Goal: Task Accomplishment & Management: Contribute content

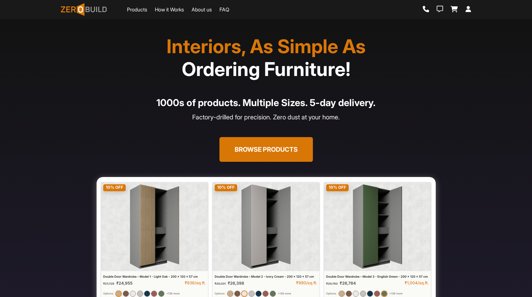
click at [469, 12] on icon at bounding box center [468, 9] width 6 height 6
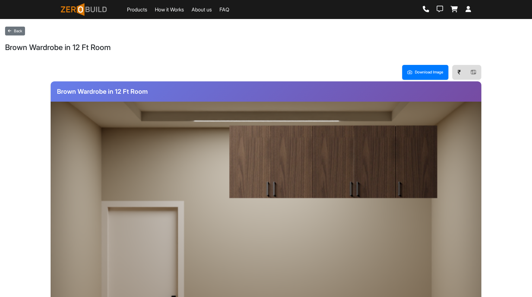
scroll to position [116, 0]
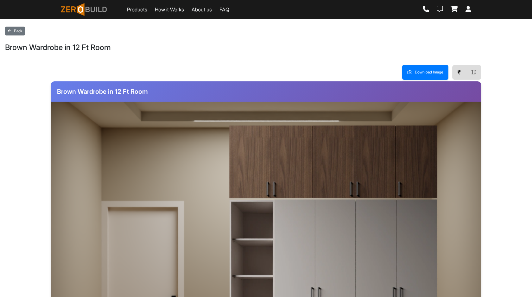
scroll to position [116, 0]
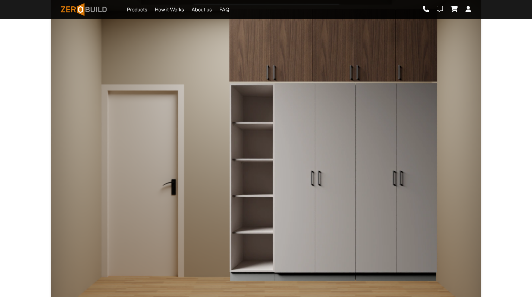
click at [360, 118] on img at bounding box center [333, 181] width 209 height 199
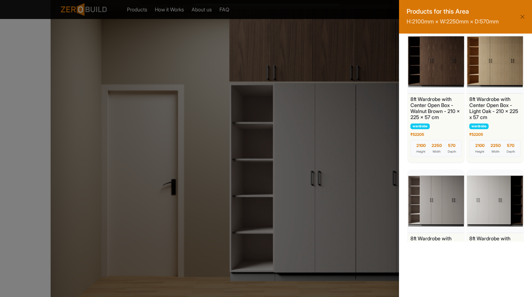
scroll to position [422, 0]
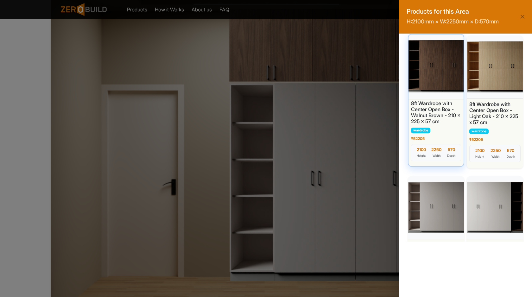
click at [442, 82] on div at bounding box center [436, 66] width 58 height 66
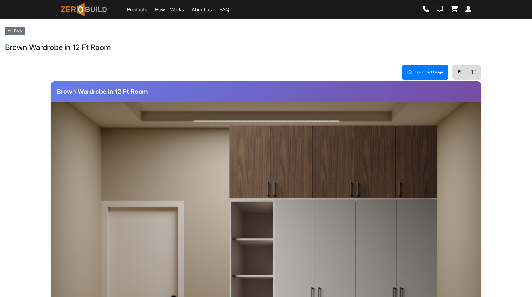
scroll to position [116, 0]
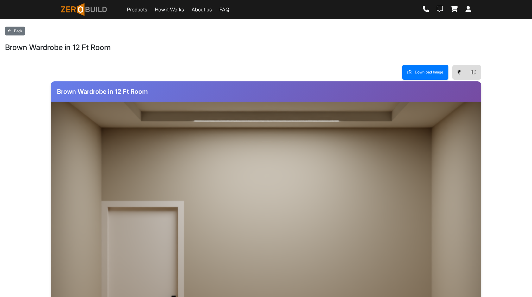
scroll to position [116, 0]
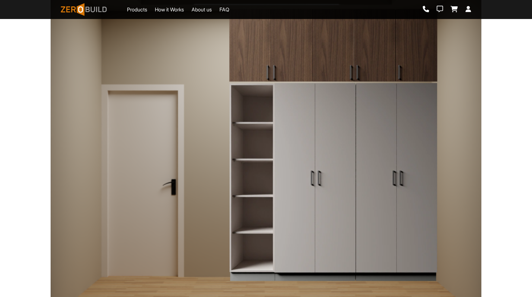
click at [319, 124] on img at bounding box center [333, 181] width 209 height 199
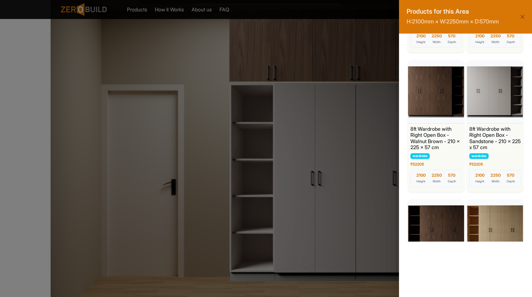
scroll to position [258, 0]
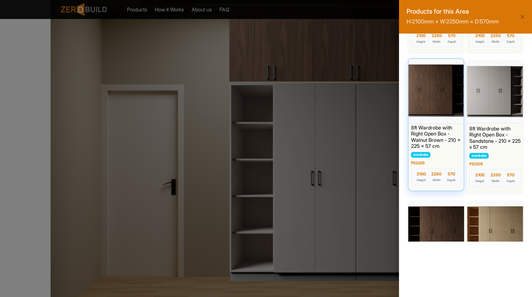
click at [433, 101] on div at bounding box center [436, 90] width 58 height 66
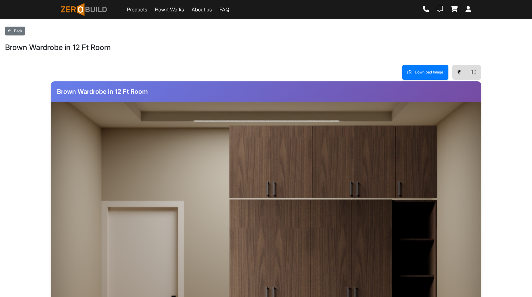
scroll to position [116, 0]
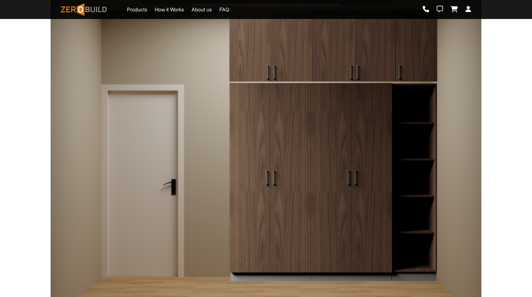
click at [365, 148] on img at bounding box center [333, 181] width 209 height 199
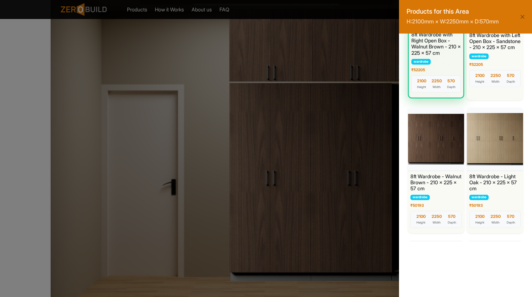
scroll to position [83, 0]
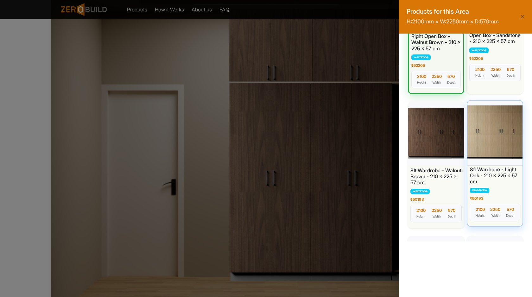
click at [492, 149] on div at bounding box center [495, 132] width 58 height 66
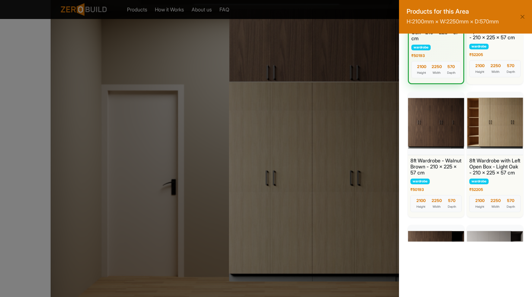
scroll to position [108, 0]
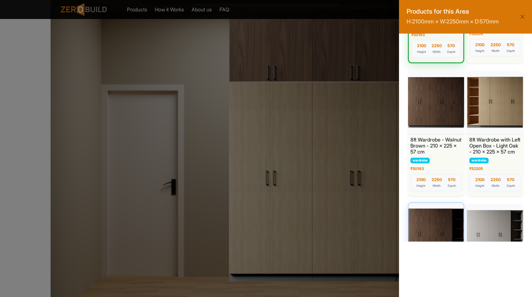
click at [442, 232] on div at bounding box center [436, 234] width 58 height 66
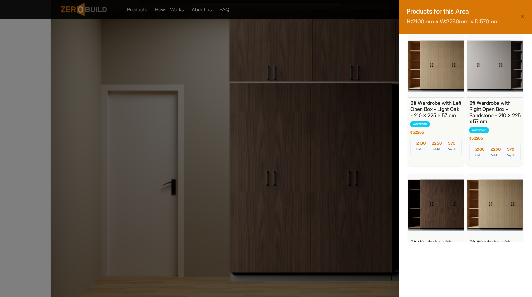
scroll to position [294, 0]
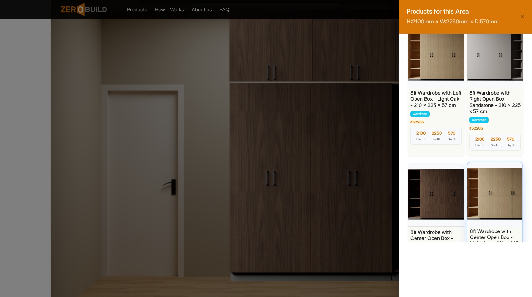
click at [486, 195] on div at bounding box center [495, 194] width 58 height 66
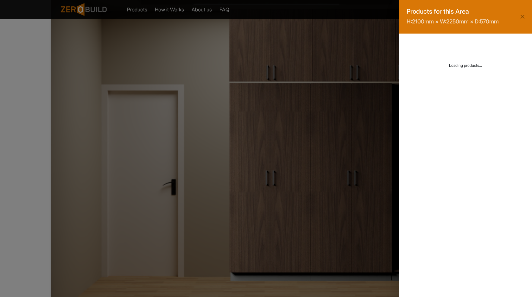
scroll to position [0, 0]
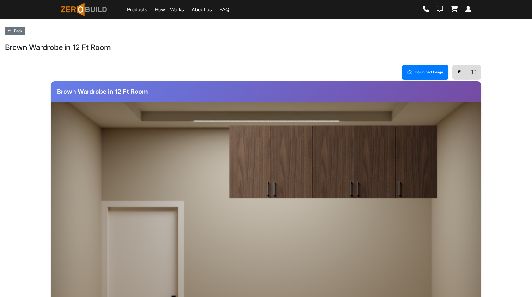
scroll to position [116, 0]
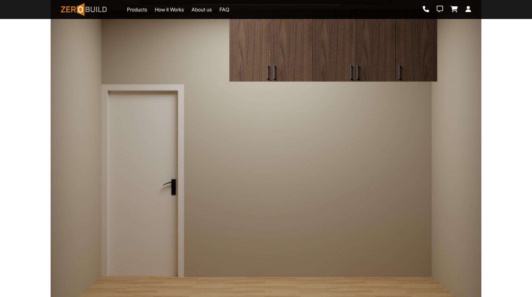
click at [302, 157] on div at bounding box center [333, 181] width 209 height 199
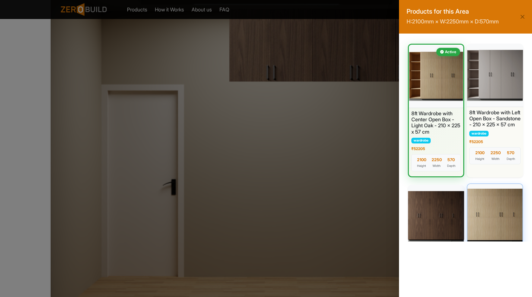
click at [497, 227] on div at bounding box center [495, 215] width 58 height 66
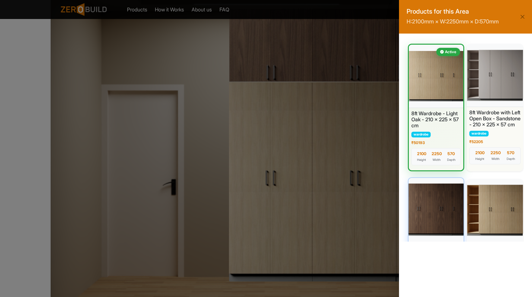
click at [436, 201] on div at bounding box center [436, 209] width 58 height 66
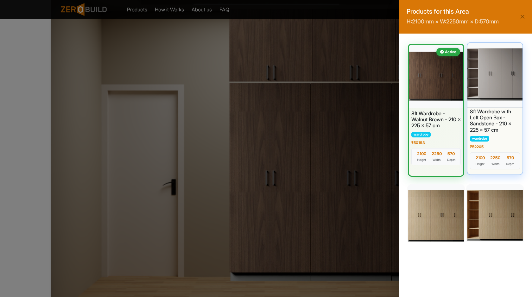
click at [484, 91] on div at bounding box center [495, 74] width 58 height 66
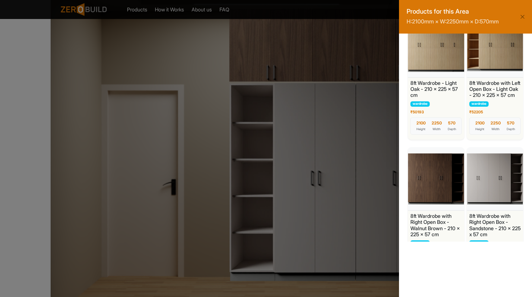
scroll to position [325, 0]
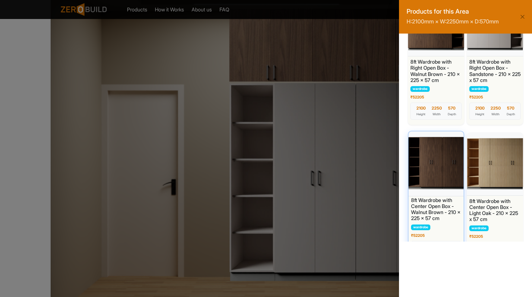
click at [435, 162] on div at bounding box center [436, 163] width 58 height 66
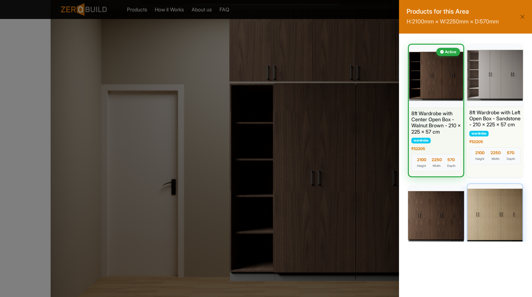
click at [496, 212] on div at bounding box center [495, 215] width 58 height 66
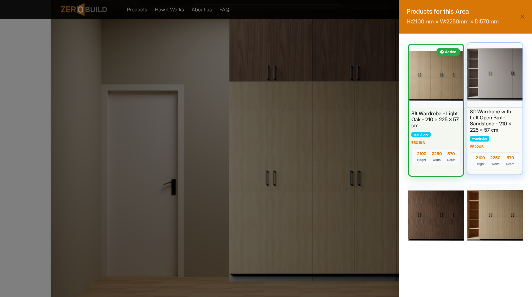
click at [505, 68] on div at bounding box center [495, 74] width 58 height 66
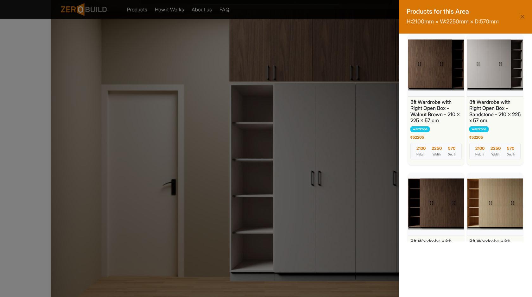
scroll to position [253, 0]
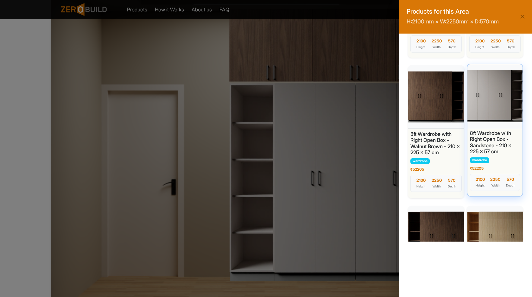
click at [499, 112] on div at bounding box center [495, 96] width 58 height 66
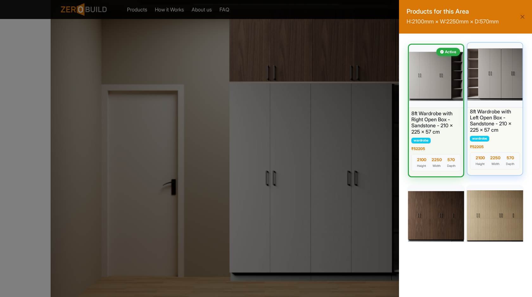
click at [496, 75] on div at bounding box center [495, 74] width 58 height 66
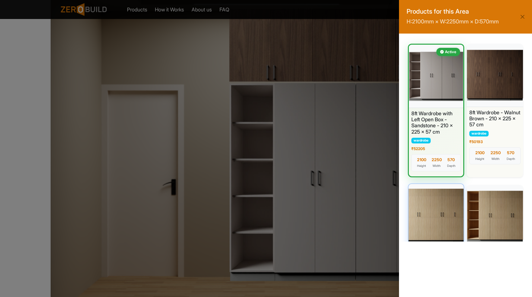
click at [436, 206] on div at bounding box center [436, 215] width 58 height 66
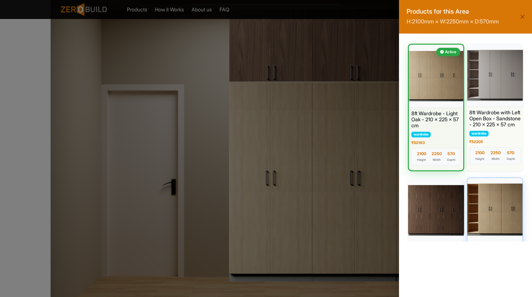
click at [480, 204] on div at bounding box center [495, 209] width 58 height 66
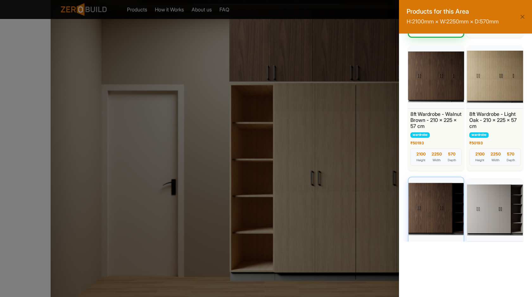
scroll to position [160, 0]
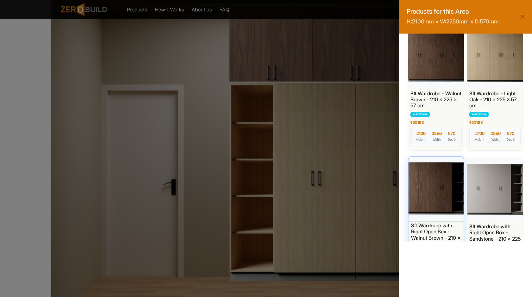
click at [434, 179] on div at bounding box center [436, 188] width 58 height 66
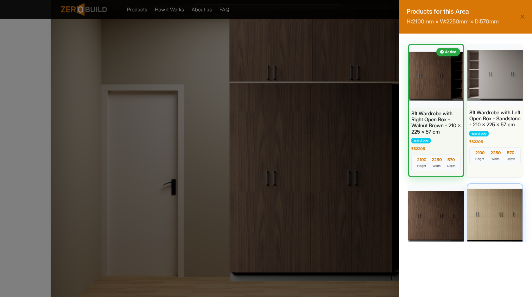
scroll to position [147, 0]
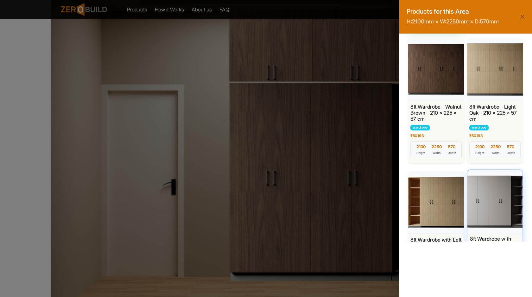
click at [500, 212] on div at bounding box center [495, 201] width 58 height 66
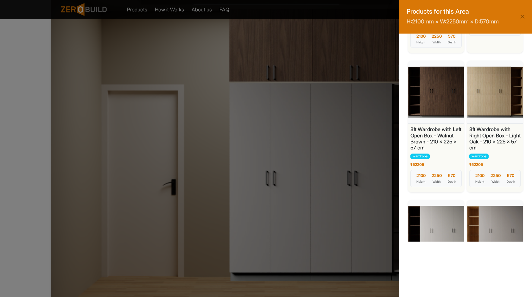
scroll to position [837, 0]
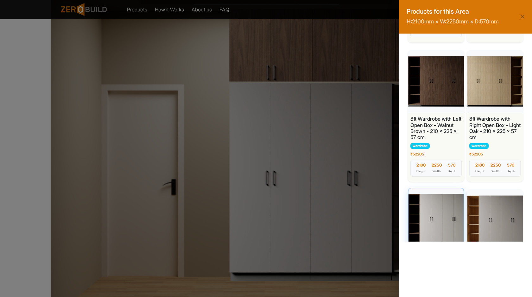
click at [448, 225] on div at bounding box center [436, 220] width 58 height 66
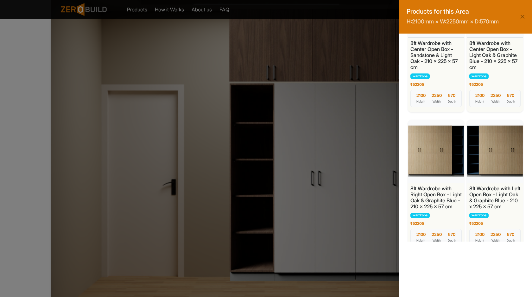
scroll to position [1369, 0]
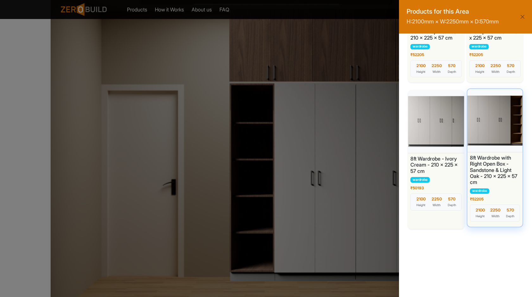
click at [493, 180] on h6 "8ft Wardrobe with Right Open Box - Sandstone & Light Oak - 210 x 225 x 57 cm" at bounding box center [495, 170] width 50 height 30
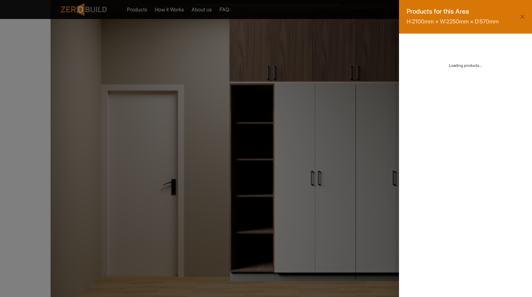
scroll to position [0, 0]
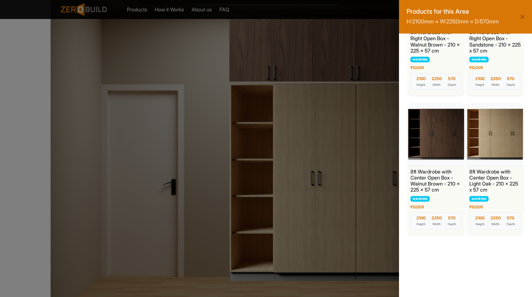
scroll to position [449, 0]
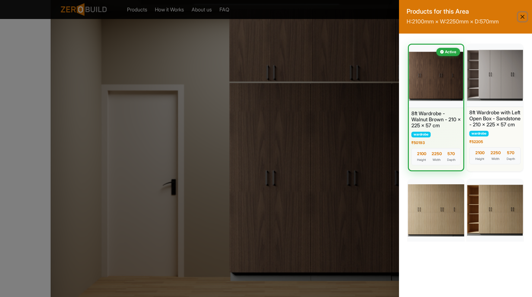
click at [525, 14] on button "Close" at bounding box center [522, 16] width 9 height 9
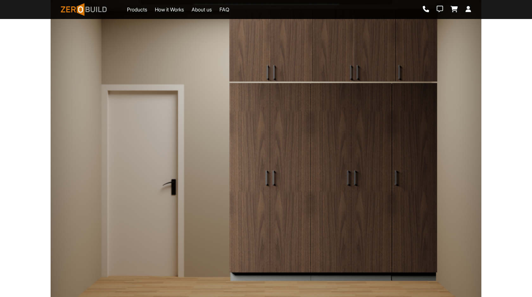
click at [357, 150] on img at bounding box center [333, 181] width 209 height 199
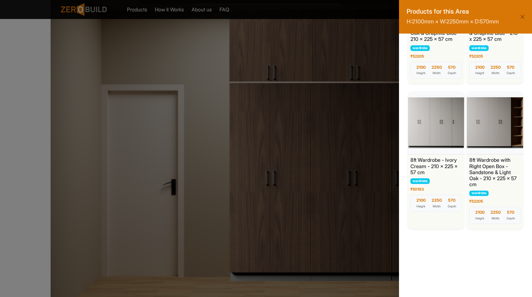
scroll to position [1374, 0]
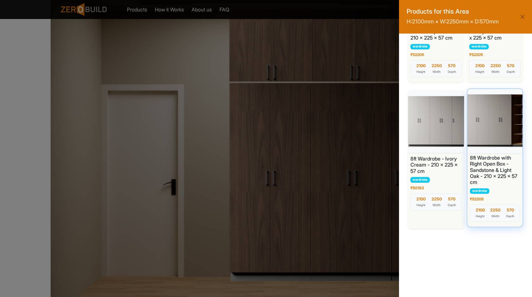
click at [498, 129] on div at bounding box center [495, 120] width 58 height 66
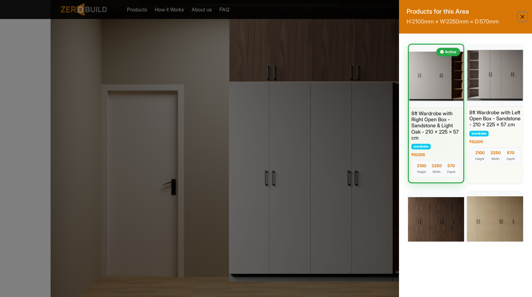
click at [520, 16] on button "Close" at bounding box center [522, 16] width 9 height 9
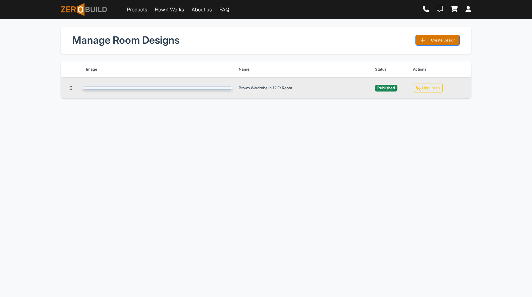
click at [181, 89] on img at bounding box center [158, 88] width 150 height 3
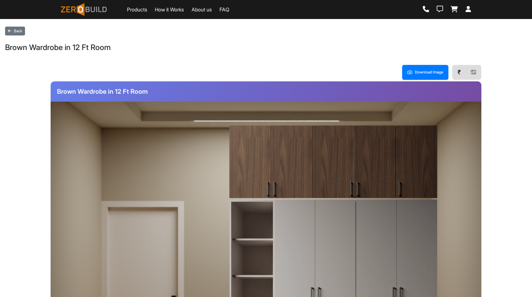
click at [375, 215] on img at bounding box center [333, 298] width 209 height 199
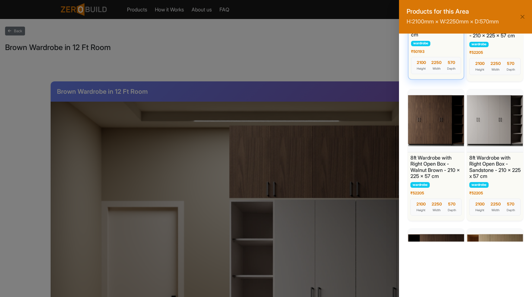
scroll to position [230, 0]
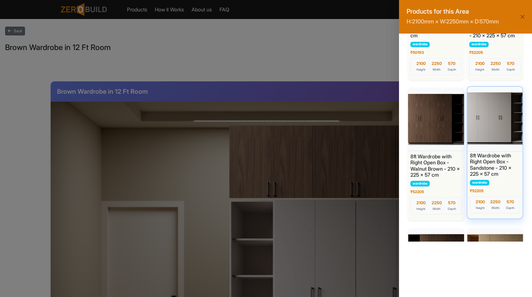
click at [499, 139] on div at bounding box center [495, 118] width 58 height 66
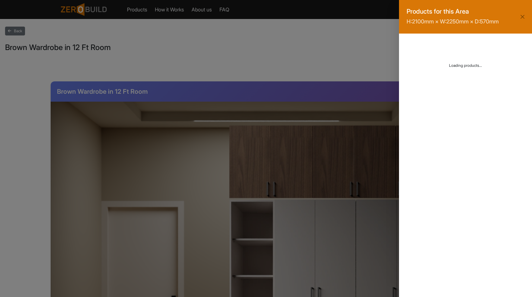
scroll to position [0, 0]
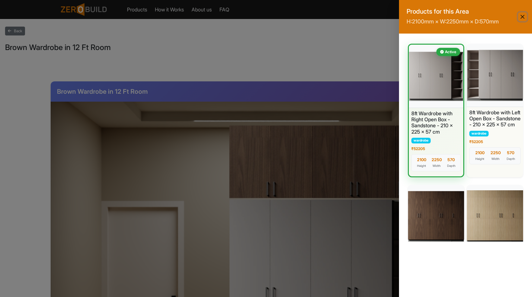
click at [522, 16] on button "Close" at bounding box center [522, 16] width 9 height 9
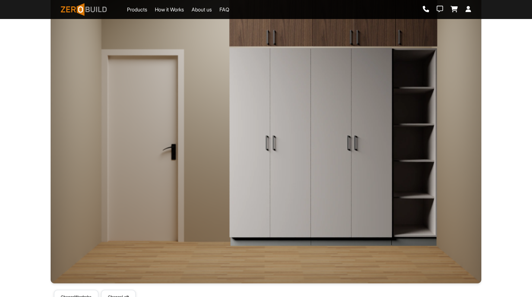
scroll to position [154, 0]
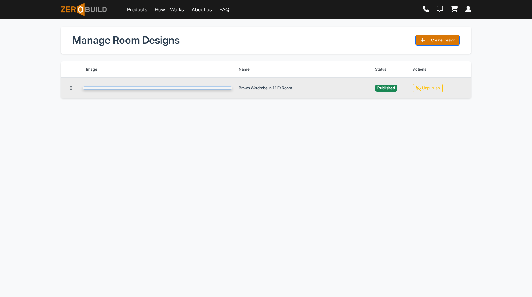
click at [143, 89] on img at bounding box center [158, 88] width 150 height 3
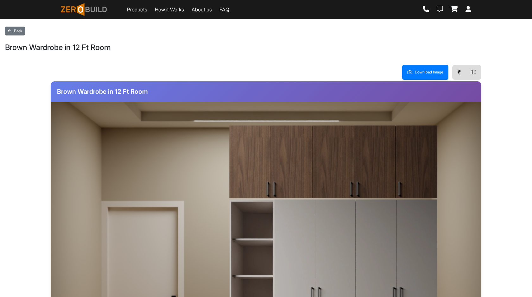
click at [370, 224] on img at bounding box center [333, 298] width 209 height 199
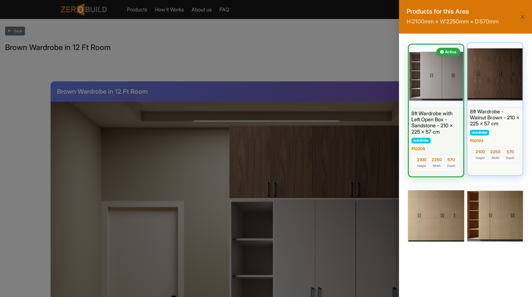
click at [482, 89] on div at bounding box center [495, 74] width 58 height 66
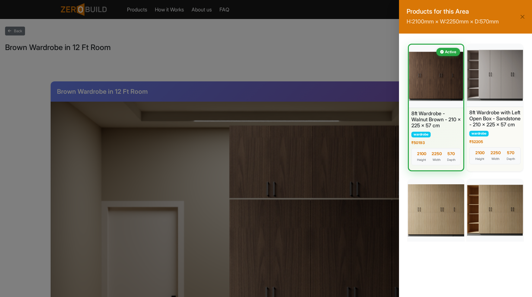
click at [308, 66] on div "Products for this Area H: 2100 mm × W: 2250 mm × D: 570 mm Active 8ft Wardrobe …" at bounding box center [266, 148] width 532 height 297
click at [314, 57] on div "Products for this Area H: 2100 mm × W: 2250 mm × D: 570 mm Active 8ft Wardrobe …" at bounding box center [266, 148] width 532 height 297
click at [523, 16] on button "Close" at bounding box center [522, 16] width 9 height 9
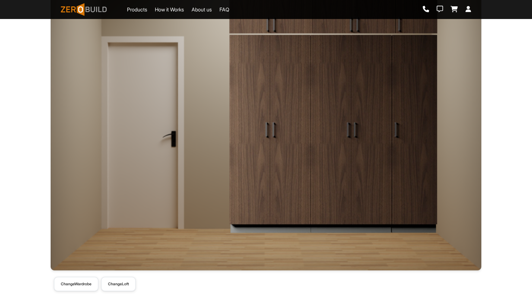
scroll to position [172, 0]
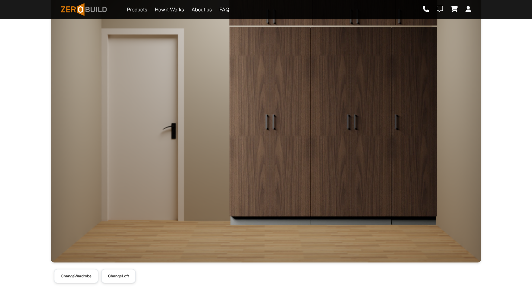
click at [79, 283] on div "Download Image ₹ Brown Wardrobe in 12 Ft Room Change Wardrobe Change Loft" at bounding box center [265, 88] width 443 height 404
click at [89, 274] on button "Change Wardrobe" at bounding box center [76, 275] width 45 height 15
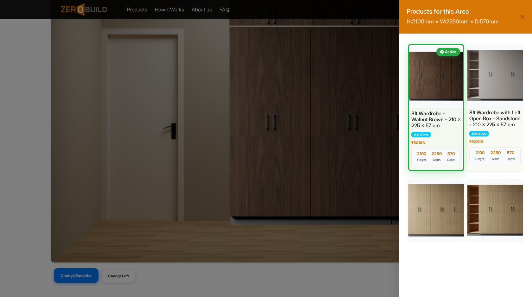
click at [118, 273] on div "Products for this Area H: 2100 mm × W: 2250 mm × D: 570 mm Active 8ft Wardrobe …" at bounding box center [266, 148] width 532 height 297
click at [118, 283] on div "Products for this Area H: 2100 mm × W: 2250 mm × D: 570 mm Active 8ft Wardrobe …" at bounding box center [266, 148] width 532 height 297
click at [521, 20] on button "Close" at bounding box center [522, 16] width 9 height 9
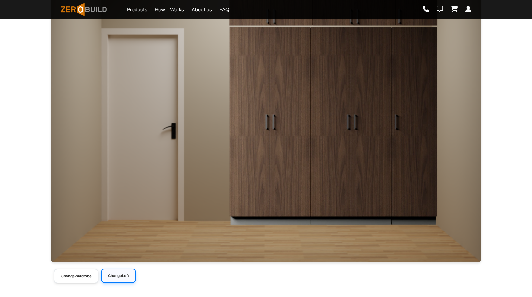
click at [116, 278] on button "Change Loft" at bounding box center [118, 275] width 35 height 15
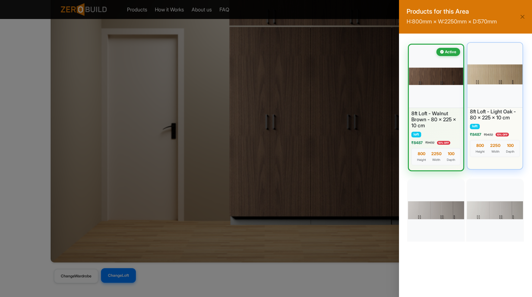
click at [486, 79] on div at bounding box center [495, 74] width 58 height 66
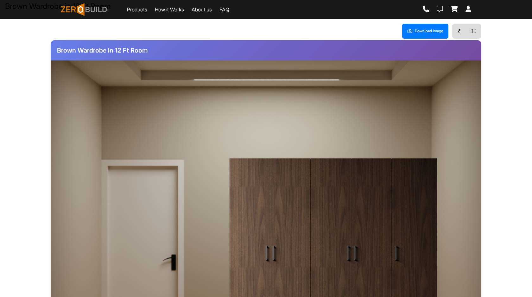
scroll to position [37, 0]
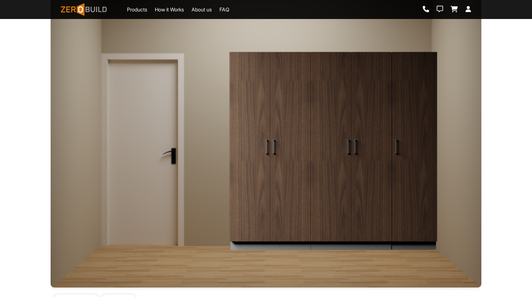
scroll to position [172, 0]
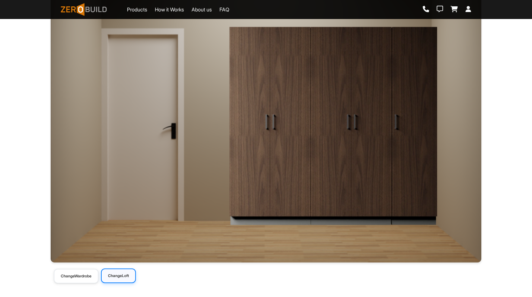
click at [118, 276] on button "Change Loft" at bounding box center [118, 275] width 35 height 15
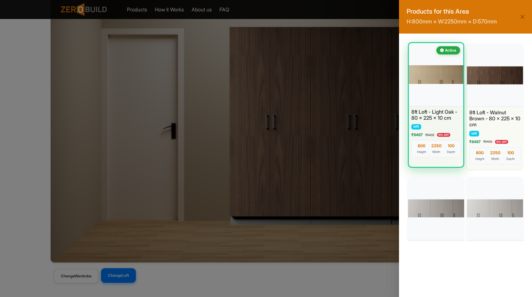
scroll to position [60, 0]
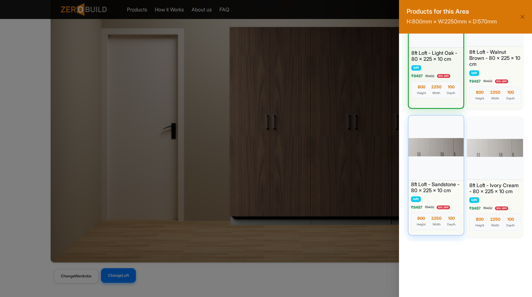
click at [430, 153] on div at bounding box center [436, 147] width 58 height 66
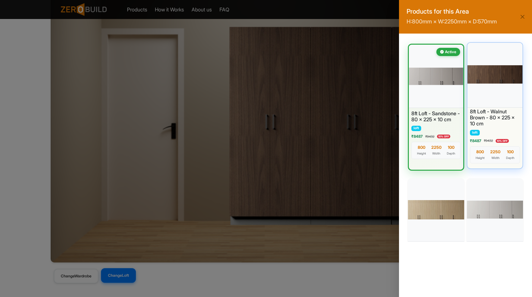
click at [474, 81] on div at bounding box center [495, 74] width 58 height 66
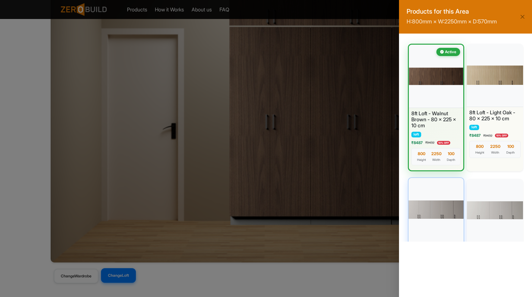
click at [414, 214] on div at bounding box center [436, 209] width 58 height 66
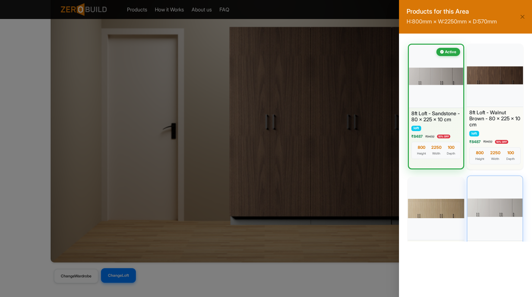
click at [491, 199] on div at bounding box center [495, 207] width 58 height 66
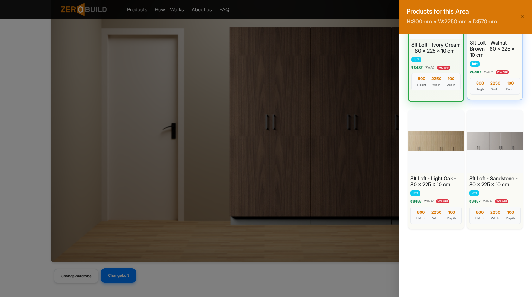
scroll to position [70, 0]
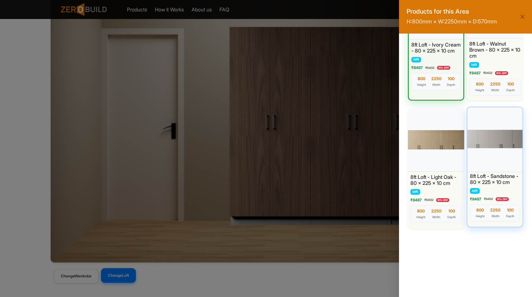
click at [491, 143] on div at bounding box center [495, 139] width 58 height 66
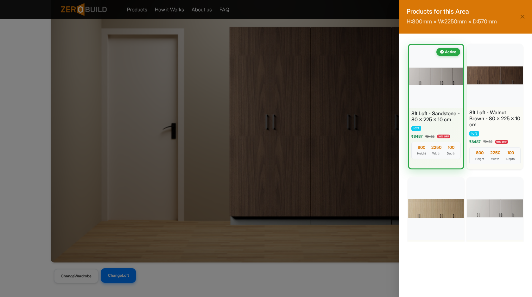
click at [45, 129] on div "Products for this Area H: 800 mm × W: 2250 mm × D: 570 mm Active 8ft Loft - San…" at bounding box center [266, 148] width 532 height 297
click at [523, 18] on button "Close" at bounding box center [522, 16] width 9 height 9
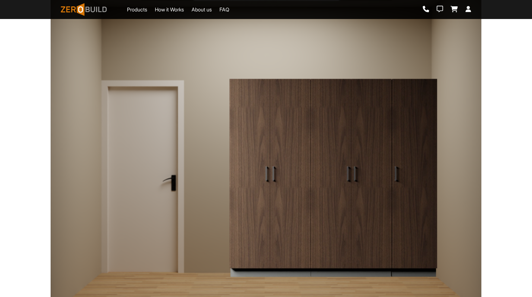
scroll to position [94, 0]
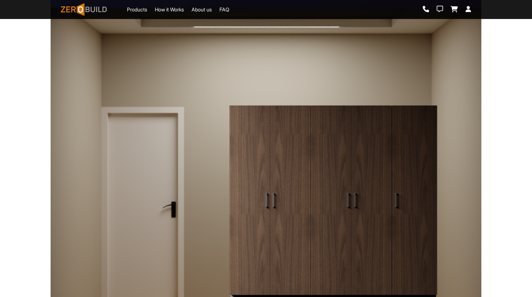
click at [355, 77] on div at bounding box center [333, 68] width 209 height 74
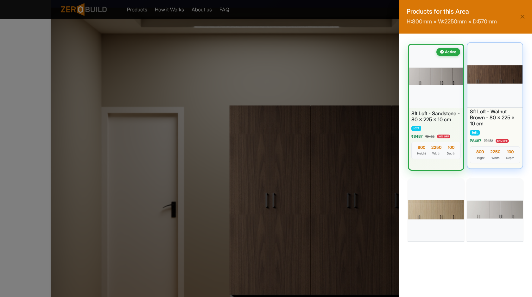
click at [490, 83] on div at bounding box center [495, 74] width 58 height 66
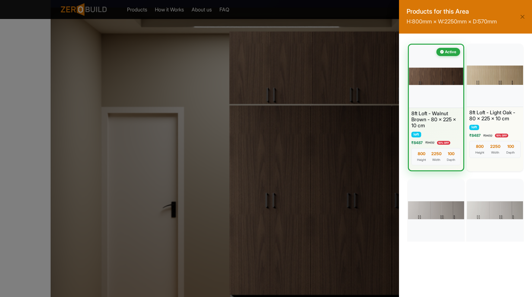
click at [490, 83] on div at bounding box center [495, 75] width 56 height 63
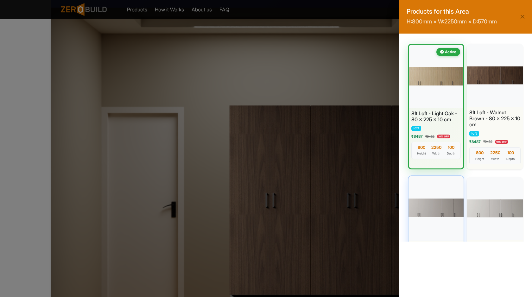
click at [451, 187] on div at bounding box center [436, 207] width 58 height 66
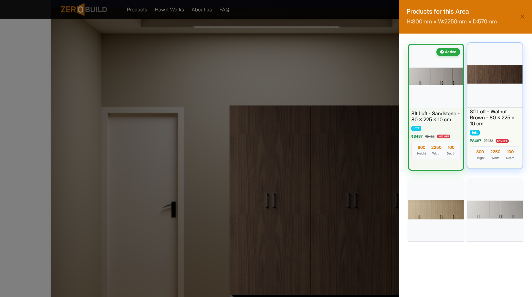
click at [476, 100] on div at bounding box center [495, 74] width 58 height 66
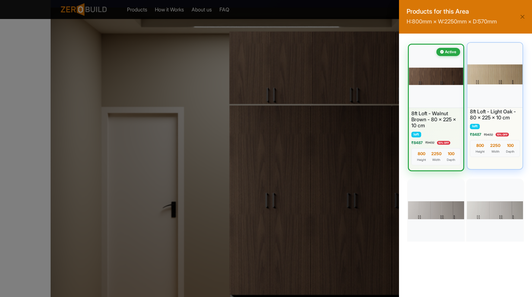
click at [490, 93] on div at bounding box center [495, 74] width 58 height 66
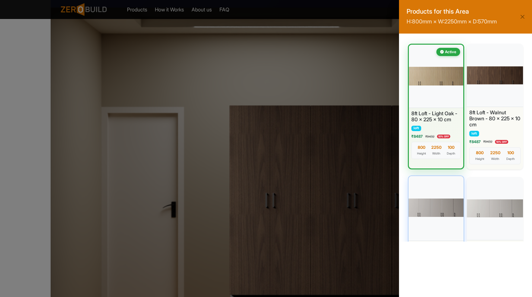
click at [436, 207] on div at bounding box center [436, 207] width 58 height 66
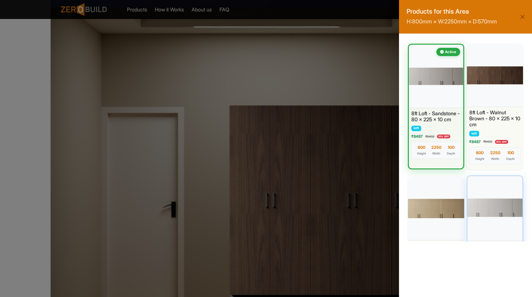
click at [497, 187] on div at bounding box center [495, 207] width 58 height 66
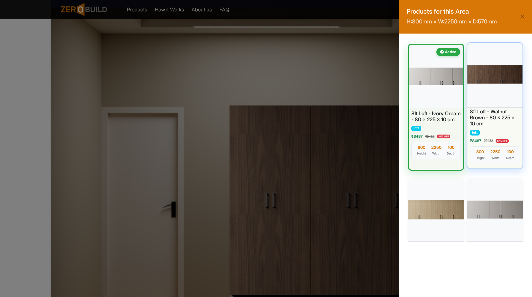
click at [482, 90] on div at bounding box center [495, 74] width 58 height 66
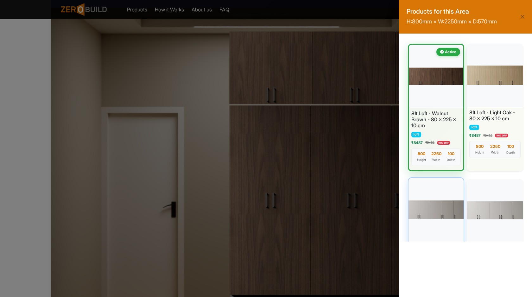
click at [424, 191] on div at bounding box center [436, 209] width 58 height 66
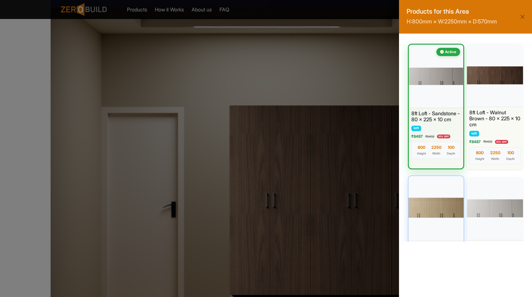
click at [437, 192] on div at bounding box center [436, 207] width 58 height 66
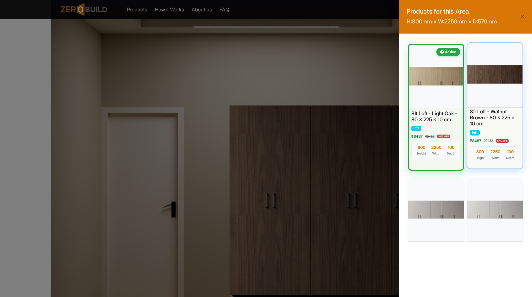
click at [492, 99] on div at bounding box center [495, 74] width 58 height 66
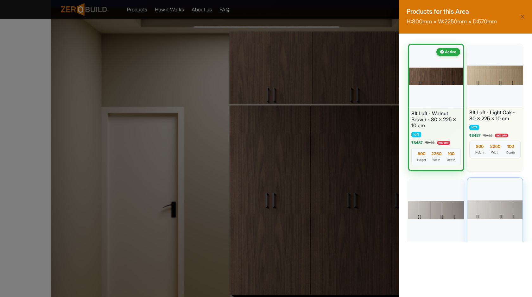
click at [492, 190] on div at bounding box center [495, 209] width 58 height 66
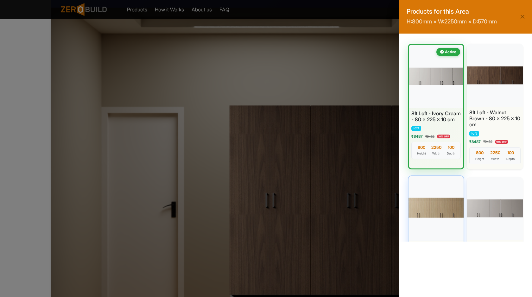
click at [434, 196] on div at bounding box center [436, 207] width 58 height 66
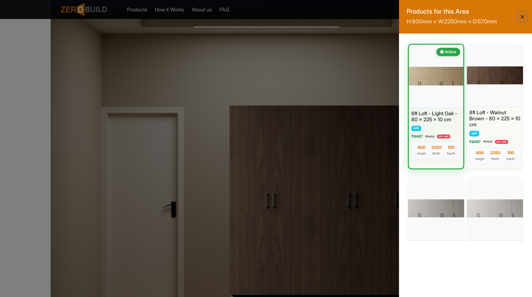
click at [521, 16] on button "Close" at bounding box center [522, 16] width 9 height 9
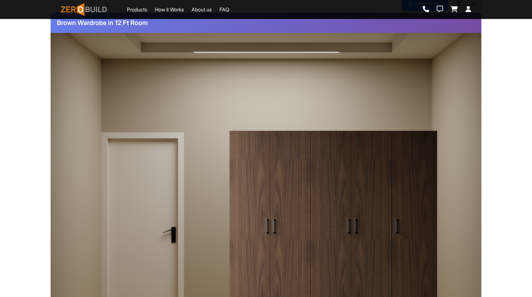
scroll to position [96, 0]
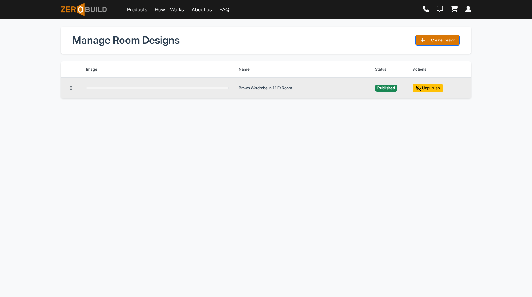
click at [429, 92] on button "Unpublish" at bounding box center [428, 88] width 30 height 9
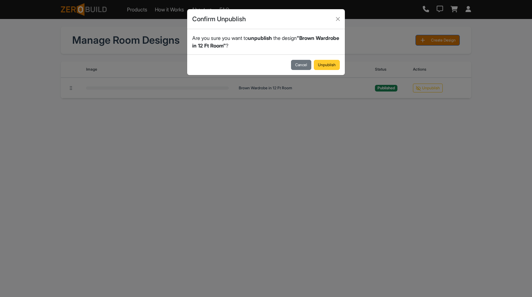
click at [324, 65] on button "Unpublish" at bounding box center [327, 65] width 26 height 10
click at [329, 66] on button "Unpublish" at bounding box center [327, 65] width 26 height 10
click at [327, 66] on div "Confirm Unpublish Are you sure you want to unpublish the design " Brown Wardrob…" at bounding box center [266, 148] width 532 height 297
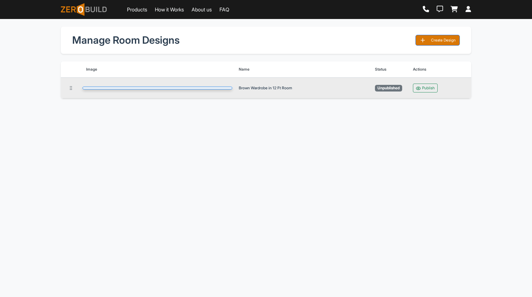
click at [176, 89] on img at bounding box center [158, 88] width 150 height 3
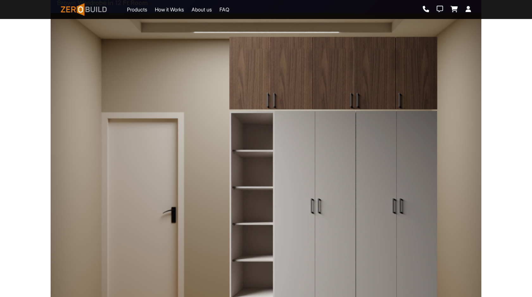
scroll to position [121, 0]
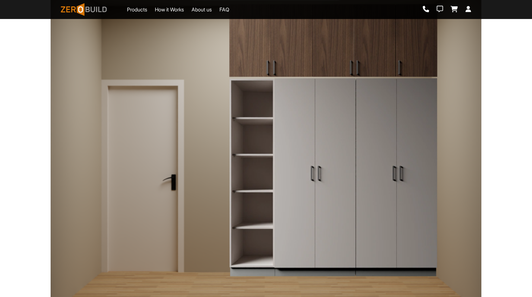
click at [315, 118] on img at bounding box center [333, 177] width 209 height 199
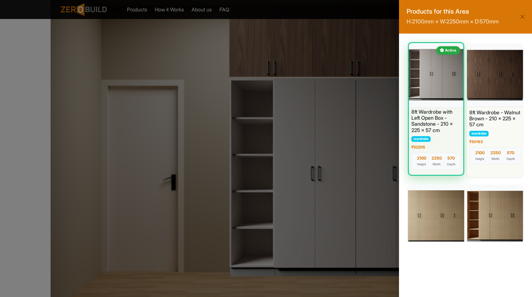
click at [454, 87] on div at bounding box center [435, 74] width 57 height 66
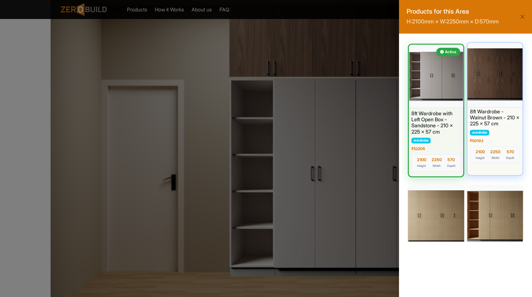
click at [493, 90] on div at bounding box center [495, 74] width 58 height 66
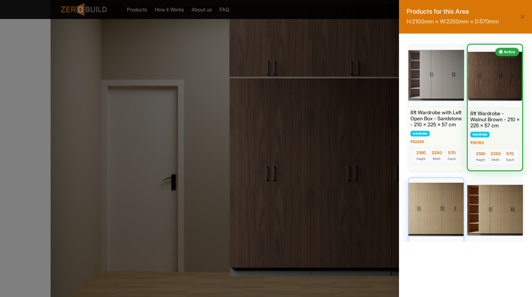
click at [437, 220] on div at bounding box center [436, 209] width 58 height 66
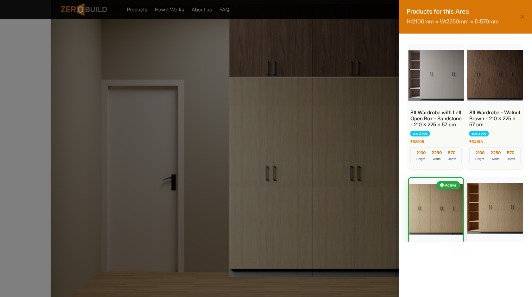
click at [334, 60] on div "Products for this Area H: 2100 mm × W: 2250 mm × D: 570 mm 8ft Wardrobe with Le…" at bounding box center [266, 148] width 532 height 297
click at [321, 59] on div "Products for this Area H: 2100 mm × W: 2250 mm × D: 570 mm 8ft Wardrobe with Le…" at bounding box center [266, 148] width 532 height 297
click at [521, 16] on button "Close" at bounding box center [522, 16] width 9 height 9
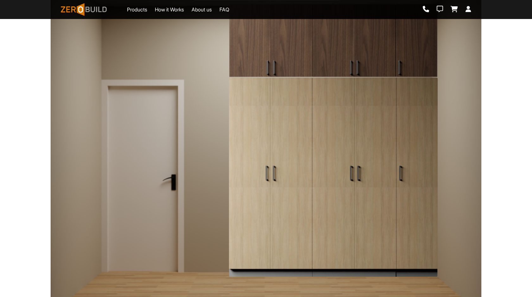
click at [343, 52] on img at bounding box center [333, 40] width 209 height 74
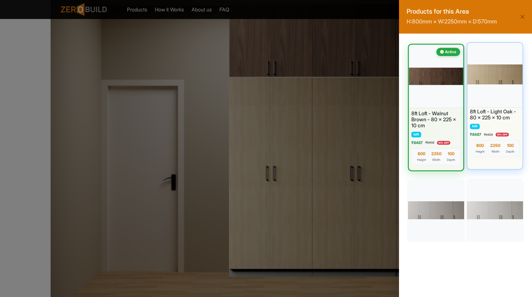
click at [491, 85] on div at bounding box center [495, 74] width 58 height 66
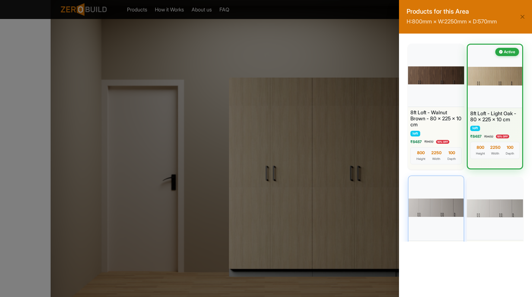
click at [439, 208] on div at bounding box center [436, 207] width 58 height 66
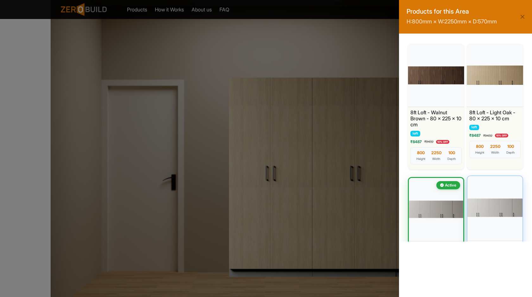
click at [497, 207] on div at bounding box center [495, 207] width 58 height 66
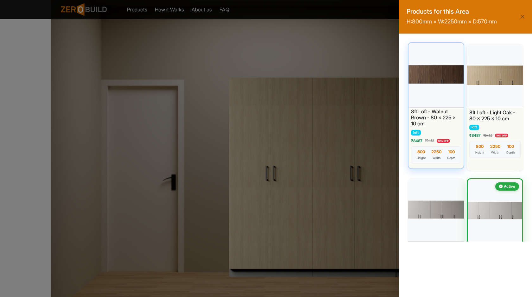
click at [437, 69] on div at bounding box center [436, 74] width 58 height 66
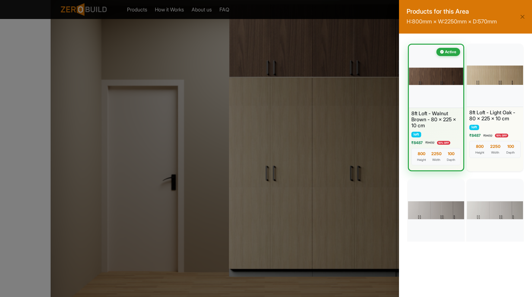
scroll to position [0, 0]
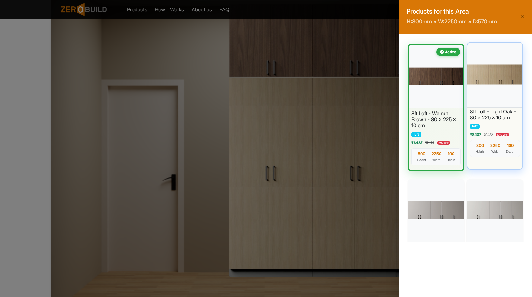
click at [521, 75] on div at bounding box center [495, 74] width 58 height 66
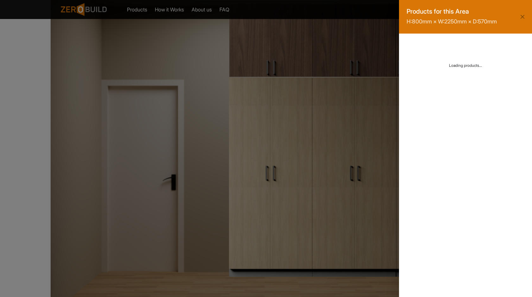
click at [521, 75] on div "Loading... Loading products..." at bounding box center [465, 61] width 118 height 40
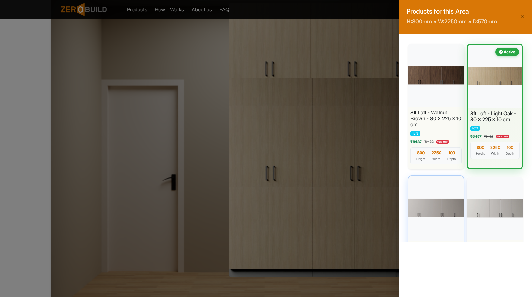
click at [441, 197] on div at bounding box center [431, 203] width 66 height 74
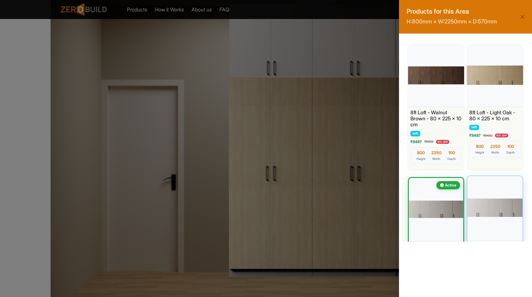
click at [491, 209] on div at bounding box center [484, 214] width 74 height 80
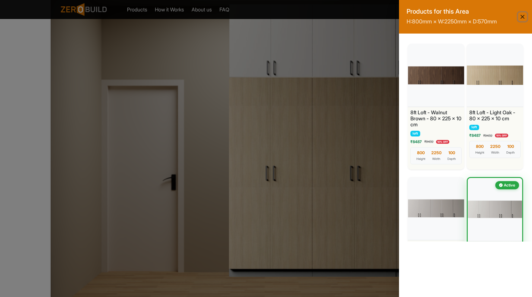
click at [523, 15] on button "Close" at bounding box center [522, 16] width 9 height 9
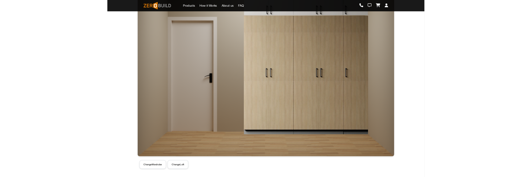
scroll to position [172, 0]
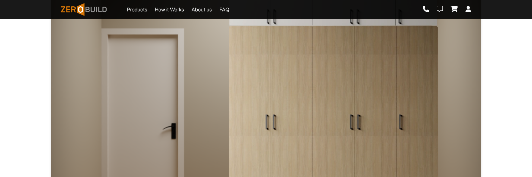
click at [316, 62] on img at bounding box center [333, 125] width 209 height 199
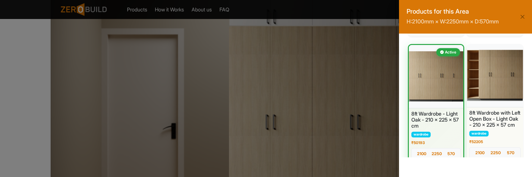
scroll to position [0, 0]
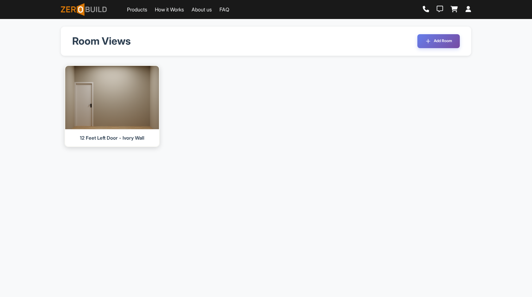
click at [84, 116] on img at bounding box center [112, 97] width 98 height 66
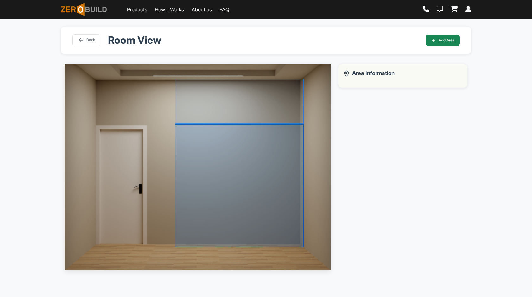
click at [292, 143] on div at bounding box center [239, 185] width 129 height 123
select select "*"
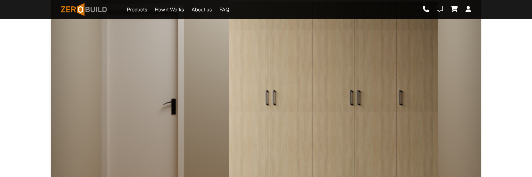
scroll to position [231, 0]
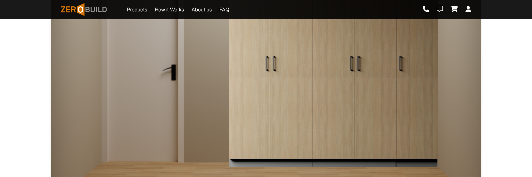
click at [333, 106] on img at bounding box center [333, 67] width 209 height 199
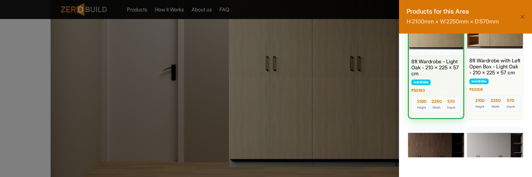
scroll to position [199, 0]
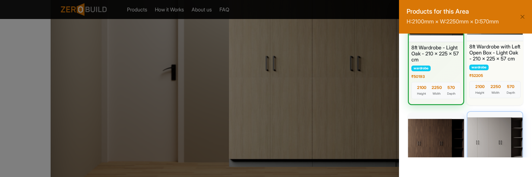
click at [487, 129] on div at bounding box center [495, 143] width 58 height 66
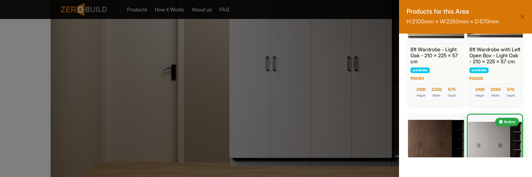
scroll to position [230, 0]
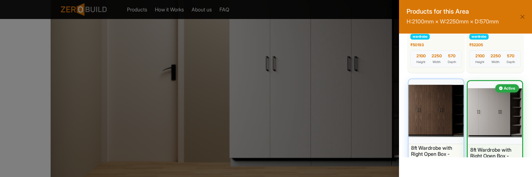
click at [434, 118] on div at bounding box center [436, 111] width 58 height 66
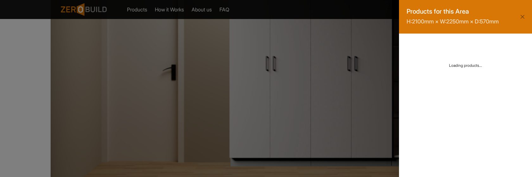
scroll to position [0, 0]
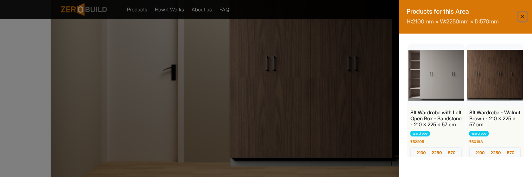
click at [522, 16] on button "Close" at bounding box center [522, 16] width 9 height 9
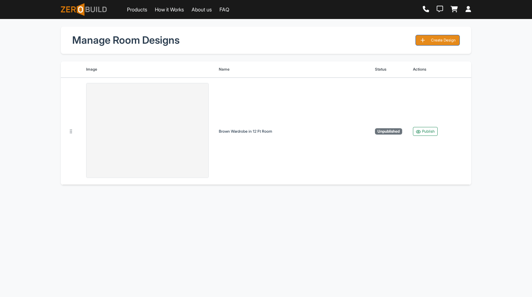
click at [454, 40] on button "Create Design" at bounding box center [437, 40] width 44 height 11
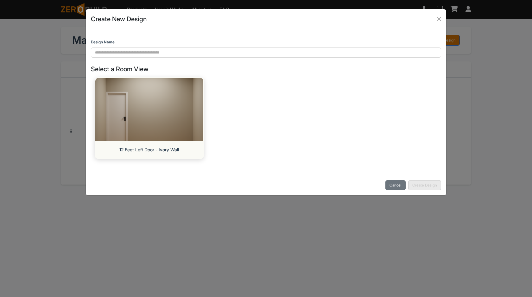
click at [191, 111] on img at bounding box center [148, 109] width 113 height 66
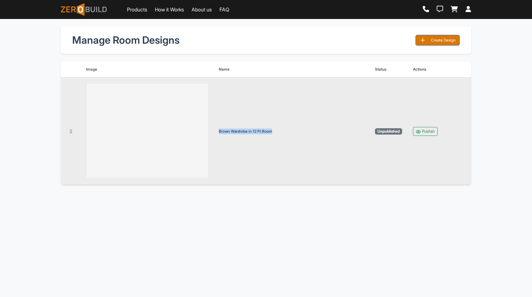
drag, startPoint x: 279, startPoint y: 130, endPoint x: 222, endPoint y: 127, distance: 57.1
click at [222, 127] on td "Brown Wardrobe in 12 Ft Room" at bounding box center [292, 131] width 156 height 107
copy div "Brown Wardrobe in 12 Ft Room"
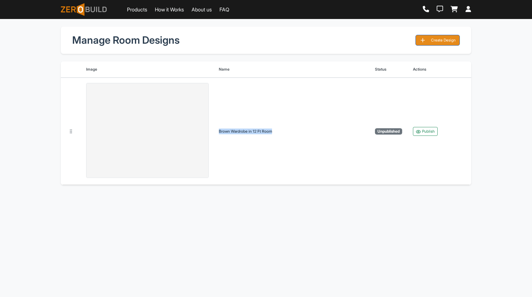
click at [440, 45] on button "Create Design" at bounding box center [437, 40] width 44 height 11
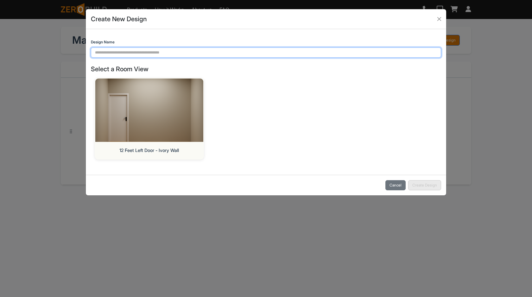
click at [245, 54] on input "Design Name" at bounding box center [266, 52] width 350 height 10
paste input "**********"
click at [105, 53] on input "**********" at bounding box center [266, 52] width 350 height 10
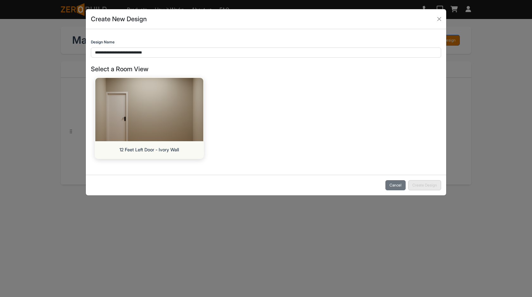
click at [174, 106] on img at bounding box center [148, 109] width 113 height 66
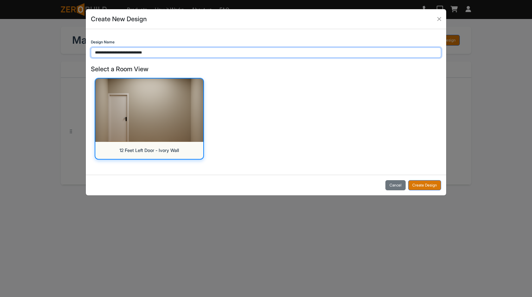
click at [216, 52] on input "**********" at bounding box center [266, 52] width 350 height 10
type input "**********"
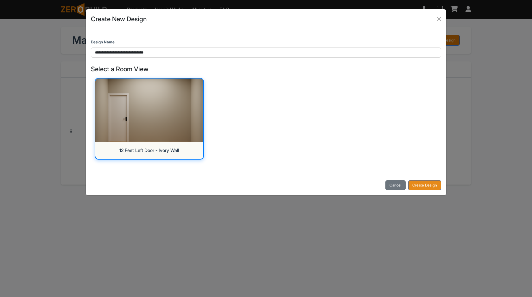
click at [422, 184] on button "Create Design" at bounding box center [424, 185] width 33 height 10
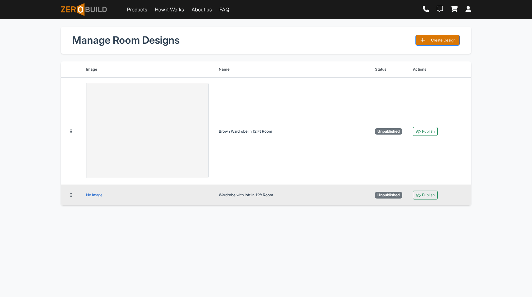
click at [94, 195] on div "No Image" at bounding box center [94, 195] width 16 height 0
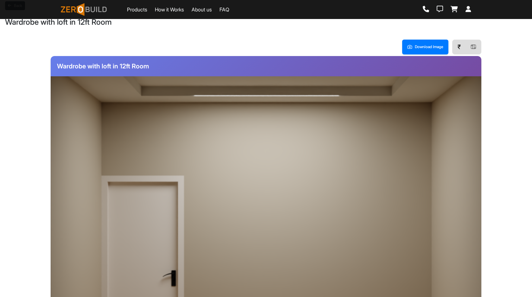
scroll to position [0, 0]
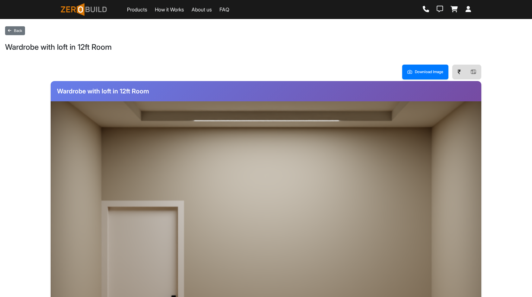
click at [475, 72] on rect at bounding box center [473, 72] width 5 height 4
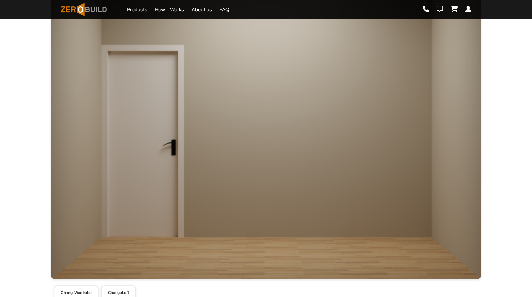
scroll to position [172, 0]
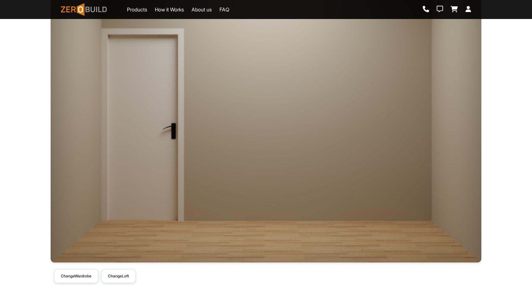
click at [376, 142] on div at bounding box center [333, 125] width 209 height 199
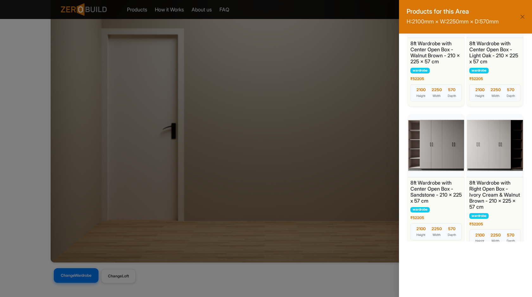
scroll to position [483, 0]
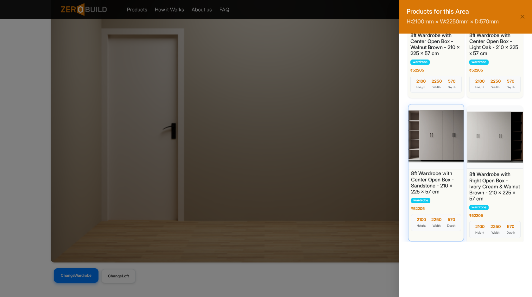
click at [434, 157] on div at bounding box center [436, 136] width 58 height 66
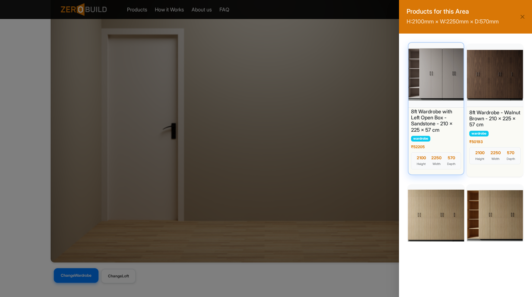
click at [416, 92] on div at bounding box center [436, 74] width 58 height 66
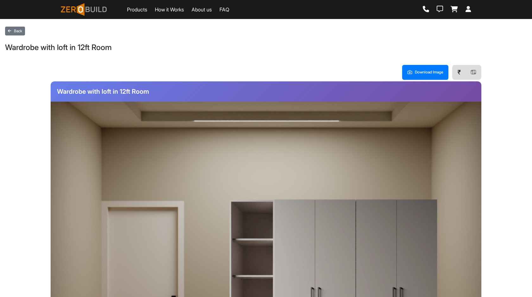
click at [321, 170] on div at bounding box center [333, 162] width 209 height 74
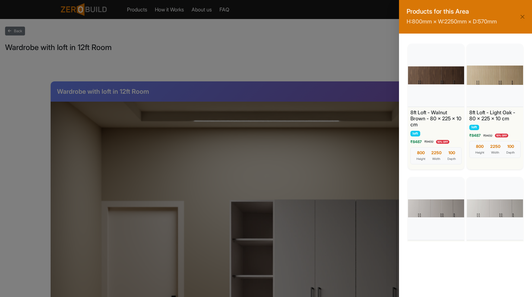
click at [348, 173] on div "Products for this Area H: 800 mm × W: 2250 mm × D: 570 mm 8ft Loft - Walnut Bro…" at bounding box center [266, 148] width 532 height 297
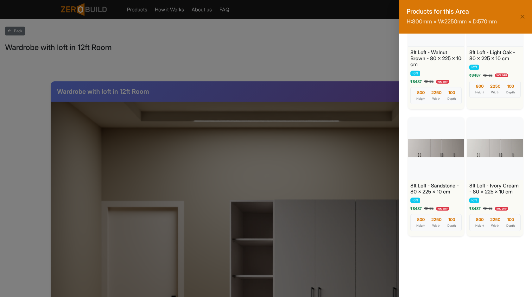
scroll to position [73, 0]
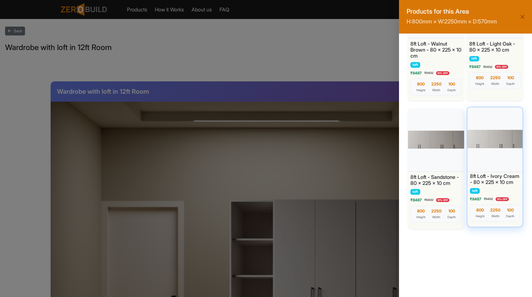
click at [492, 147] on div at bounding box center [495, 139] width 58 height 66
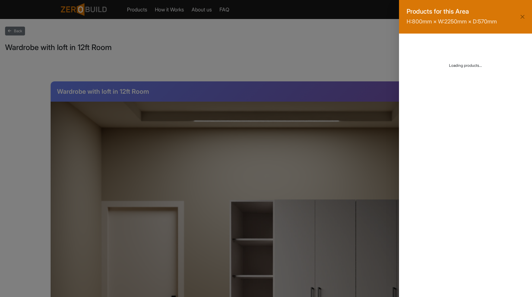
scroll to position [0, 0]
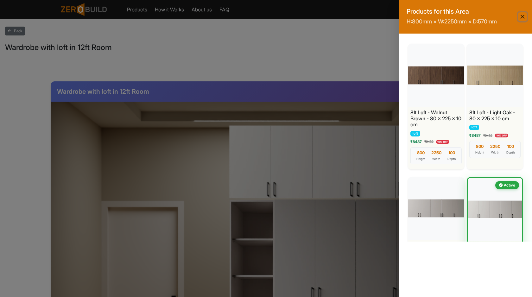
click at [524, 16] on button "Close" at bounding box center [522, 16] width 9 height 9
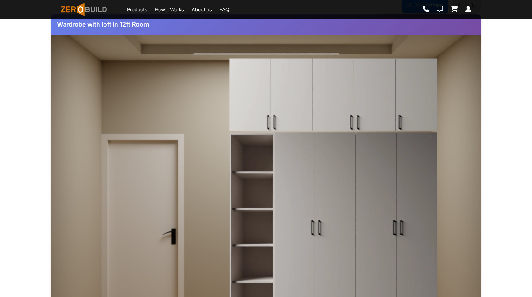
scroll to position [68, 0]
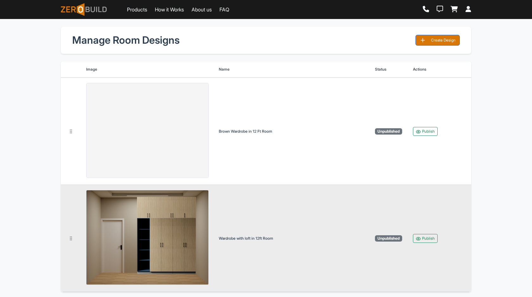
click at [273, 220] on td "Wardrobe with loft in 12ft Room" at bounding box center [292, 238] width 156 height 107
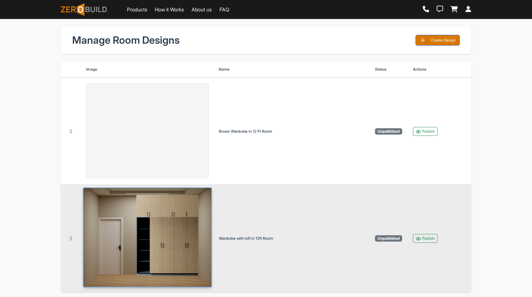
click at [184, 228] on img at bounding box center [147, 238] width 129 height 100
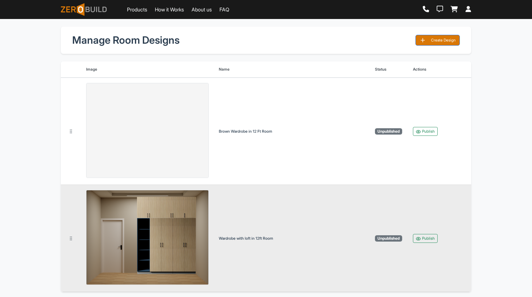
scroll to position [19, 0]
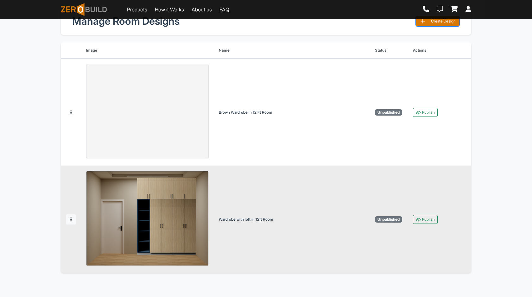
click at [72, 222] on div at bounding box center [71, 219] width 10 height 10
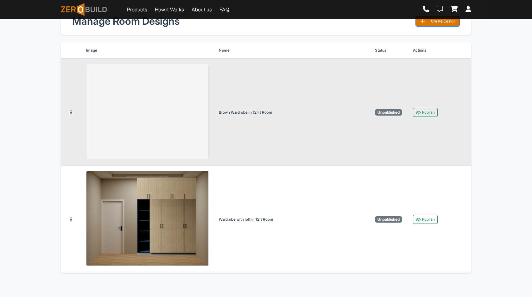
scroll to position [0, 0]
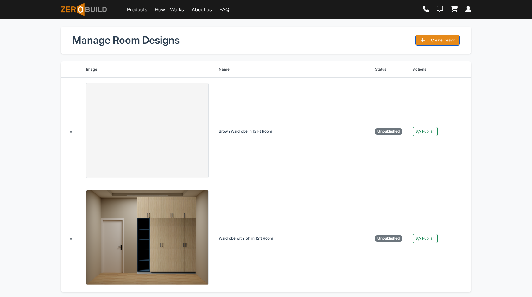
click at [423, 38] on icon "button" at bounding box center [422, 40] width 6 height 6
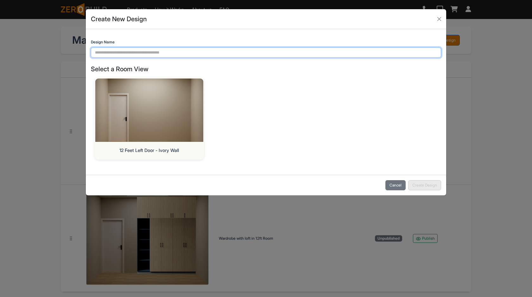
click at [261, 54] on input "Design Name" at bounding box center [266, 52] width 350 height 10
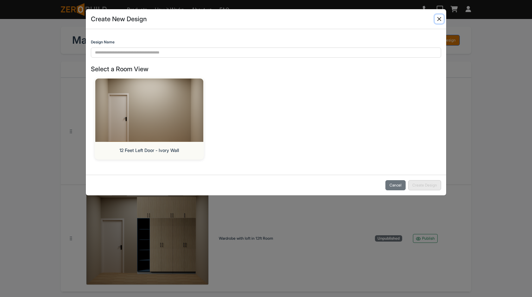
click at [438, 18] on button "Close" at bounding box center [439, 19] width 9 height 9
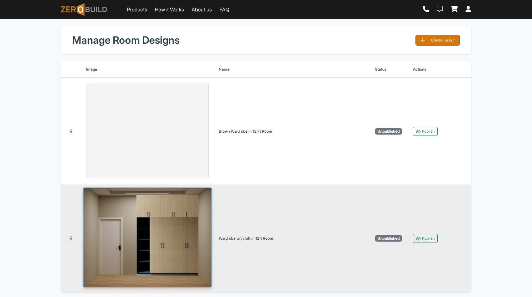
click at [194, 248] on img at bounding box center [147, 238] width 129 height 100
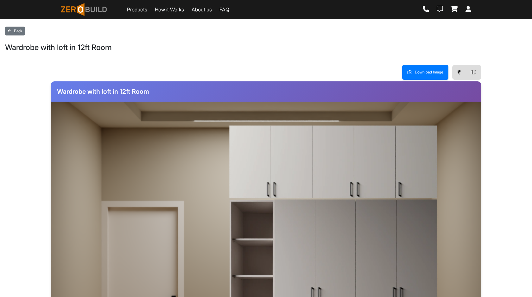
click at [367, 248] on img at bounding box center [333, 298] width 209 height 199
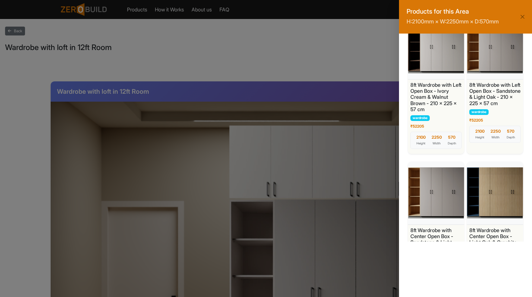
scroll to position [1008, 0]
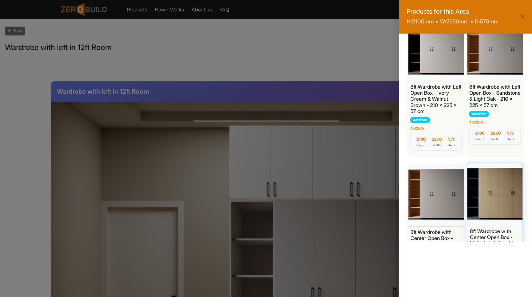
click at [487, 190] on div at bounding box center [495, 194] width 58 height 66
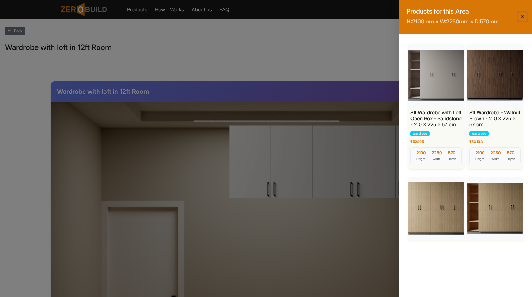
click at [524, 15] on button "Close" at bounding box center [522, 16] width 9 height 9
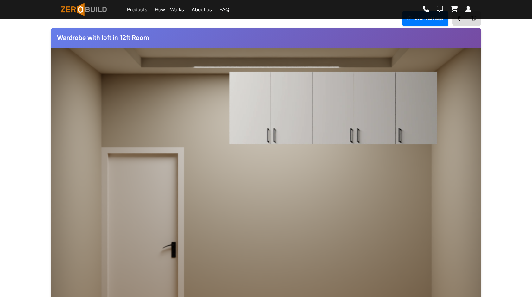
scroll to position [147, 0]
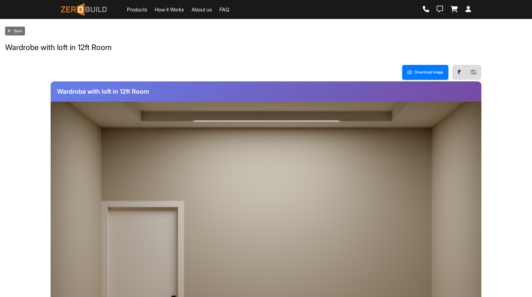
scroll to position [147, 0]
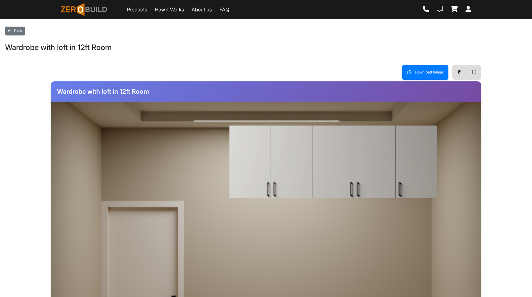
scroll to position [147, 0]
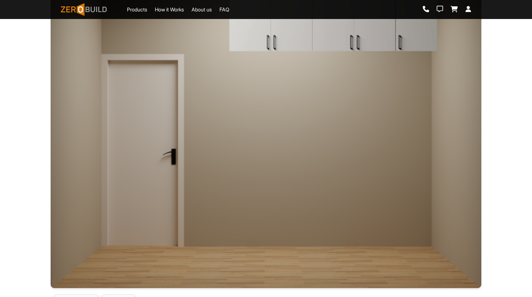
click at [369, 160] on div at bounding box center [333, 151] width 209 height 199
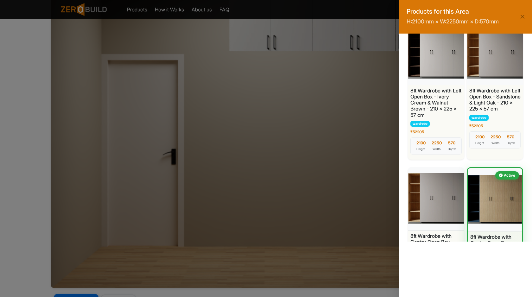
scroll to position [1058, 0]
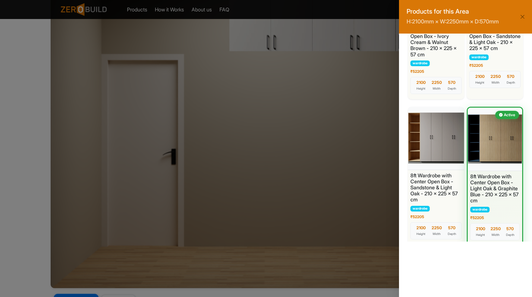
click at [487, 162] on div at bounding box center [494, 139] width 54 height 63
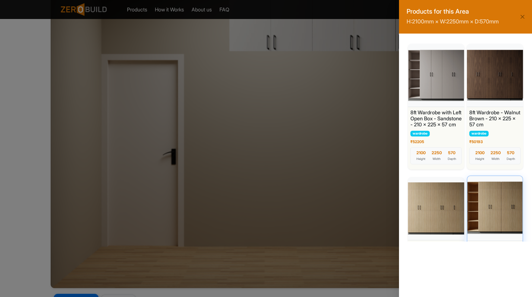
scroll to position [0, 0]
click at [487, 211] on div at bounding box center [495, 207] width 58 height 66
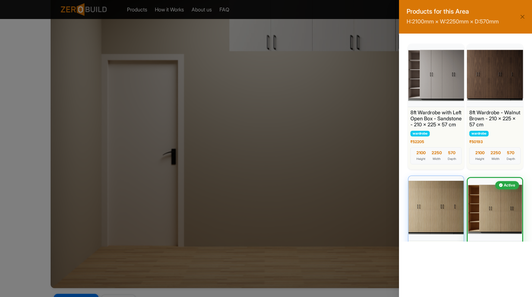
click at [436, 217] on div at bounding box center [436, 207] width 58 height 66
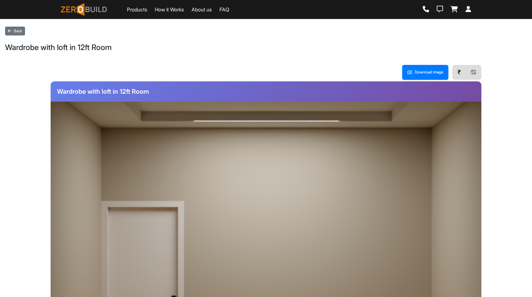
scroll to position [147, 0]
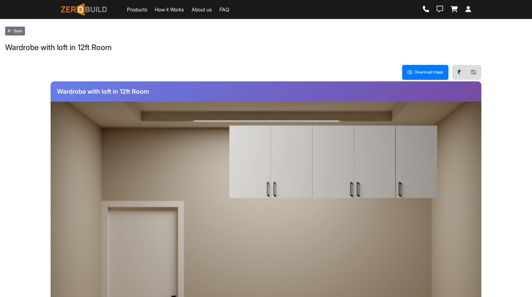
scroll to position [147, 0]
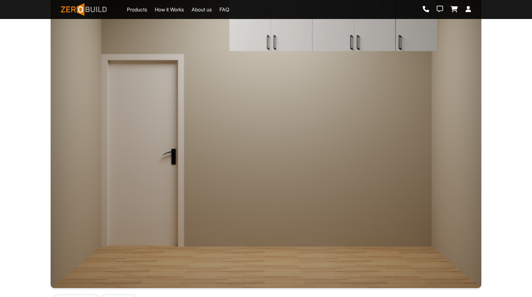
click at [310, 169] on div at bounding box center [333, 151] width 209 height 199
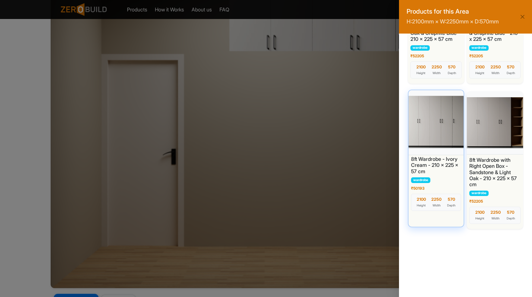
scroll to position [1373, 0]
click at [450, 143] on div at bounding box center [436, 122] width 58 height 66
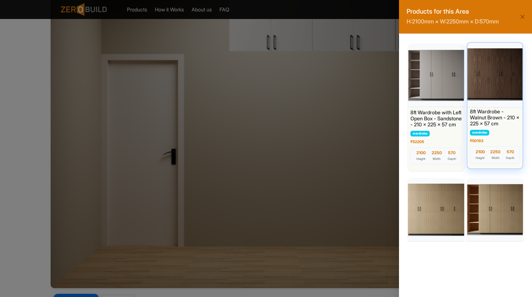
click at [490, 89] on div at bounding box center [495, 74] width 58 height 66
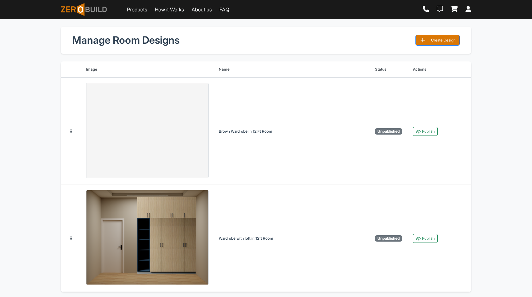
scroll to position [5, 0]
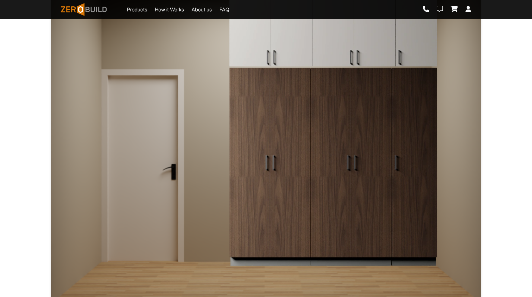
scroll to position [107, 0]
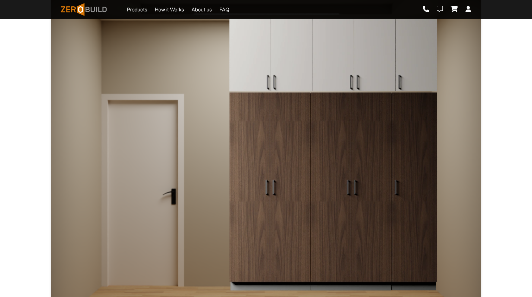
click at [351, 147] on img at bounding box center [333, 191] width 209 height 199
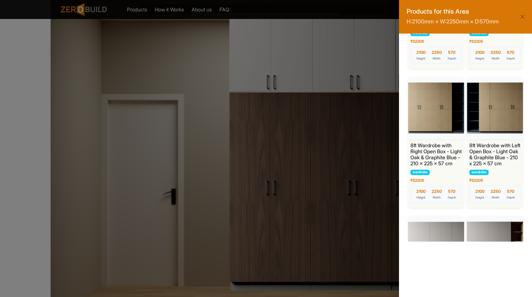
scroll to position [1226, 0]
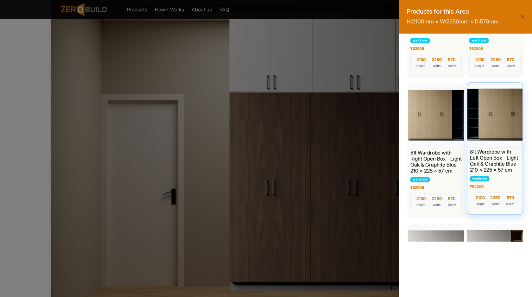
click at [493, 129] on div at bounding box center [495, 114] width 58 height 66
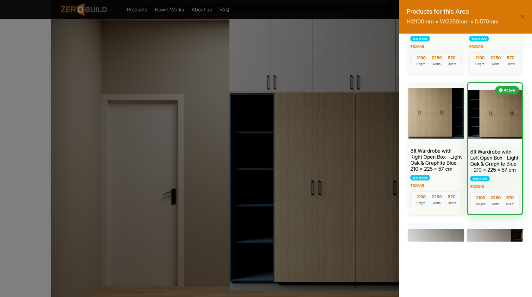
scroll to position [0, 0]
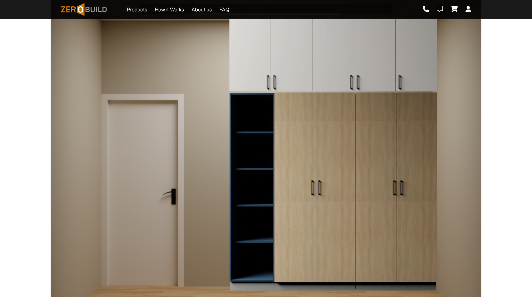
click at [388, 70] on img at bounding box center [333, 55] width 209 height 74
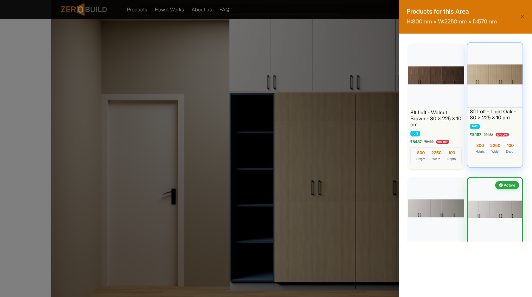
click at [490, 85] on div at bounding box center [495, 74] width 58 height 66
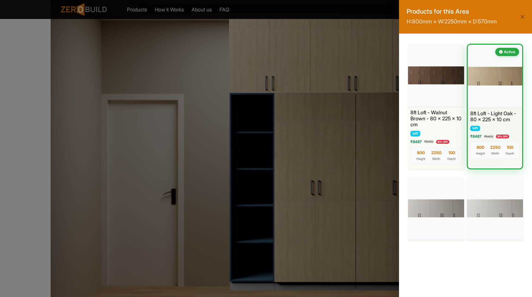
click at [208, 61] on div "Products for this Area H: 800 mm × W: 2250 mm × D: 570 mm 8ft Loft - Walnut Bro…" at bounding box center [266, 148] width 532 height 297
click at [524, 16] on button "Close" at bounding box center [522, 16] width 9 height 9
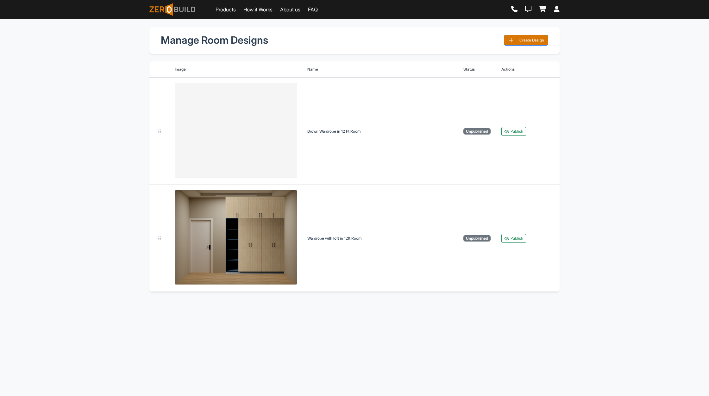
scroll to position [5, 0]
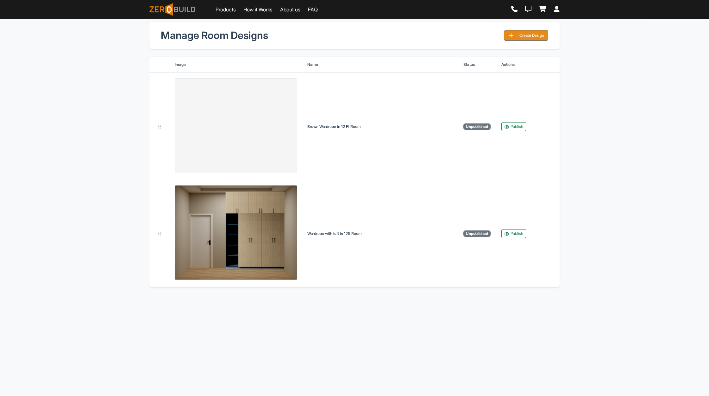
click at [517, 31] on button "Create Design" at bounding box center [526, 35] width 44 height 11
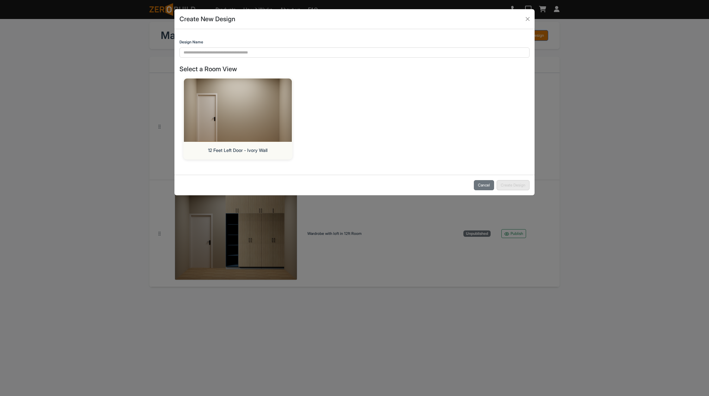
click at [293, 111] on div "12 Feet Left Door - Ivory Wall" at bounding box center [237, 119] width 117 height 82
click at [272, 114] on img at bounding box center [237, 109] width 113 height 66
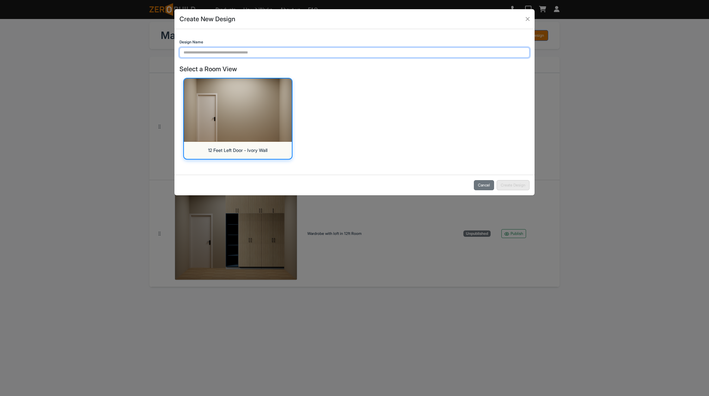
click at [317, 54] on input "Design Name" at bounding box center [354, 52] width 350 height 10
type input "**********"
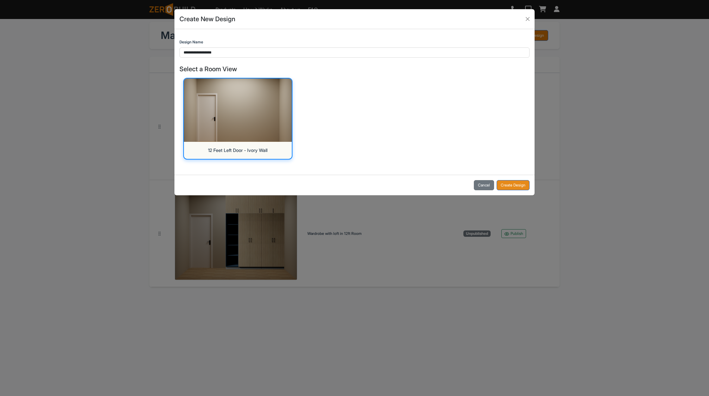
click at [515, 180] on button "Create Design" at bounding box center [513, 185] width 33 height 10
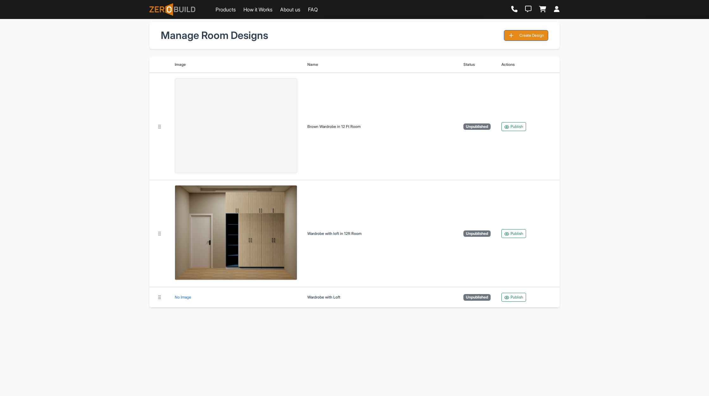
click at [523, 39] on button "Create Design" at bounding box center [526, 35] width 44 height 11
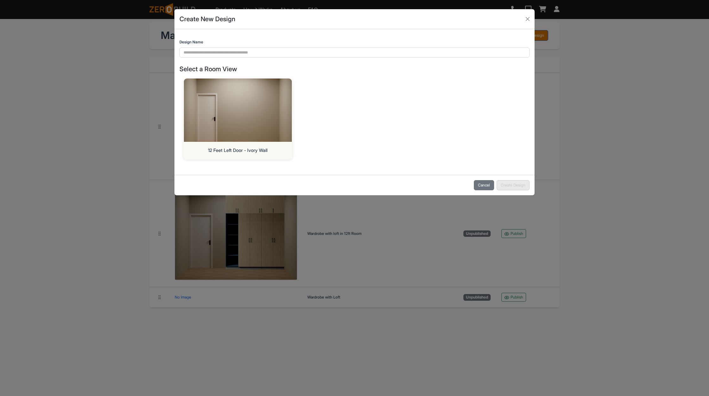
click at [275, 44] on div "Design Name" at bounding box center [354, 48] width 350 height 18
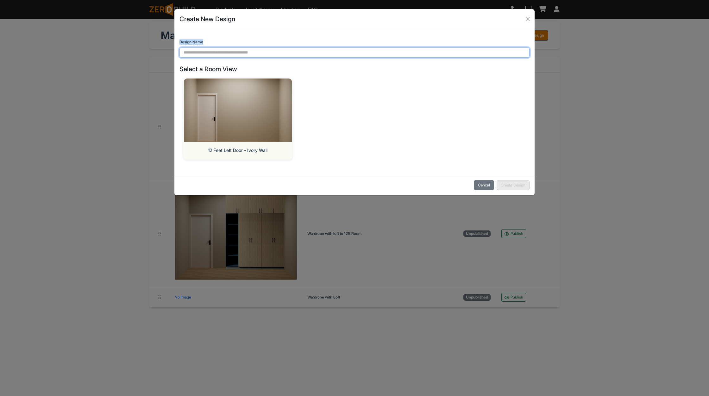
click at [271, 53] on input "Design Name" at bounding box center [354, 52] width 350 height 10
type input "**********"
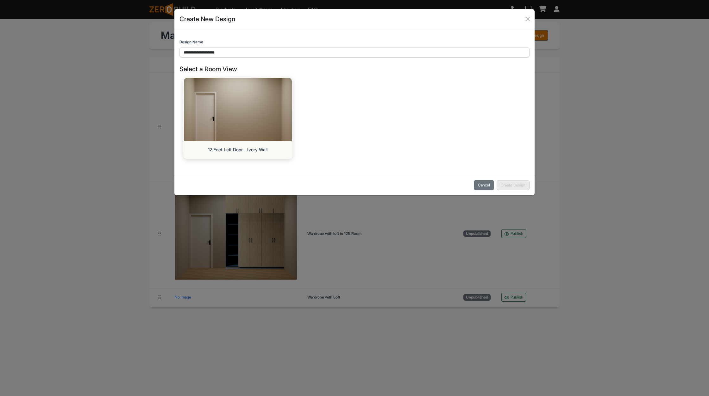
click at [257, 115] on img at bounding box center [237, 109] width 113 height 66
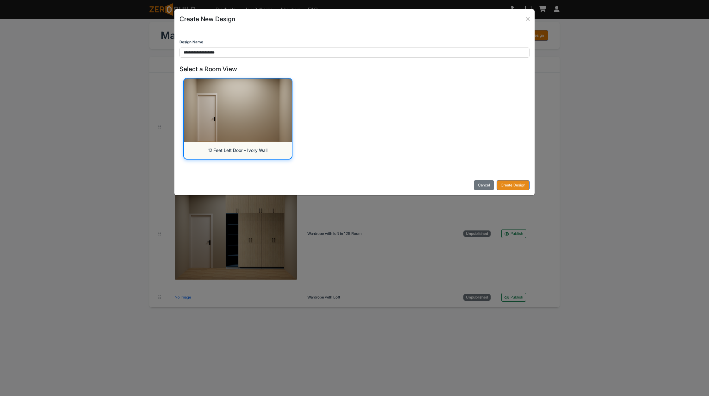
click at [503, 183] on button "Create Design" at bounding box center [513, 185] width 33 height 10
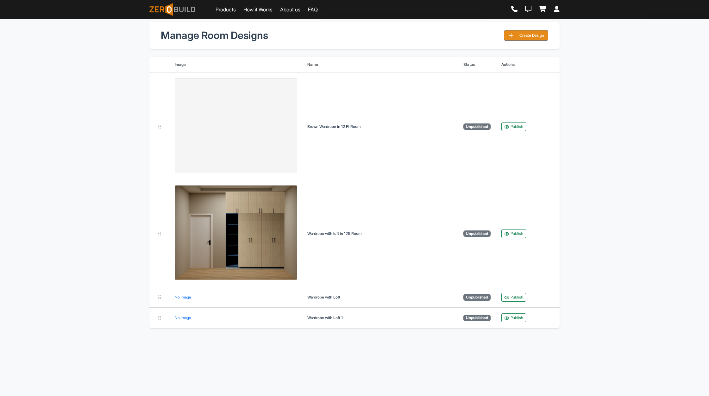
click at [526, 33] on button "Create Design" at bounding box center [526, 35] width 44 height 11
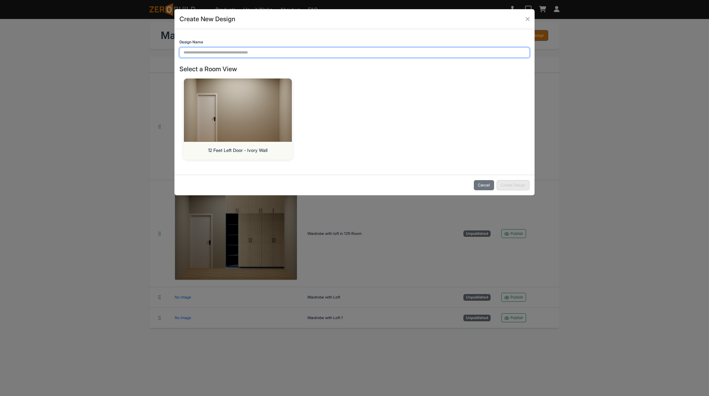
click at [304, 49] on input "Design Name" at bounding box center [354, 52] width 350 height 10
type input "**********"
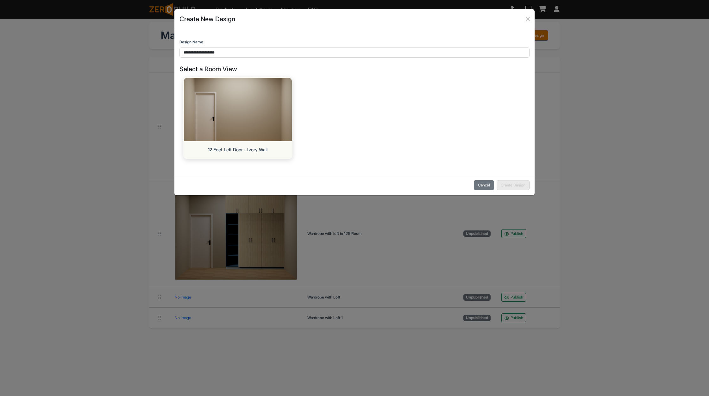
click at [250, 147] on div "12 Feet Left Door - Ivory Wall" at bounding box center [238, 149] width 98 height 7
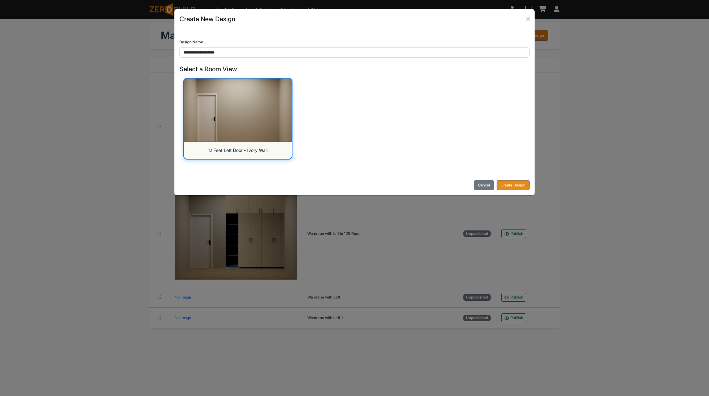
click at [516, 184] on button "Create Design" at bounding box center [513, 185] width 33 height 10
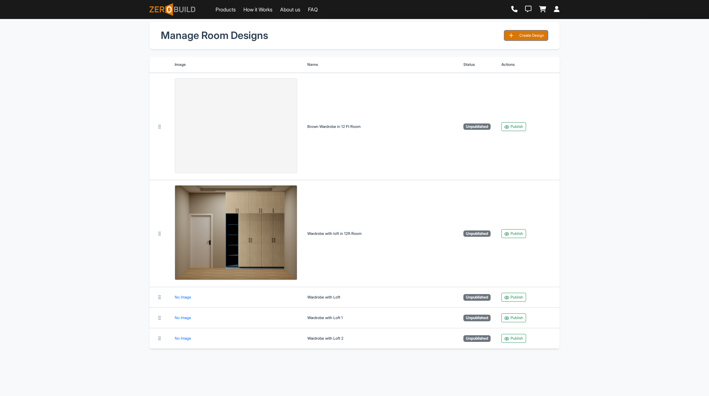
scroll to position [0, 0]
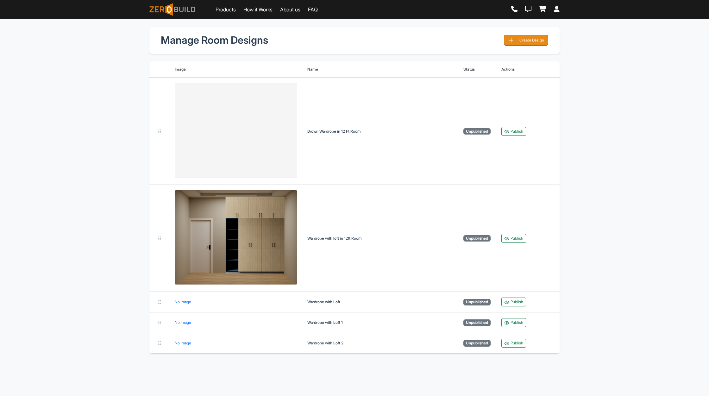
click at [527, 44] on button "Create Design" at bounding box center [526, 40] width 44 height 11
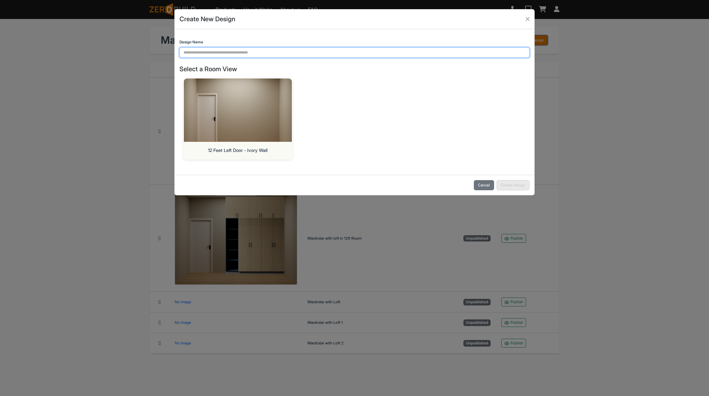
click at [358, 52] on input "Design Name" at bounding box center [354, 52] width 350 height 10
type input "**********"
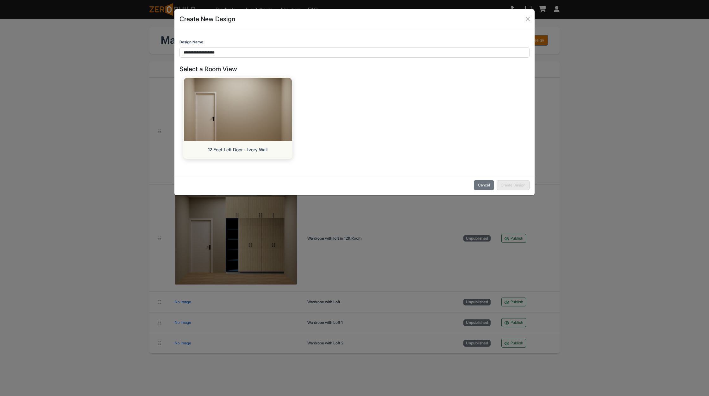
click at [276, 121] on img at bounding box center [237, 109] width 113 height 66
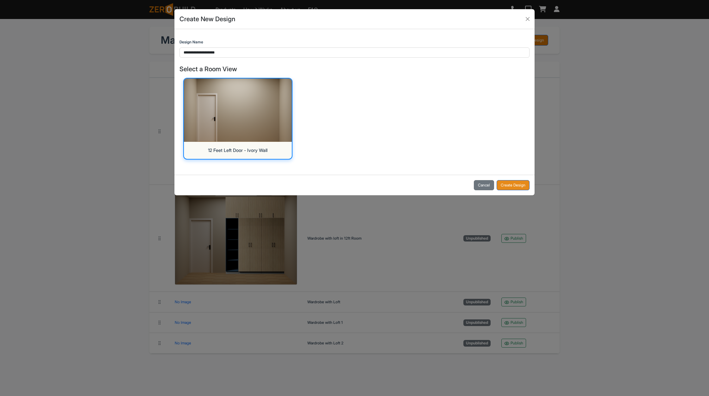
click at [517, 183] on button "Create Design" at bounding box center [513, 185] width 33 height 10
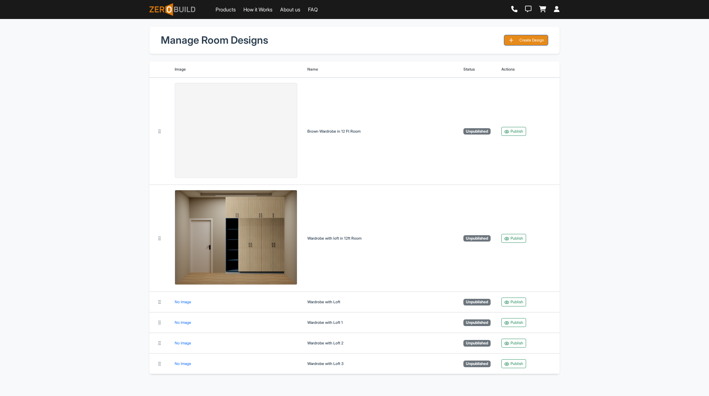
click at [531, 38] on button "Create Design" at bounding box center [526, 40] width 44 height 11
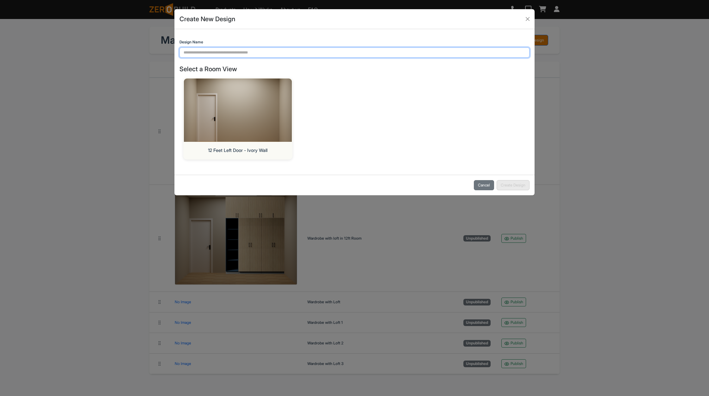
click at [258, 53] on input "Design Name" at bounding box center [354, 52] width 350 height 10
type input "**********"
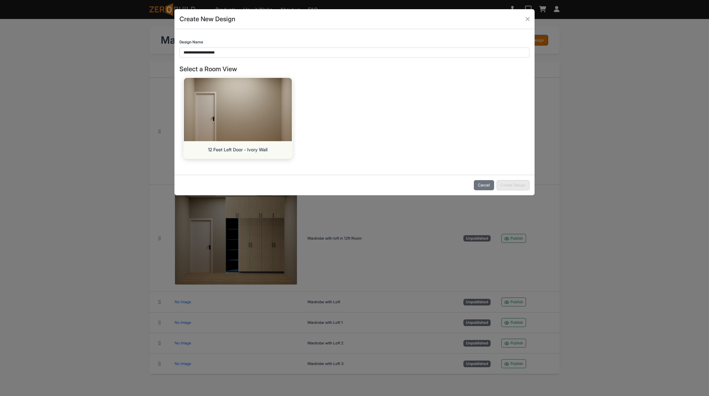
click at [268, 103] on img at bounding box center [237, 109] width 113 height 66
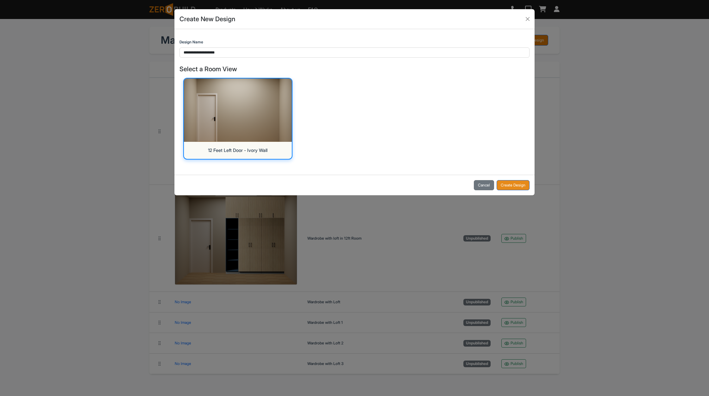
click at [515, 180] on button "Create Design" at bounding box center [513, 185] width 33 height 10
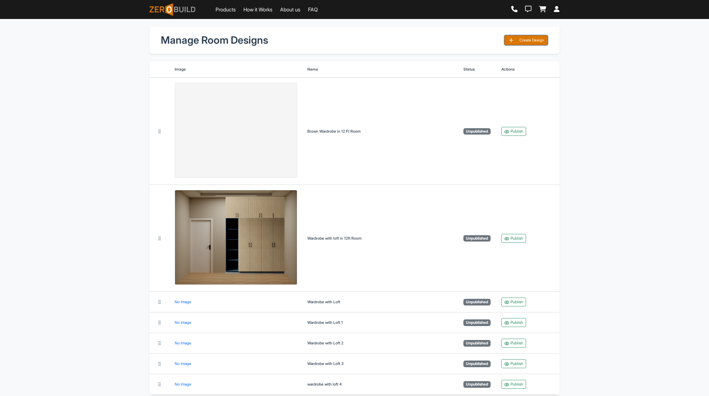
scroll to position [19, 0]
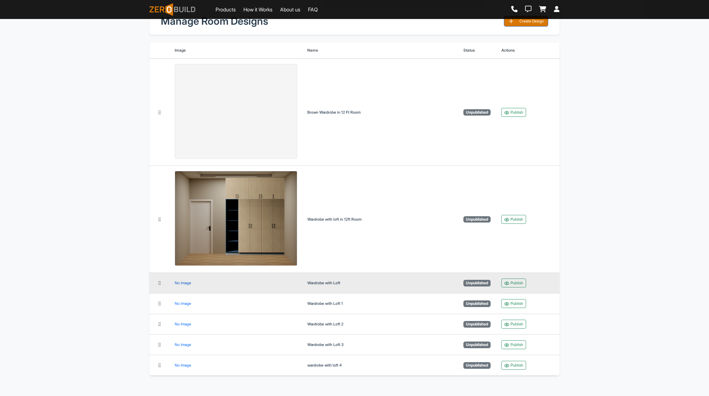
click at [185, 283] on div "No Image" at bounding box center [183, 283] width 16 height 0
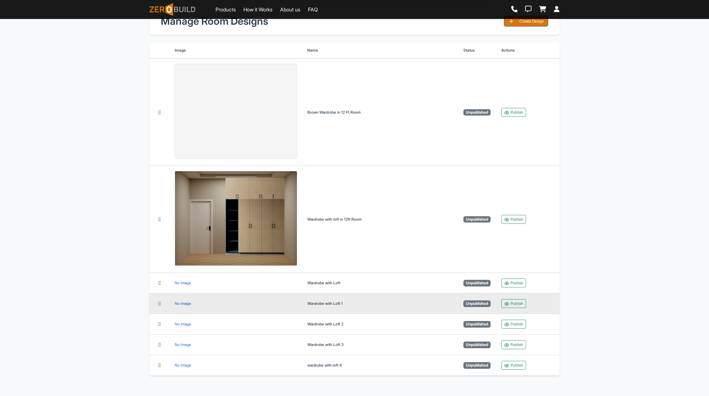
click at [188, 304] on div "No Image" at bounding box center [183, 304] width 16 height 0
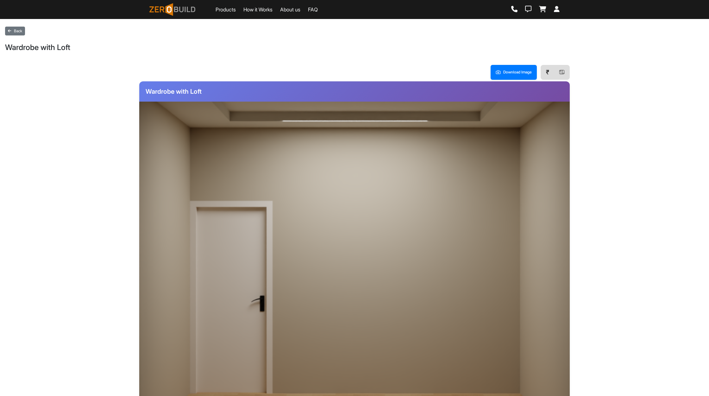
click at [442, 294] on div at bounding box center [421, 298] width 209 height 199
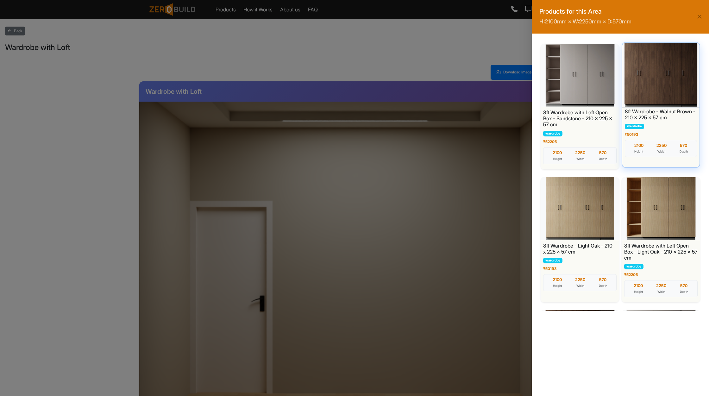
click at [648, 87] on div at bounding box center [660, 74] width 81 height 66
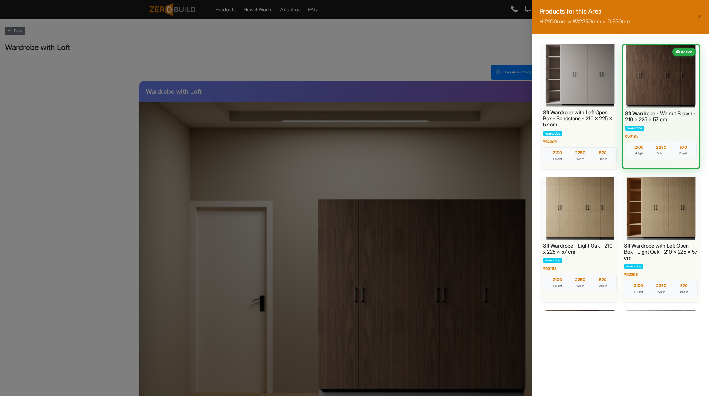
click at [461, 154] on div "Products for this Area H: 2100 mm × W: 2250 mm × D: 570 mm 8ft Wardrobe with Le…" at bounding box center [354, 198] width 709 height 396
click at [464, 186] on div "Products for this Area H: 2100 mm × W: 2250 mm × D: 570 mm 8ft Wardrobe with Le…" at bounding box center [354, 198] width 709 height 396
click at [700, 15] on button "Close" at bounding box center [699, 16] width 9 height 9
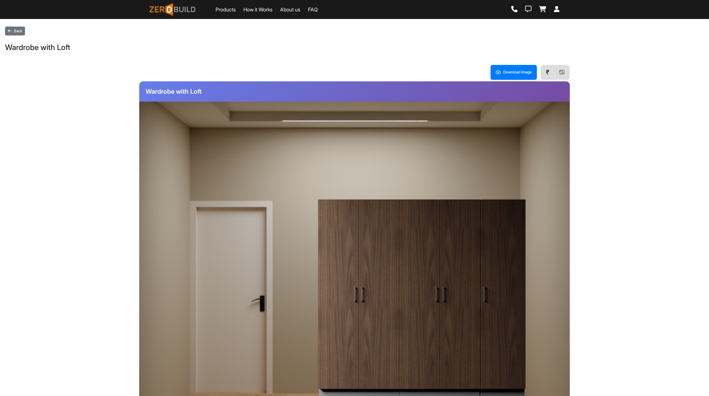
click at [456, 154] on div at bounding box center [421, 162] width 209 height 74
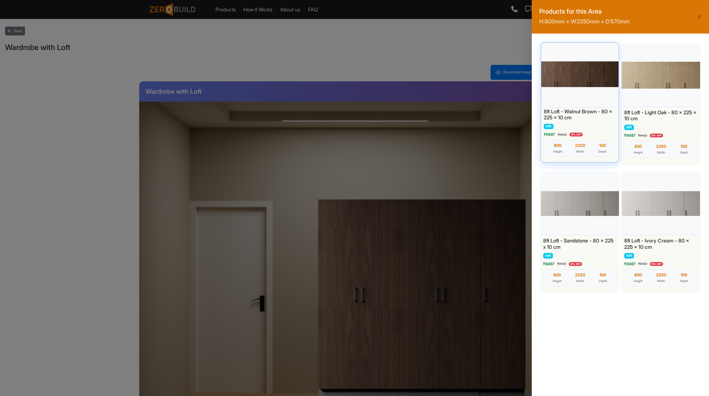
click at [578, 88] on div at bounding box center [579, 74] width 81 height 66
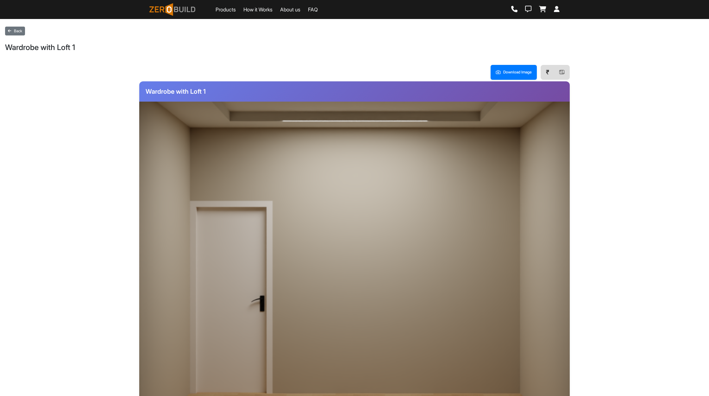
click at [365, 275] on div at bounding box center [421, 298] width 209 height 199
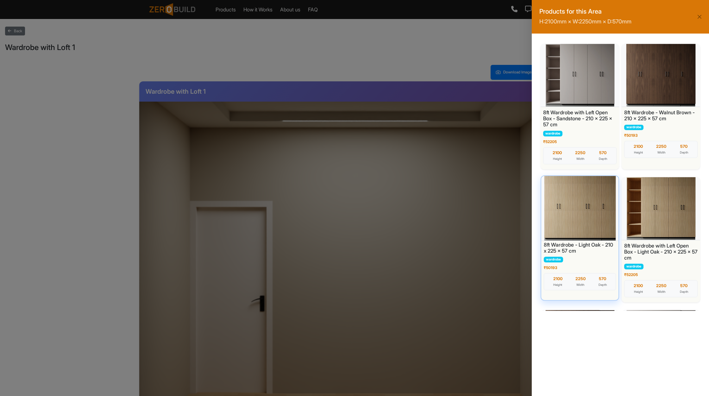
click at [588, 207] on div at bounding box center [579, 207] width 81 height 66
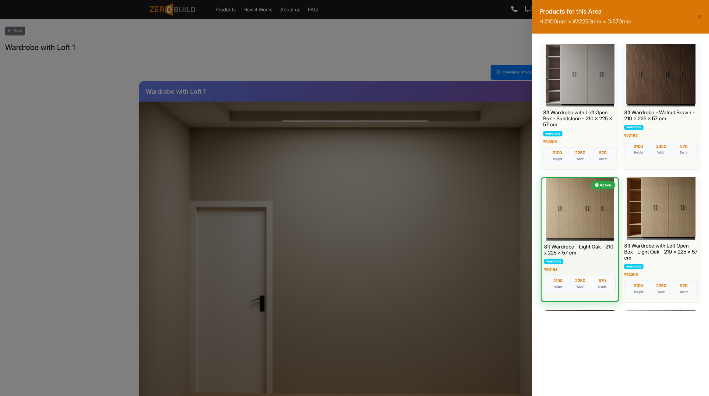
click at [439, 270] on div "Products for this Area H: 2100 mm × W: 2250 mm × D: 570 mm 8ft Wardrobe with Le…" at bounding box center [354, 198] width 709 height 396
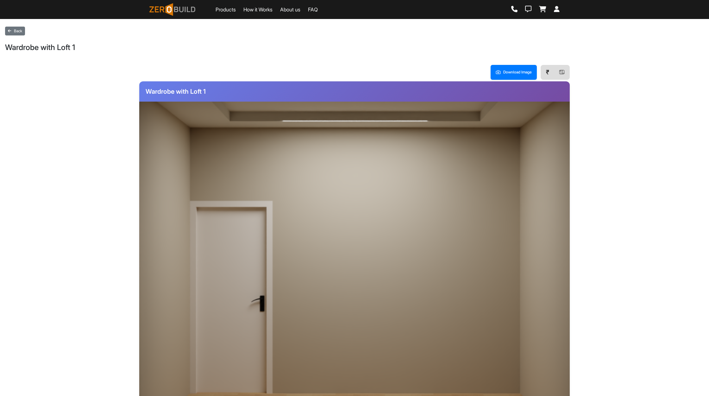
click at [470, 269] on div at bounding box center [421, 298] width 209 height 199
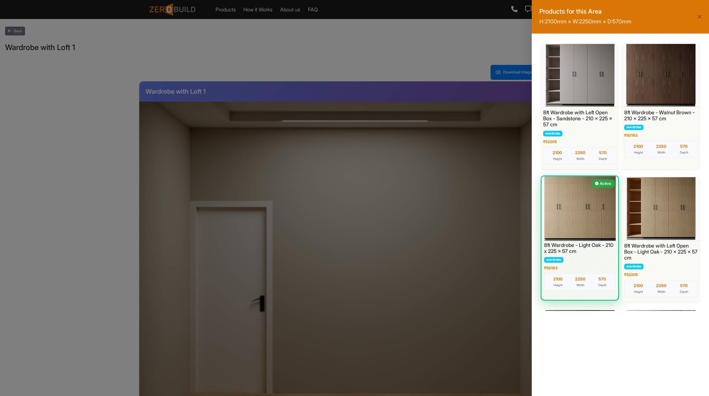
click at [588, 185] on div at bounding box center [580, 208] width 80 height 66
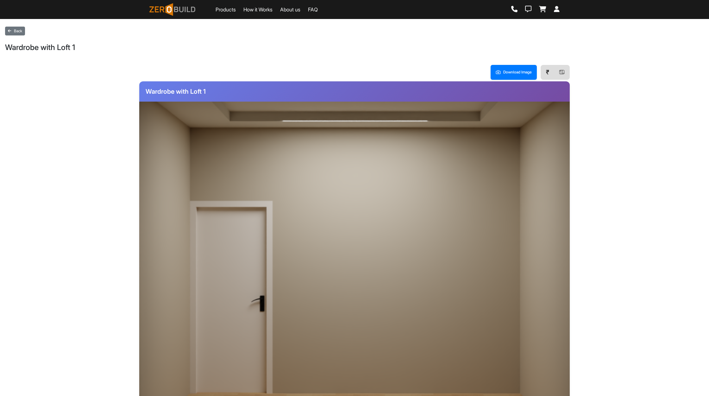
click at [473, 141] on div at bounding box center [421, 162] width 209 height 74
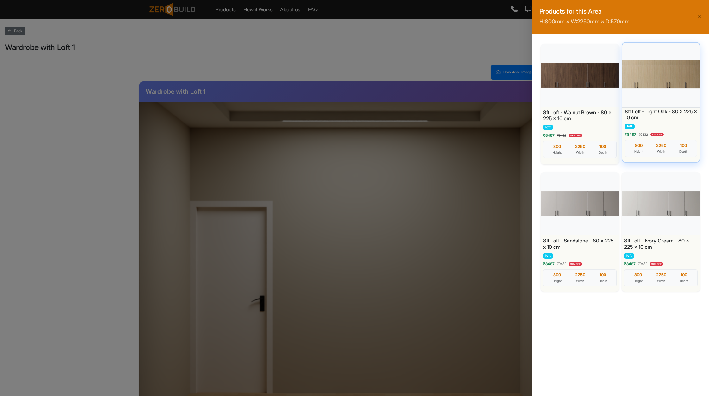
click at [667, 85] on div at bounding box center [660, 74] width 81 height 66
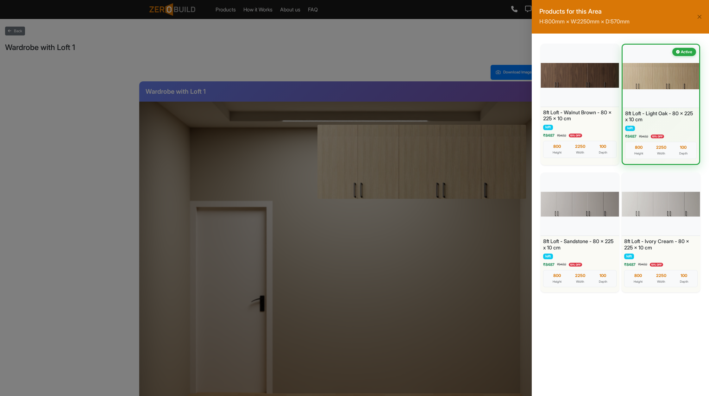
click at [457, 279] on div "Products for this Area H: 800 mm × W: 2250 mm × D: 570 mm 8ft Loft - Walnut Bro…" at bounding box center [354, 198] width 709 height 396
click at [697, 15] on button "Close" at bounding box center [699, 16] width 9 height 9
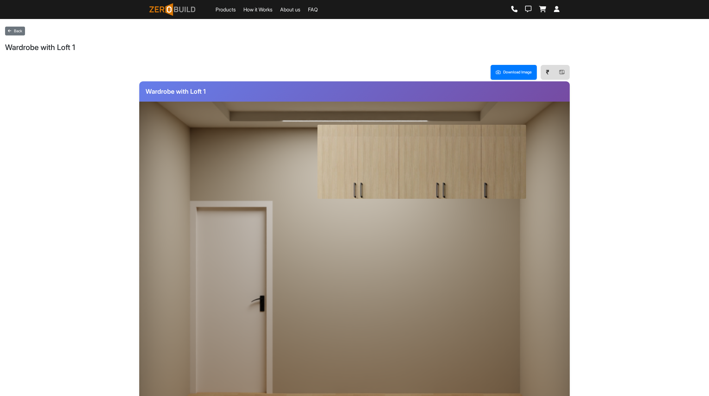
click at [461, 265] on div at bounding box center [421, 298] width 209 height 199
click at [461, 265] on div "Products for this Area H: 2100 mm × W: 2250 mm × D: 570 mm Loading... Loading p…" at bounding box center [354, 198] width 709 height 396
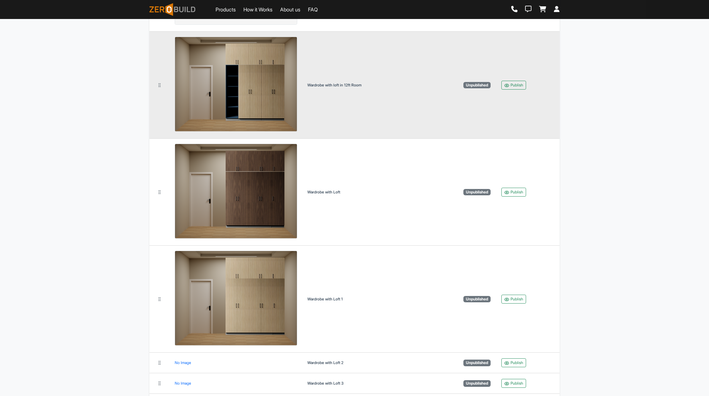
scroll to position [178, 0]
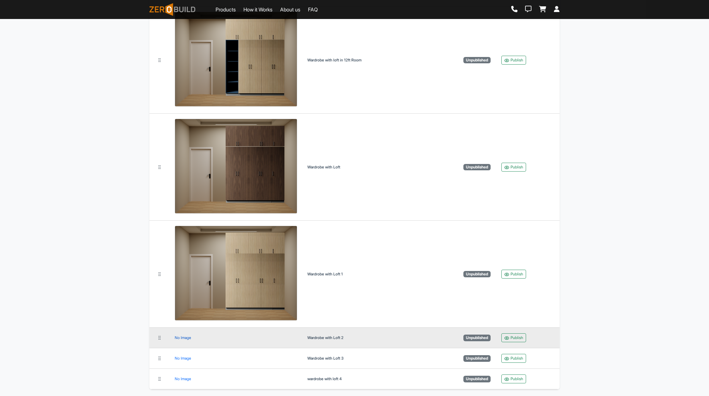
click at [186, 338] on div "No Image" at bounding box center [183, 338] width 16 height 0
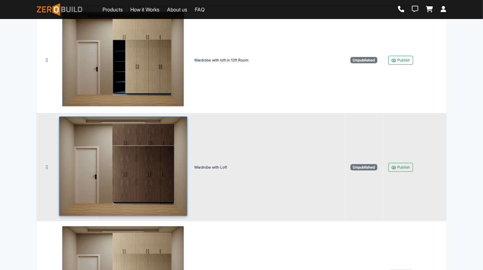
scroll to position [305, 0]
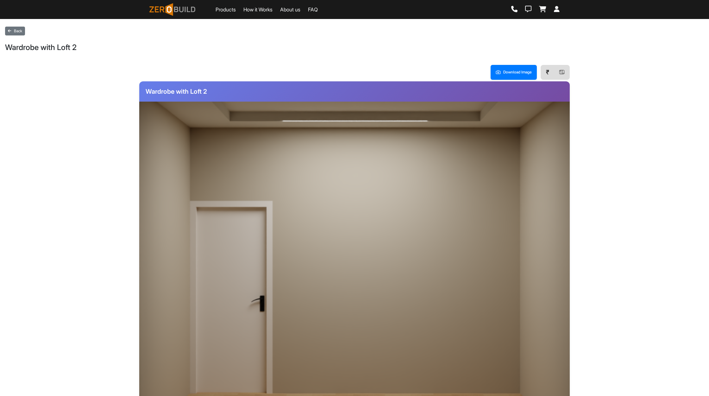
click at [426, 304] on div at bounding box center [421, 298] width 209 height 199
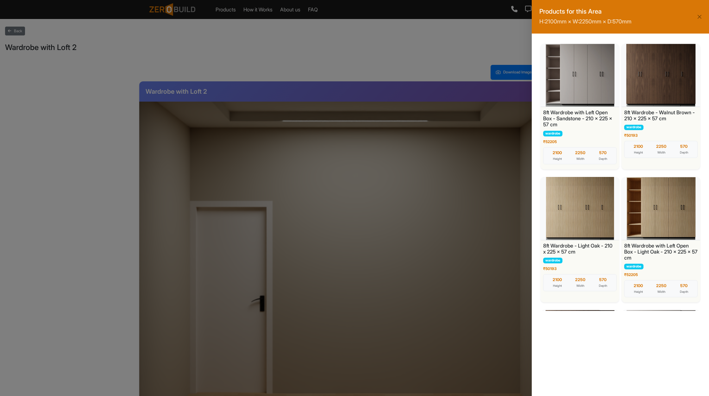
click at [420, 162] on div "Products for this Area H: 2100 mm × W: 2250 mm × D: 570 mm 8ft Wardrobe with Le…" at bounding box center [354, 198] width 709 height 396
click at [698, 15] on button "Close" at bounding box center [699, 16] width 9 height 9
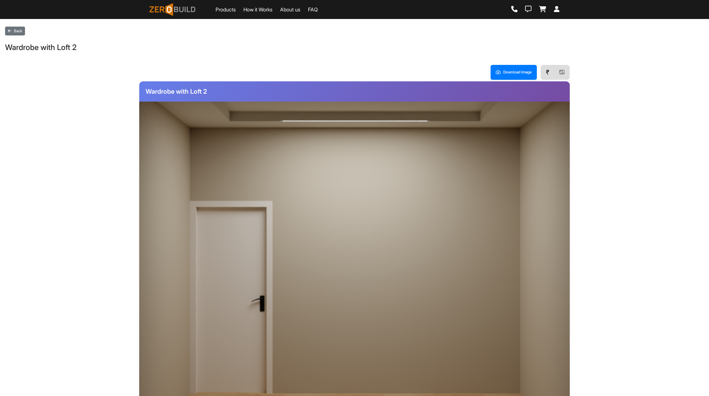
click at [484, 148] on div at bounding box center [421, 162] width 209 height 74
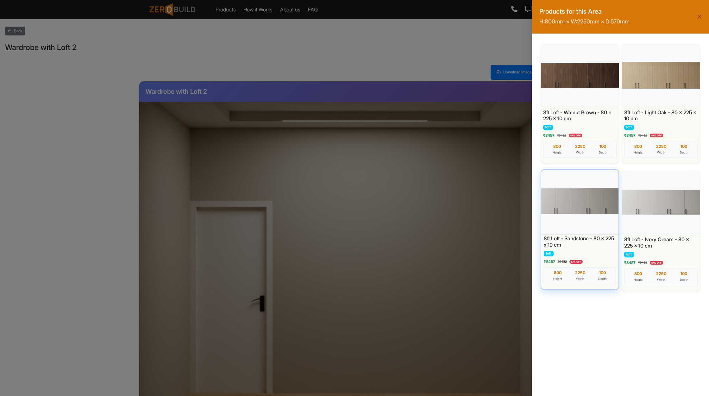
click at [603, 205] on div at bounding box center [579, 201] width 81 height 66
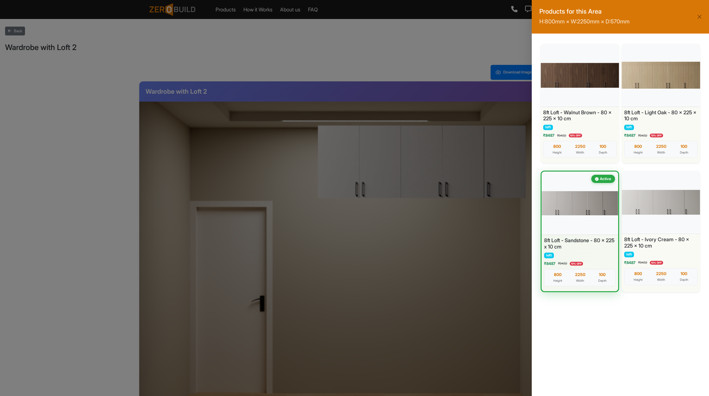
click at [446, 276] on div "Products for this Area H: 800 mm × W: 2250 mm × D: 570 mm 8ft Loft - Walnut Bro…" at bounding box center [354, 198] width 709 height 396
click at [701, 14] on button "Close" at bounding box center [699, 16] width 9 height 9
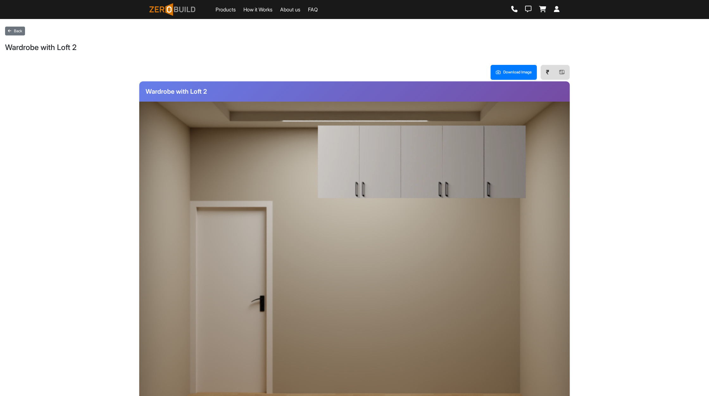
click at [441, 294] on div at bounding box center [421, 298] width 209 height 199
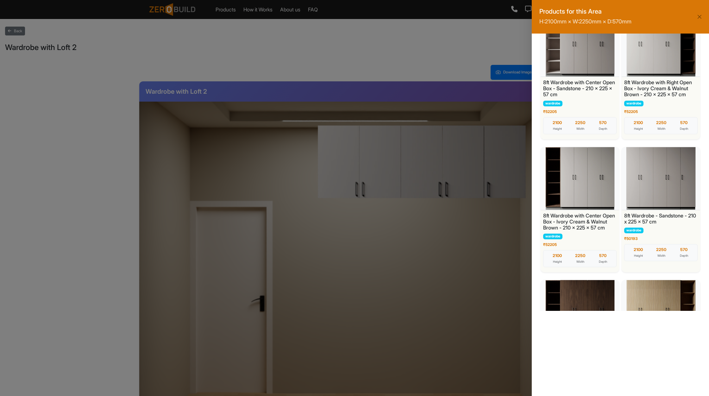
scroll to position [563, 0]
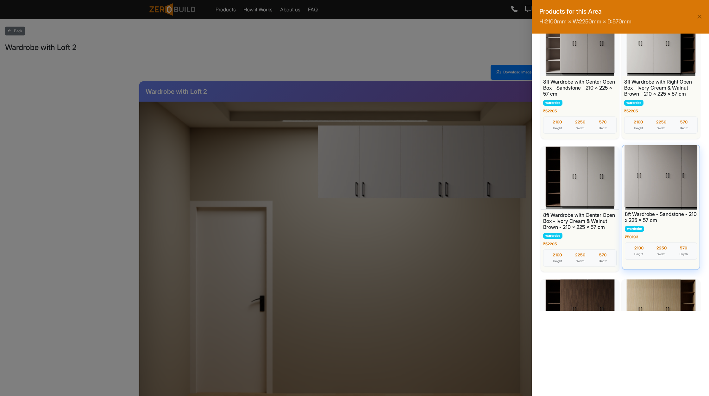
click at [658, 173] on div at bounding box center [660, 177] width 81 height 66
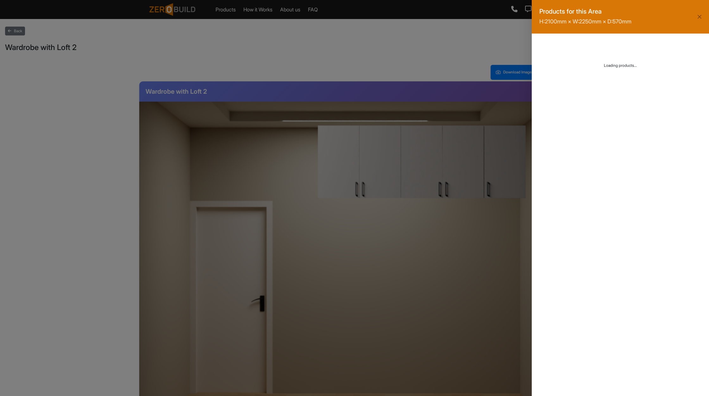
scroll to position [0, 0]
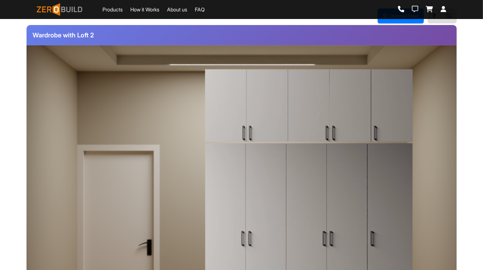
scroll to position [43, 0]
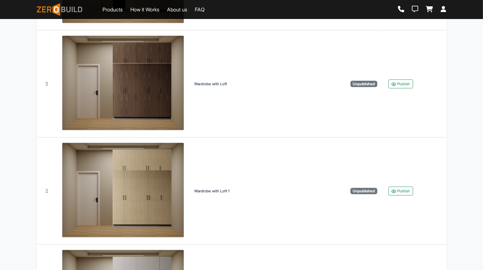
scroll to position [391, 0]
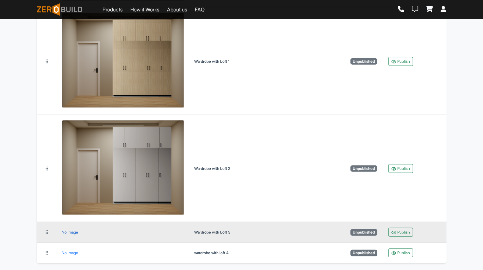
click at [72, 232] on div "No Image" at bounding box center [70, 232] width 16 height 0
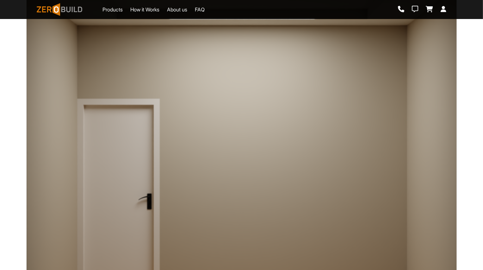
scroll to position [128, 0]
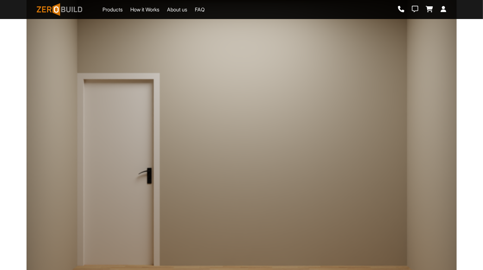
click at [289, 154] on div at bounding box center [309, 170] width 209 height 199
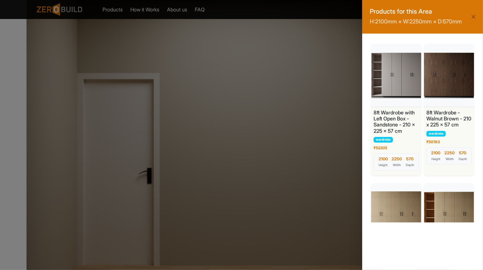
click at [306, 46] on div "Products for this Area H: 2100 mm × W: 2250 mm × D: 570 mm 8ft Wardrobe with Le…" at bounding box center [241, 135] width 483 height 270
click at [475, 21] on button "Close" at bounding box center [473, 16] width 9 height 9
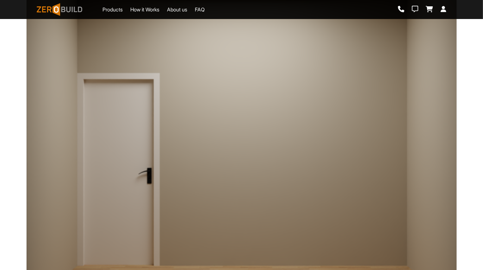
click at [317, 43] on div at bounding box center [309, 34] width 209 height 74
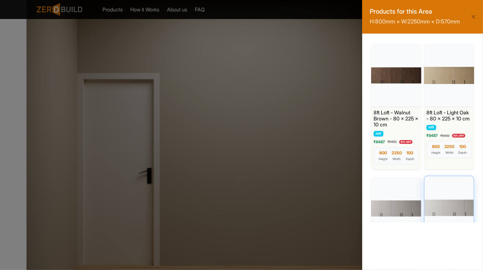
click at [440, 206] on div at bounding box center [449, 207] width 52 height 66
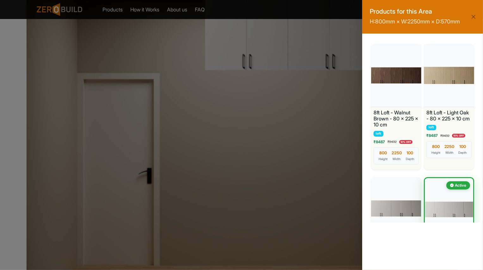
scroll to position [0, 0]
click at [339, 164] on div "Products for this Area H: 800 mm × W: 2250 mm × D: 570 mm 8ft Loft - Walnut Bro…" at bounding box center [241, 135] width 483 height 270
click at [478, 16] on button "Close" at bounding box center [473, 16] width 9 height 9
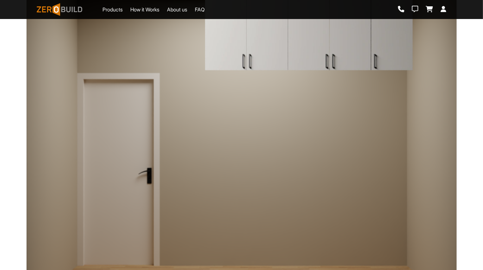
click at [341, 146] on div at bounding box center [309, 170] width 209 height 199
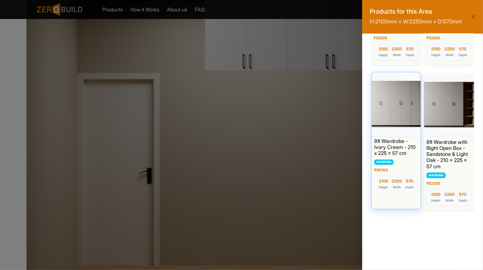
scroll to position [1391, 0]
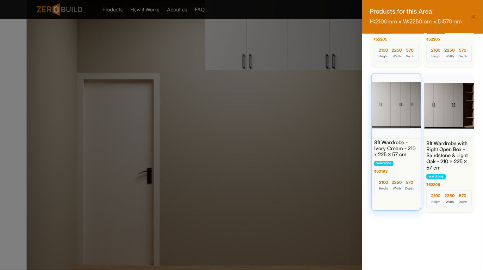
click at [399, 119] on div at bounding box center [397, 105] width 52 height 66
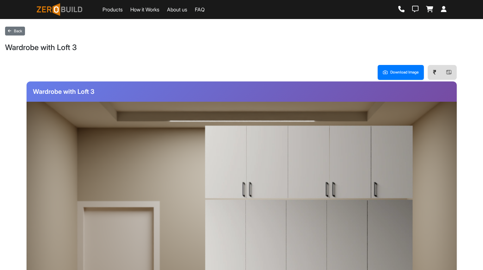
scroll to position [128, 0]
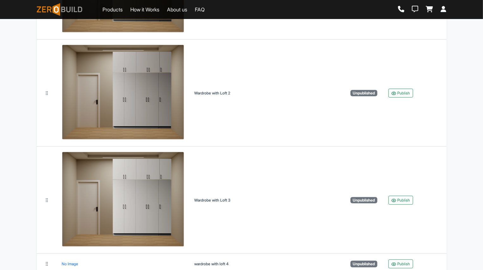
scroll to position [477, 0]
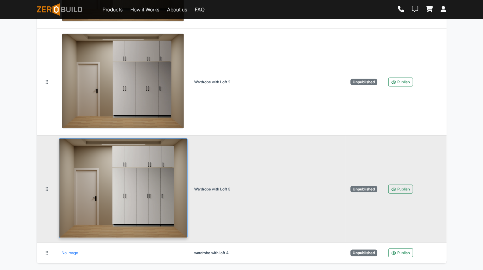
click at [165, 193] on img at bounding box center [123, 188] width 129 height 100
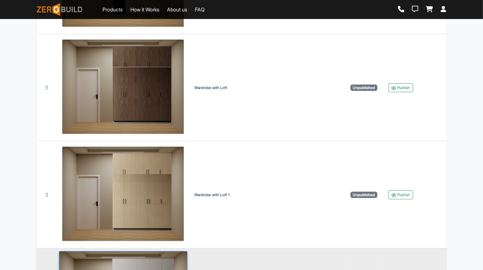
scroll to position [247, 0]
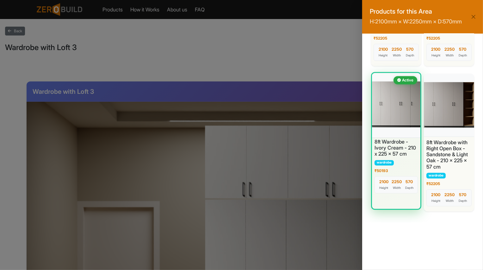
scroll to position [1391, 0]
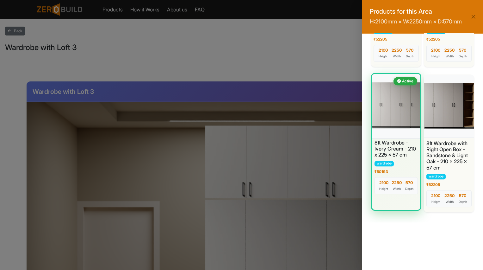
click at [406, 128] on div at bounding box center [396, 105] width 51 height 66
click at [402, 139] on div at bounding box center [396, 105] width 51 height 66
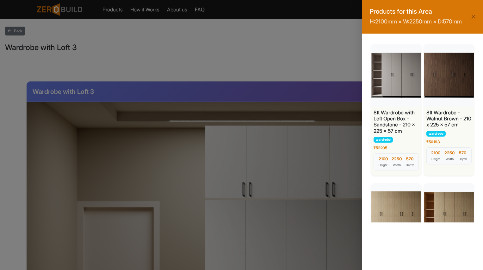
scroll to position [0, 0]
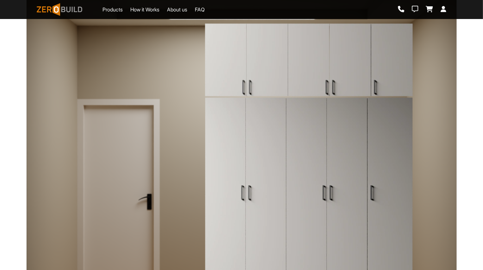
scroll to position [96, 0]
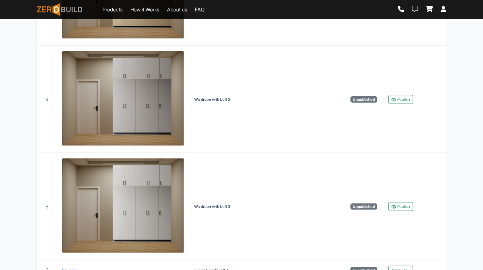
scroll to position [477, 0]
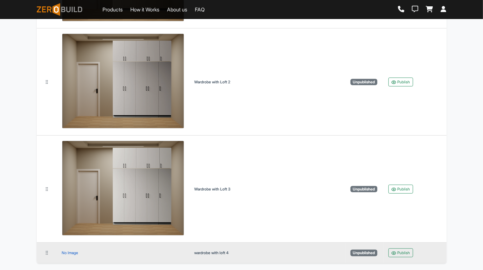
click at [70, 253] on div "No Image" at bounding box center [70, 253] width 16 height 0
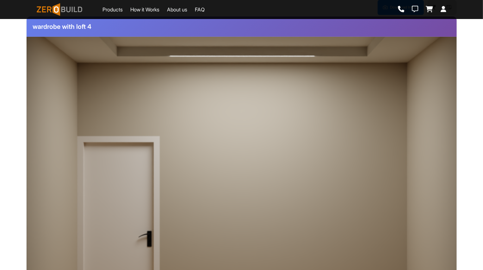
scroll to position [100, 0]
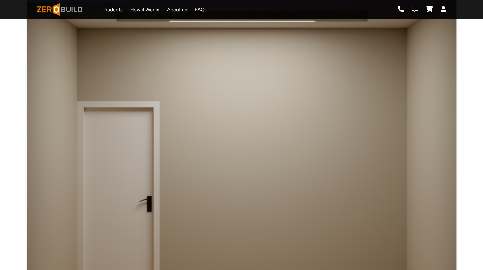
click at [342, 199] on div at bounding box center [309, 198] width 209 height 199
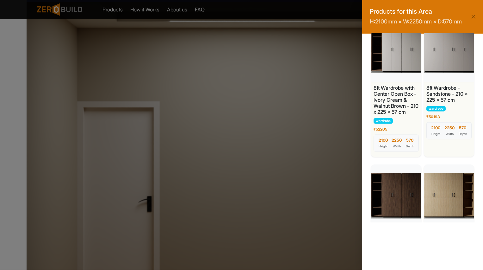
scroll to position [731, 0]
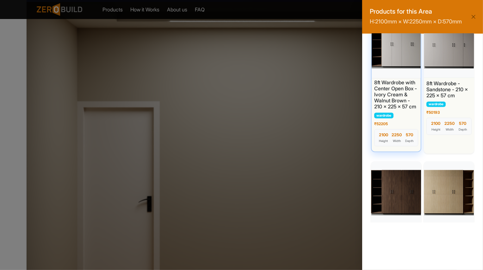
click at [392, 61] on div at bounding box center [397, 45] width 52 height 66
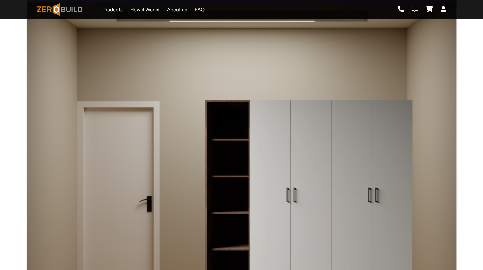
click at [305, 77] on div at bounding box center [309, 62] width 209 height 74
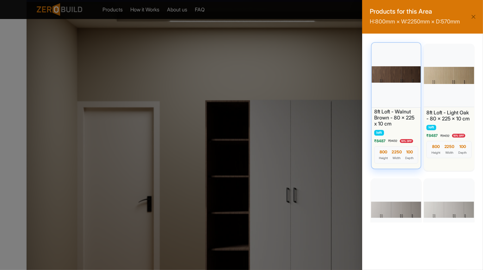
click at [398, 87] on div at bounding box center [397, 74] width 52 height 66
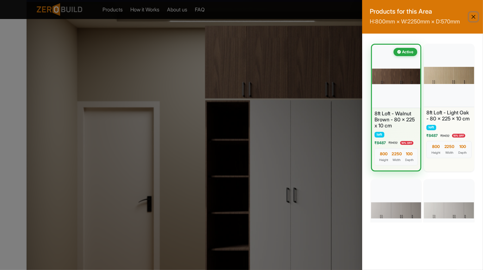
click at [474, 18] on button "Close" at bounding box center [473, 16] width 9 height 9
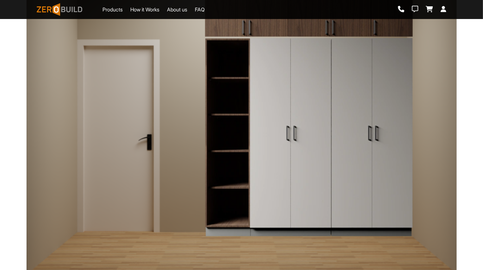
scroll to position [160, 0]
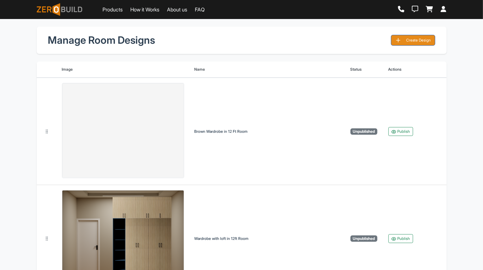
click at [414, 36] on button "Create Design" at bounding box center [413, 40] width 44 height 11
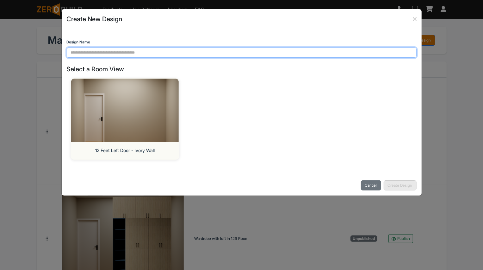
click at [182, 52] on input "Design Name" at bounding box center [242, 52] width 350 height 10
type input "**********"
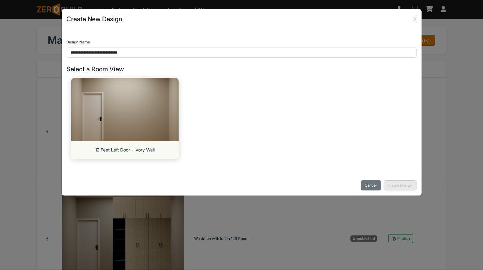
click at [168, 115] on img at bounding box center [124, 109] width 113 height 66
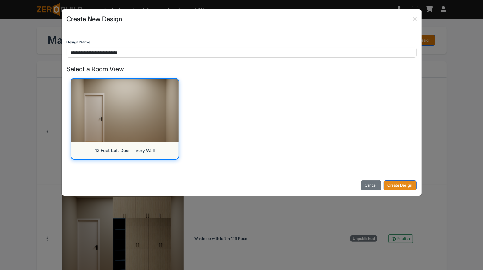
click at [395, 186] on button "Create Design" at bounding box center [400, 185] width 33 height 10
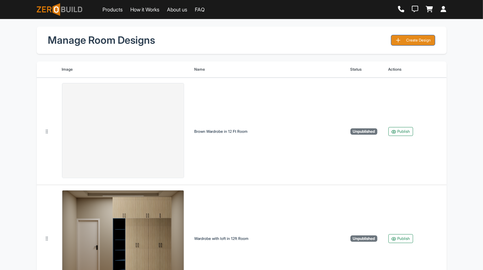
click at [412, 39] on button "Create Design" at bounding box center [413, 40] width 44 height 11
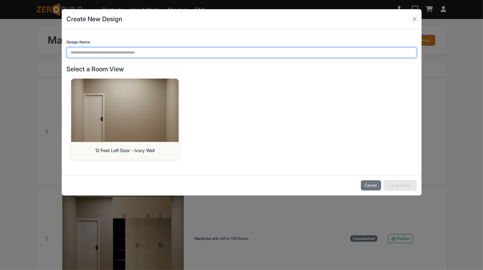
click at [225, 48] on input "Design Name" at bounding box center [242, 52] width 350 height 10
type input "**********"
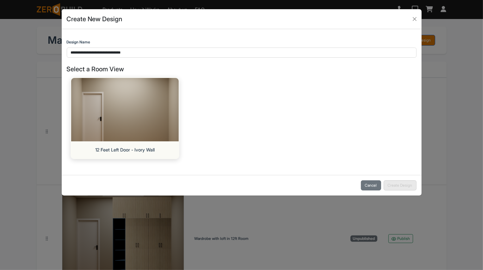
click at [143, 113] on img at bounding box center [124, 109] width 113 height 66
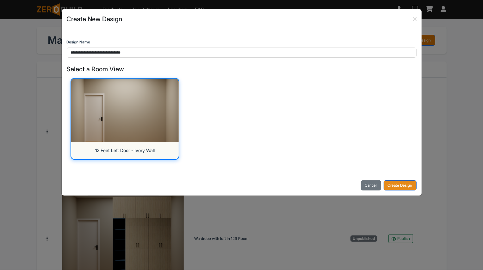
click at [397, 185] on button "Create Design" at bounding box center [400, 185] width 33 height 10
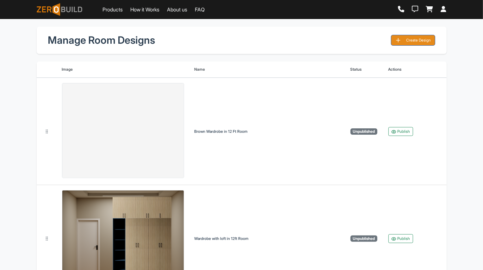
click at [421, 45] on button "Create Design" at bounding box center [413, 40] width 44 height 11
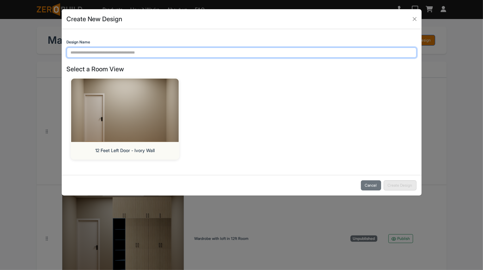
click at [228, 56] on input "Design Name" at bounding box center [242, 52] width 350 height 10
type input "**********"
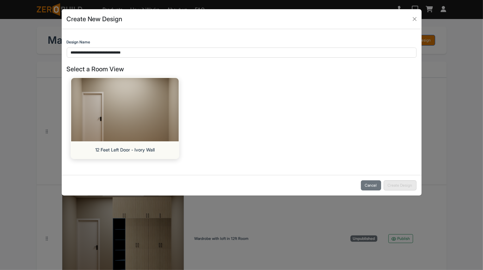
click at [151, 118] on img at bounding box center [124, 109] width 113 height 66
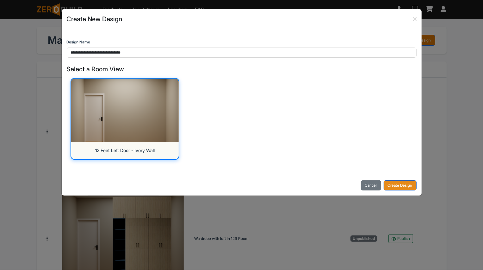
click at [403, 185] on button "Create Design" at bounding box center [400, 185] width 33 height 10
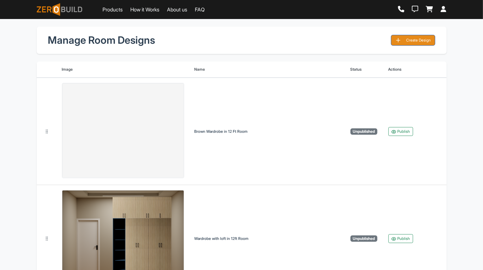
click at [418, 42] on button "Create Design" at bounding box center [413, 40] width 44 height 11
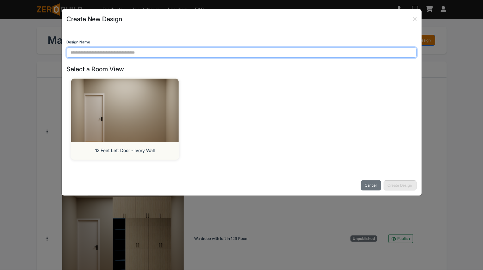
click at [207, 49] on input "Design Name" at bounding box center [242, 52] width 350 height 10
type input "*"
type input "**********"
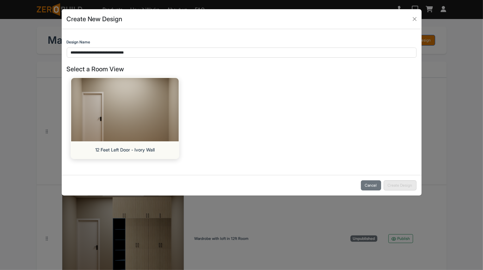
click at [130, 130] on img at bounding box center [124, 109] width 113 height 66
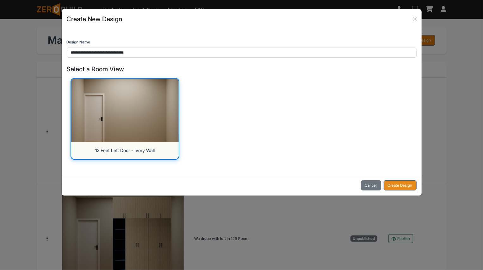
click at [392, 181] on button "Create Design" at bounding box center [400, 185] width 33 height 10
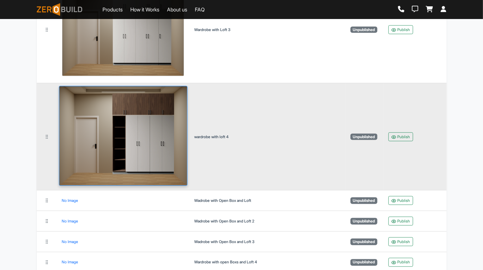
scroll to position [646, 0]
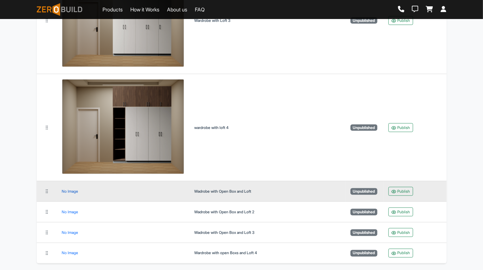
click at [73, 191] on div "No Image" at bounding box center [70, 191] width 16 height 0
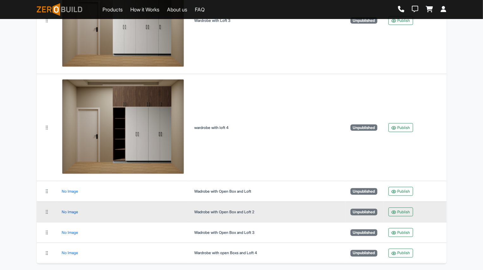
click at [67, 212] on div "No Image" at bounding box center [70, 212] width 16 height 0
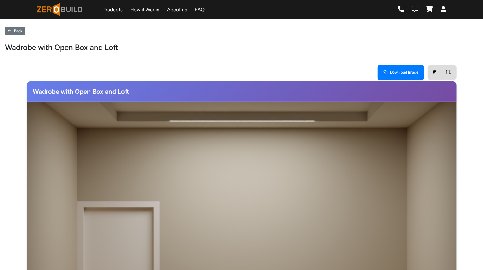
scroll to position [22, 0]
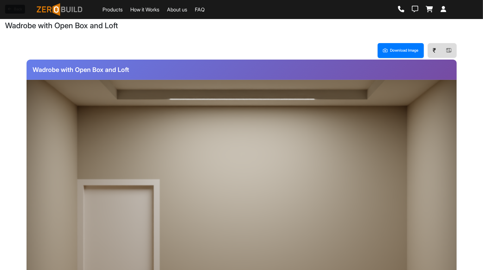
click at [319, 152] on div at bounding box center [309, 140] width 209 height 74
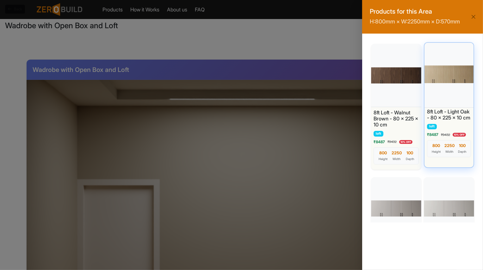
click at [444, 86] on div at bounding box center [449, 74] width 52 height 66
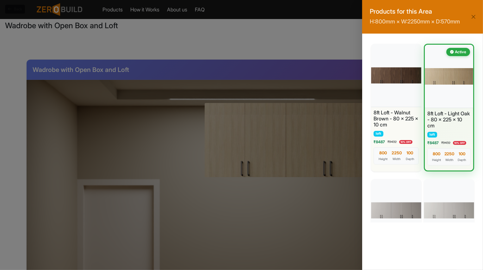
click at [324, 219] on div "Products for this Area H: 800 mm × W: 2250 mm × D: 570 mm 8ft Loft - Walnut Bro…" at bounding box center [241, 135] width 483 height 270
click at [473, 13] on button "Close" at bounding box center [473, 16] width 9 height 9
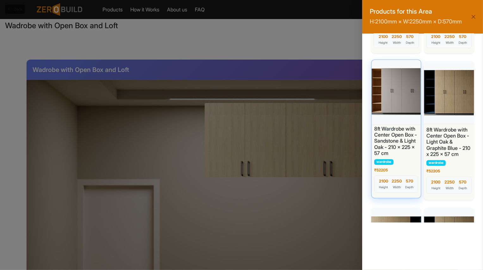
scroll to position [1103, 0]
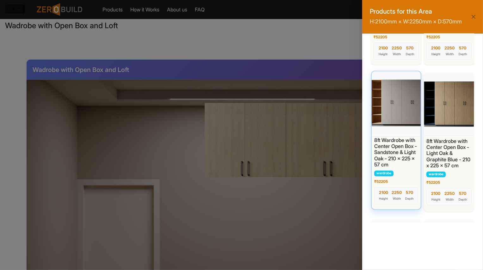
click at [401, 116] on div at bounding box center [397, 103] width 52 height 66
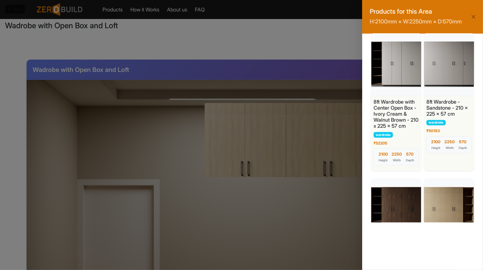
scroll to position [715, 0]
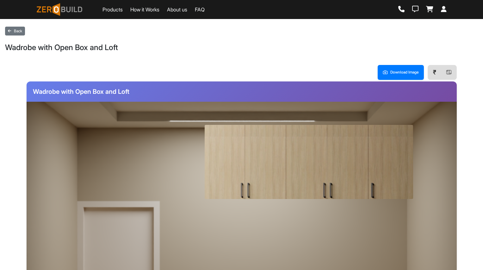
scroll to position [22, 0]
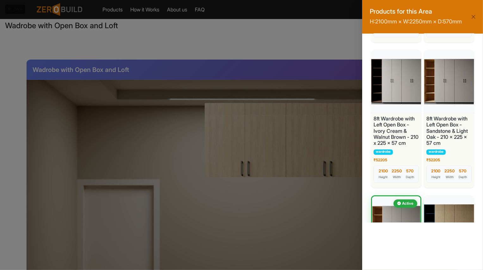
scroll to position [996, 0]
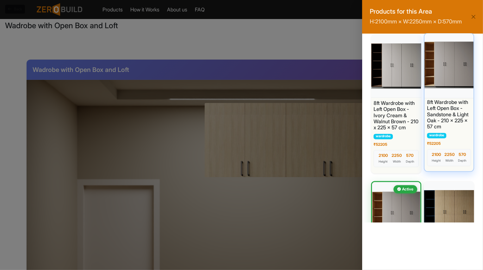
click at [449, 77] on div at bounding box center [449, 65] width 52 height 66
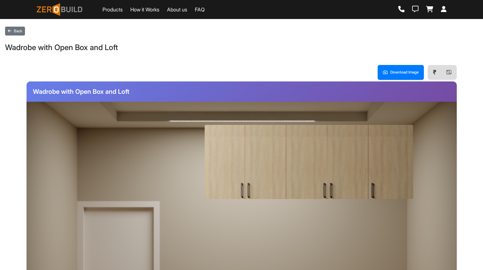
scroll to position [22, 0]
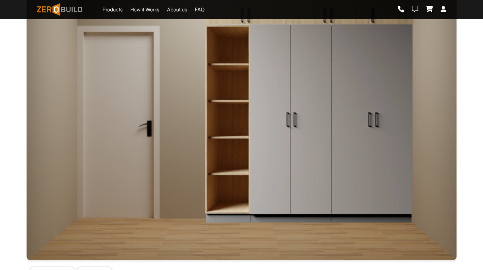
scroll to position [92, 0]
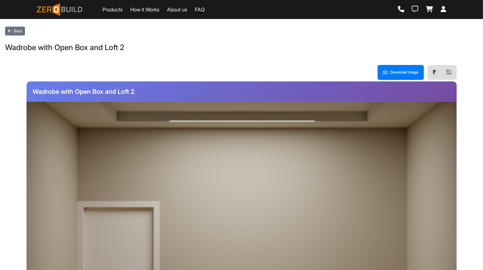
click at [297, 162] on div at bounding box center [309, 162] width 209 height 74
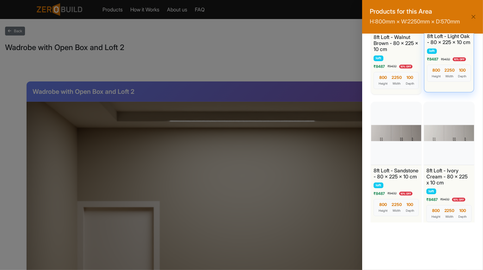
scroll to position [79, 0]
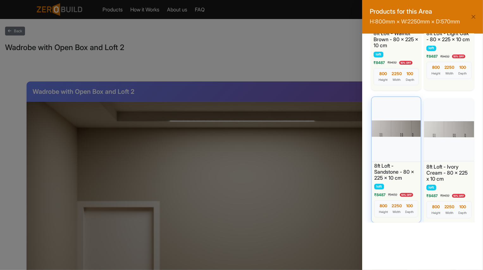
click at [396, 141] on div at bounding box center [397, 128] width 52 height 66
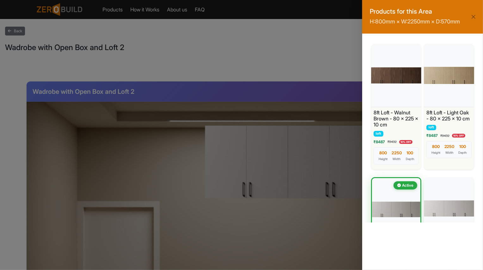
scroll to position [0, 0]
click at [296, 225] on div "Products for this Area H: 800 mm × W: 2250 mm × D: 570 mm 8ft Loft - Walnut Bro…" at bounding box center [241, 135] width 483 height 270
click at [475, 17] on button "Close" at bounding box center [473, 16] width 9 height 9
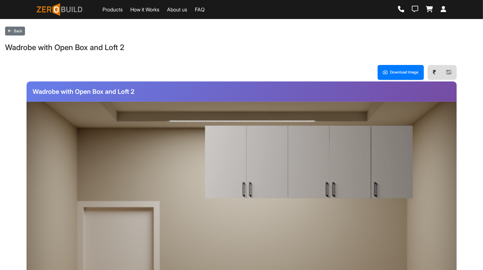
click at [317, 158] on img at bounding box center [309, 162] width 209 height 74
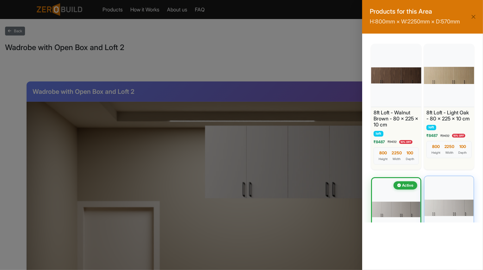
click at [438, 206] on div at bounding box center [449, 207] width 52 height 66
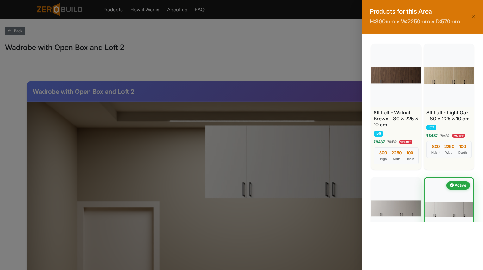
click at [327, 227] on div "Products for this Area H: 800 mm × W: 2250 mm × D: 570 mm 8ft Loft - Walnut Bro…" at bounding box center [241, 135] width 483 height 270
click at [474, 19] on button "Close" at bounding box center [473, 16] width 9 height 9
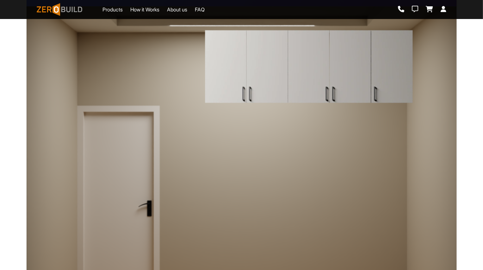
scroll to position [123, 0]
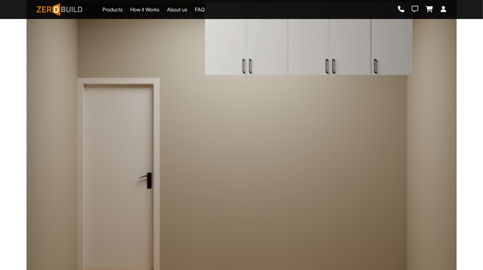
click at [330, 179] on div at bounding box center [309, 175] width 209 height 199
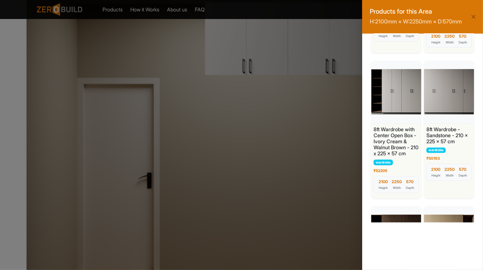
scroll to position [686, 0]
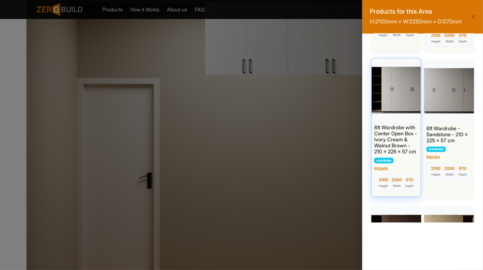
click at [406, 119] on div at bounding box center [397, 90] width 52 height 66
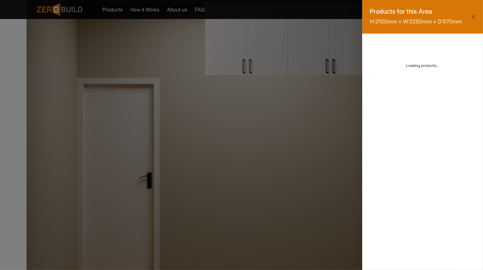
scroll to position [0, 0]
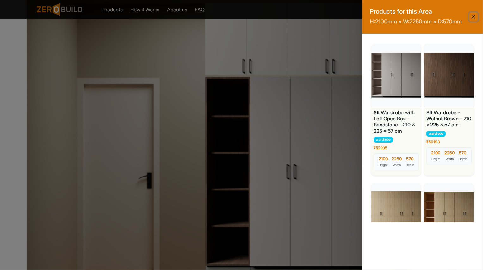
click at [473, 21] on button "Close" at bounding box center [473, 16] width 9 height 9
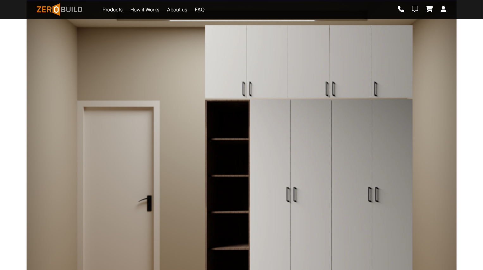
scroll to position [106, 0]
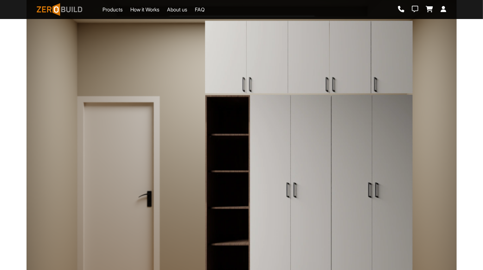
scroll to position [104, 0]
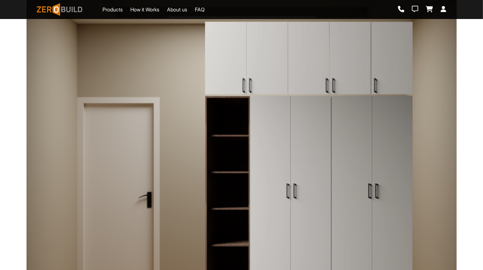
click at [338, 147] on img at bounding box center [309, 194] width 209 height 199
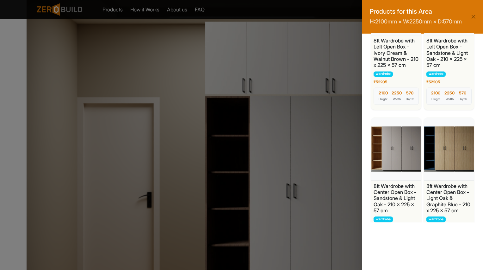
scroll to position [1112, 0]
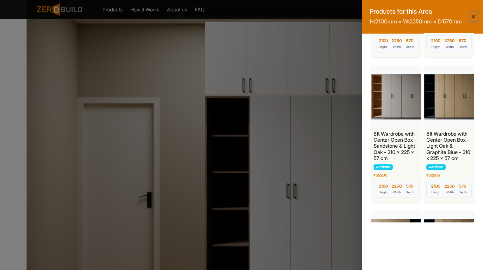
click at [474, 21] on button "Close" at bounding box center [473, 16] width 9 height 9
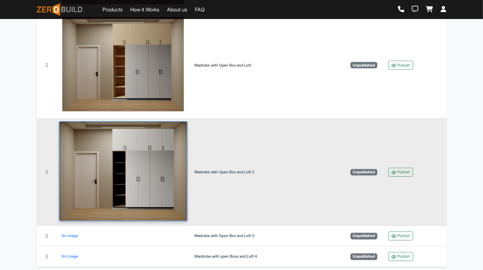
scroll to position [818, 0]
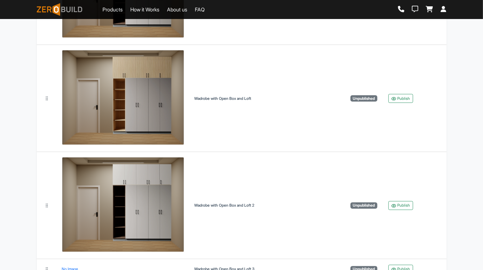
scroll to position [818, 0]
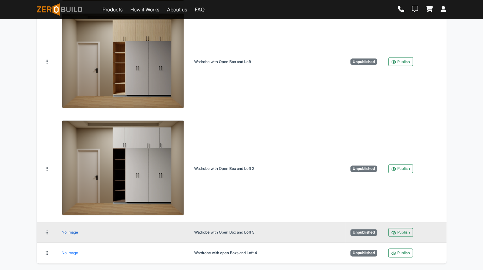
click at [72, 232] on div "No Image" at bounding box center [70, 232] width 16 height 0
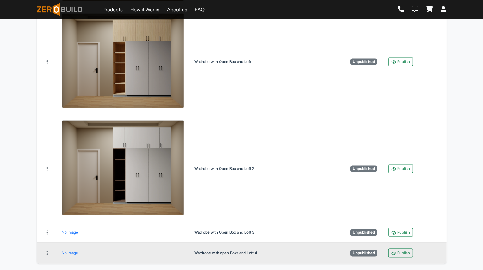
click at [74, 248] on td "No Image" at bounding box center [123, 253] width 133 height 21
click at [70, 253] on div "No Image" at bounding box center [70, 253] width 16 height 0
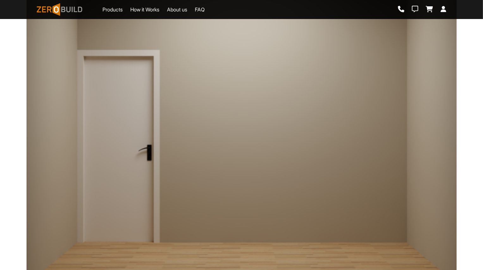
scroll to position [148, 0]
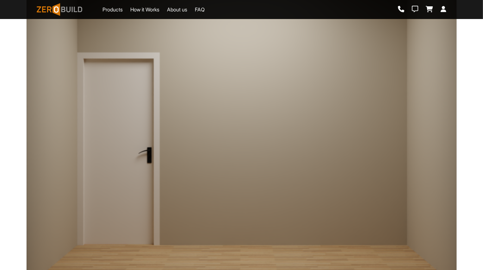
click at [377, 174] on div at bounding box center [309, 149] width 209 height 199
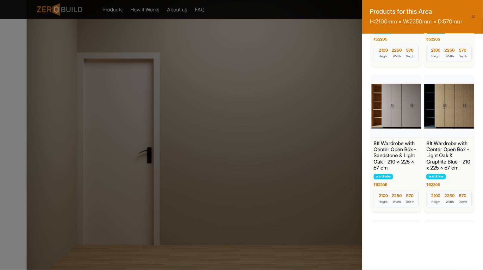
scroll to position [1094, 0]
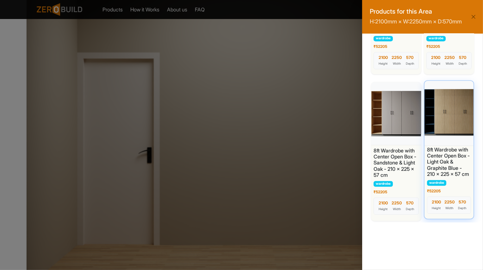
click at [447, 127] on div at bounding box center [449, 112] width 52 height 66
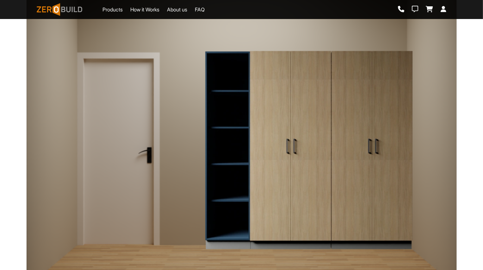
click at [348, 17] on nav "Products How it Works About us FAQ" at bounding box center [241, 9] width 483 height 19
click at [349, 29] on div at bounding box center [309, 13] width 209 height 74
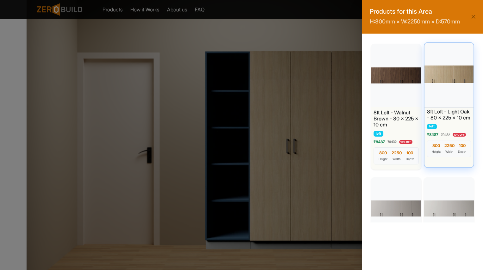
click at [450, 83] on div at bounding box center [449, 74] width 52 height 66
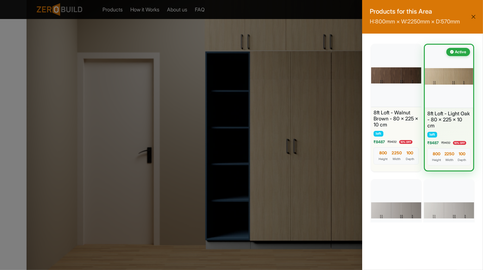
click at [474, 14] on button "Close" at bounding box center [473, 16] width 9 height 9
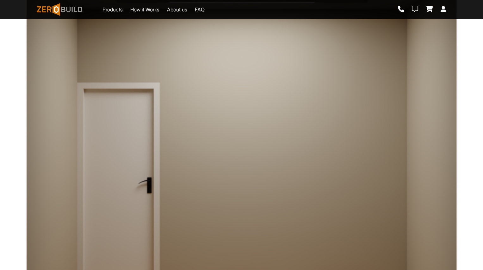
scroll to position [199, 0]
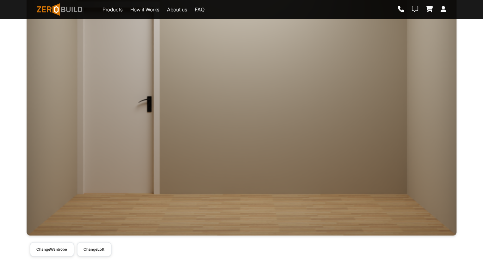
click at [296, 165] on div at bounding box center [309, 98] width 209 height 199
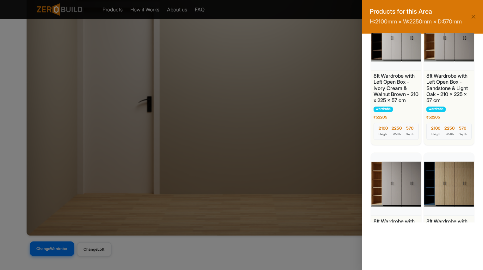
scroll to position [1044, 0]
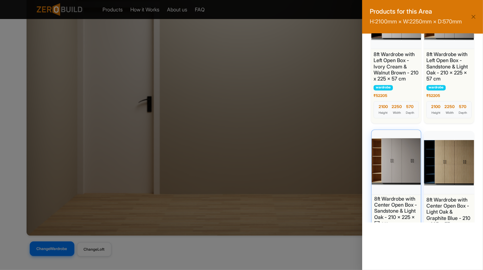
click at [418, 178] on div at bounding box center [397, 161] width 52 height 66
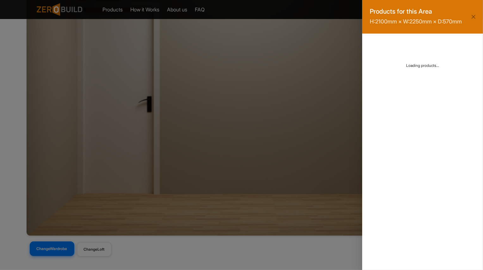
scroll to position [0, 0]
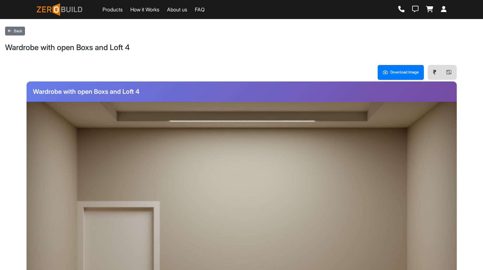
scroll to position [199, 0]
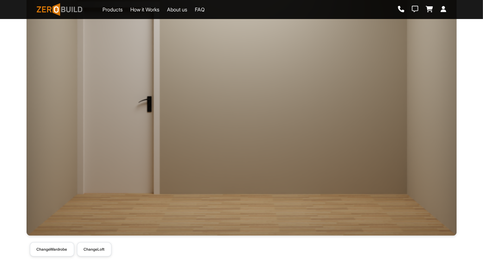
click at [329, 152] on div at bounding box center [309, 98] width 209 height 199
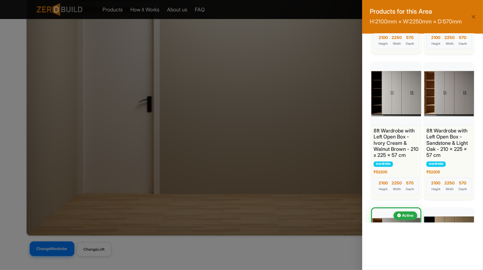
scroll to position [980, 0]
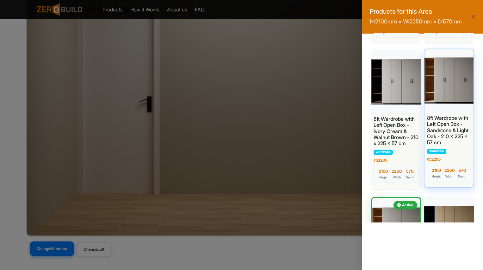
click at [442, 110] on div at bounding box center [449, 80] width 52 height 66
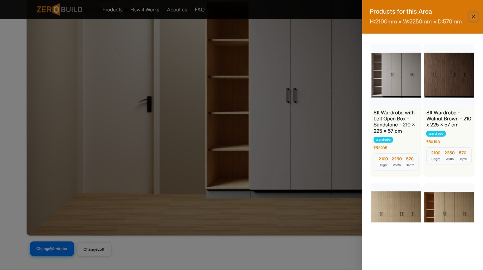
click at [473, 19] on button "Close" at bounding box center [473, 16] width 9 height 9
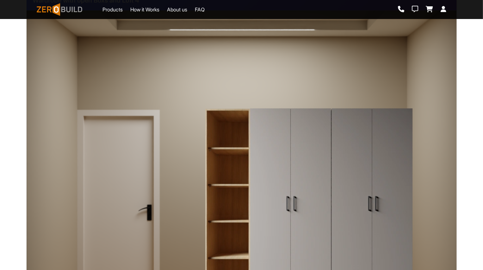
scroll to position [57, 0]
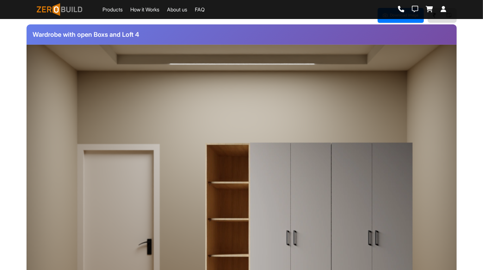
click at [324, 94] on div at bounding box center [309, 105] width 209 height 74
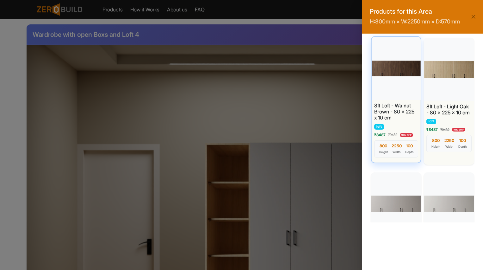
scroll to position [9, 0]
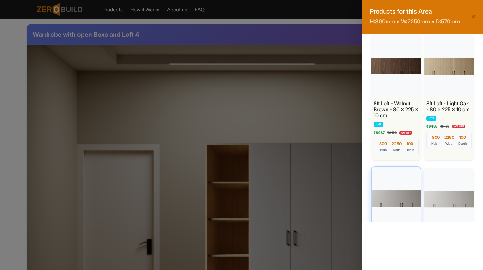
click at [400, 198] on div at bounding box center [397, 198] width 52 height 66
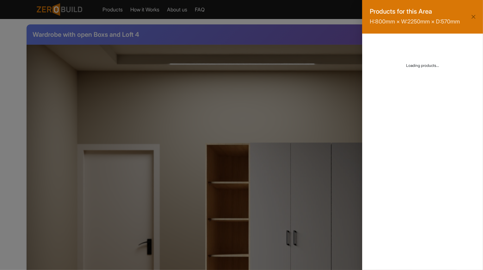
scroll to position [0, 0]
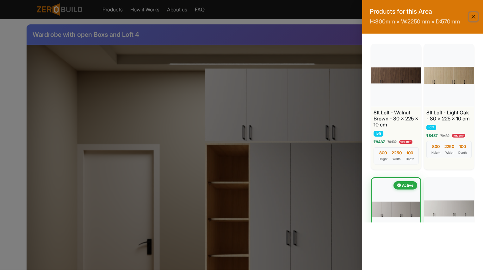
click at [475, 15] on button "Close" at bounding box center [473, 16] width 9 height 9
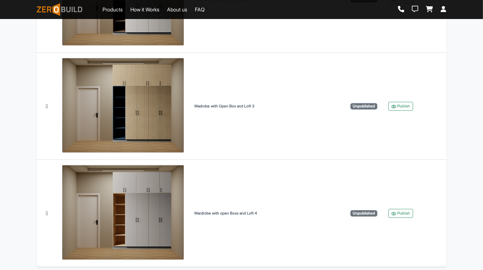
scroll to position [991, 0]
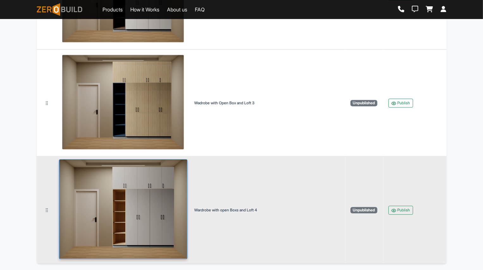
click at [164, 203] on img at bounding box center [123, 209] width 129 height 100
click at [143, 214] on img at bounding box center [123, 209] width 129 height 100
click at [151, 233] on img at bounding box center [123, 209] width 129 height 100
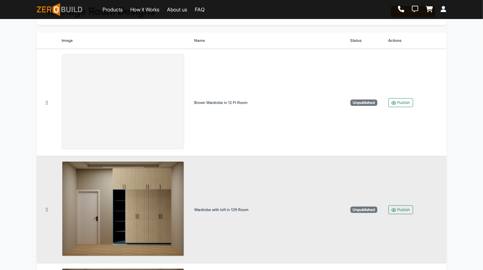
scroll to position [0, 0]
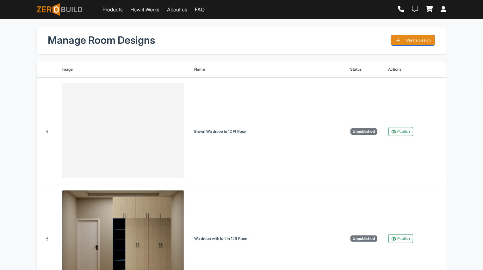
click at [412, 44] on button "Create Design" at bounding box center [413, 40] width 44 height 11
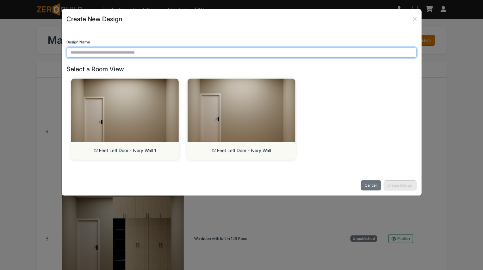
click at [153, 53] on input "Design Name" at bounding box center [242, 52] width 350 height 10
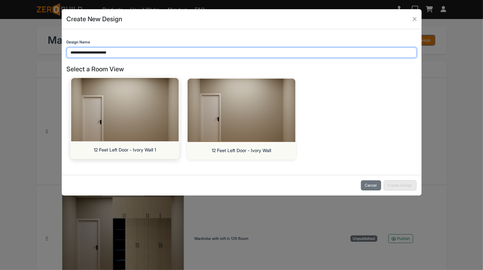
type input "**********"
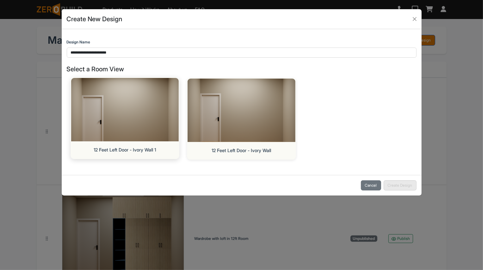
click at [136, 134] on img at bounding box center [124, 109] width 113 height 66
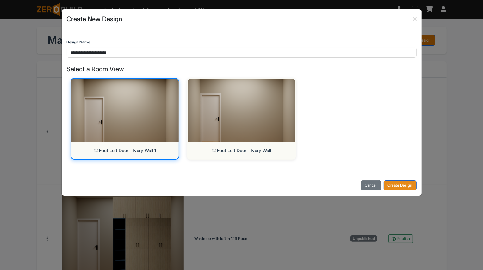
click at [404, 189] on button "Create Design" at bounding box center [400, 185] width 33 height 10
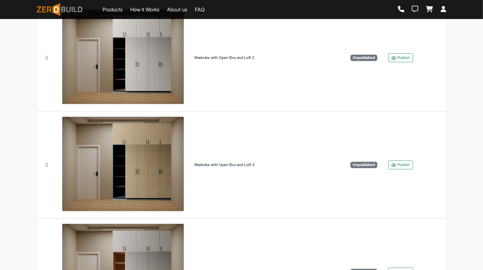
scroll to position [1012, 0]
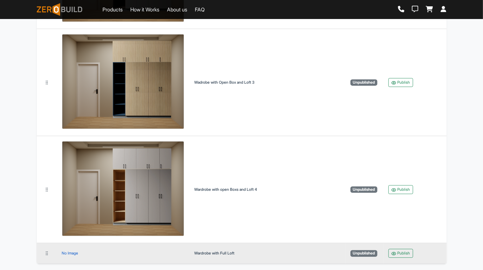
click at [71, 253] on div "No Image" at bounding box center [70, 253] width 16 height 0
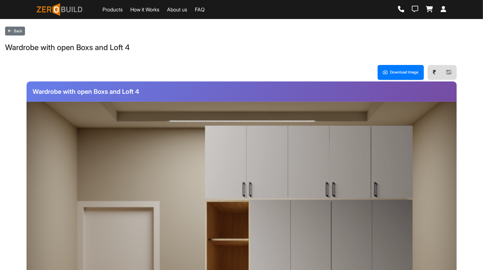
click at [275, 152] on img at bounding box center [309, 162] width 209 height 74
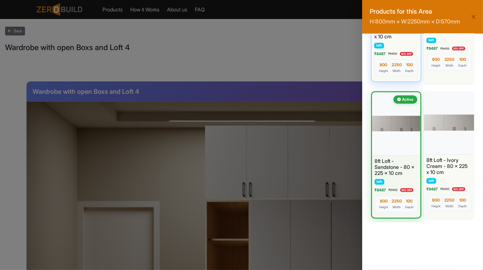
scroll to position [94, 0]
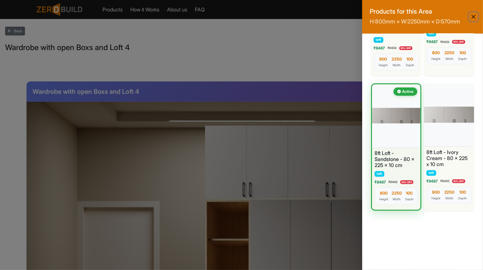
click at [475, 17] on button "Close" at bounding box center [473, 16] width 9 height 9
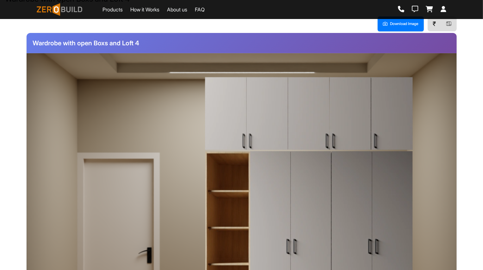
scroll to position [0, 0]
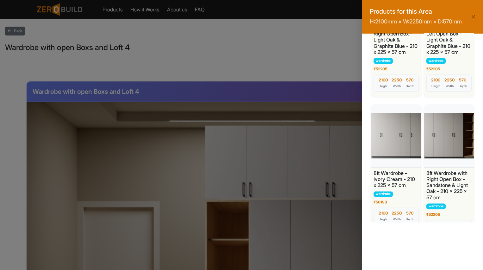
scroll to position [1362, 0]
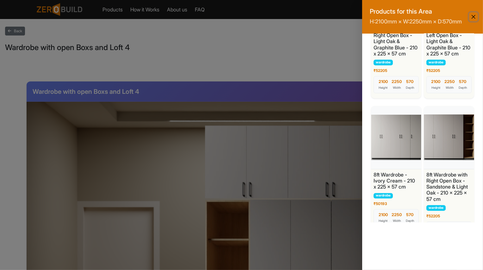
click at [476, 19] on button "Close" at bounding box center [473, 16] width 9 height 9
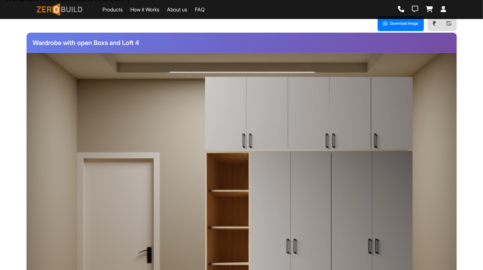
scroll to position [134, 0]
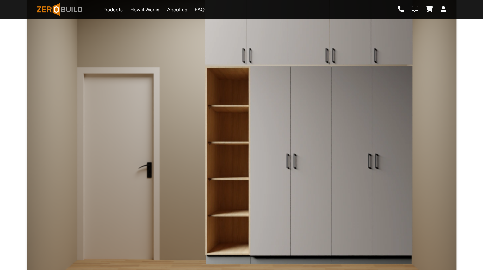
click at [381, 178] on img at bounding box center [309, 164] width 209 height 199
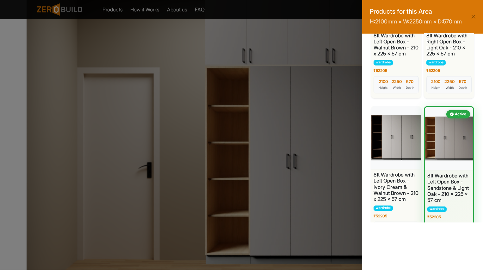
scroll to position [863, 0]
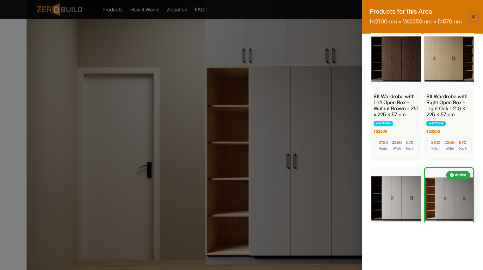
click at [474, 21] on button "Close" at bounding box center [473, 16] width 9 height 9
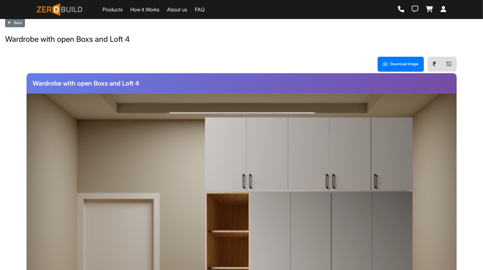
scroll to position [0, 0]
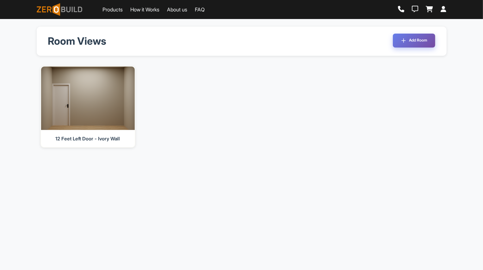
click at [410, 39] on button "Add Room" at bounding box center [414, 41] width 42 height 14
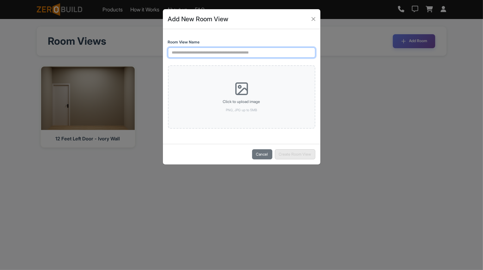
click at [228, 50] on input "Room View Name" at bounding box center [241, 52] width 147 height 10
type input "**********"
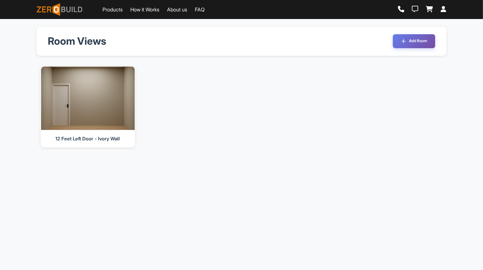
click at [130, 93] on img at bounding box center [88, 97] width 94 height 63
click at [396, 42] on button "Add Room" at bounding box center [414, 41] width 42 height 14
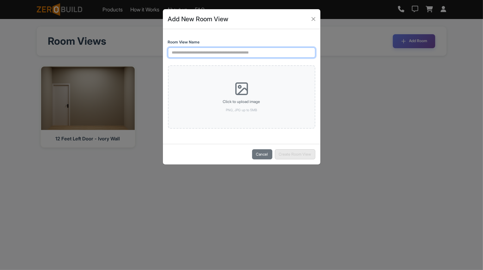
click at [240, 52] on input "Room View Name" at bounding box center [241, 52] width 147 height 10
type input "**********"
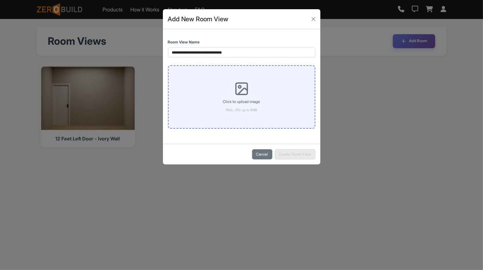
click at [241, 93] on icon at bounding box center [241, 88] width 15 height 15
click at [0, 0] on input "Click to upload image PNG, JPG up to 5MB" at bounding box center [0, 0] width 0 height 0
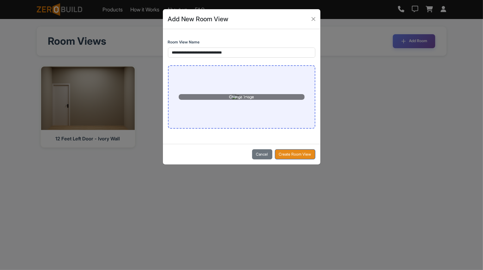
click at [294, 159] on button "Create Room View" at bounding box center [295, 154] width 41 height 10
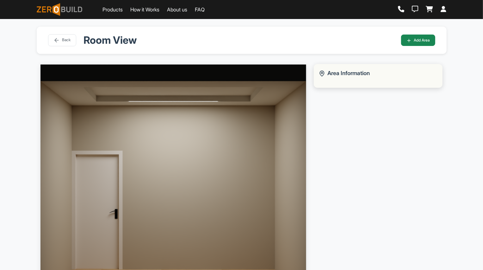
click at [358, 73] on div "Area Information" at bounding box center [378, 73] width 119 height 8
click at [349, 77] on div "Area Information" at bounding box center [378, 73] width 119 height 8
click at [432, 33] on div "Back Room View Add Area" at bounding box center [242, 40] width 410 height 27
click at [425, 38] on button "Add Area" at bounding box center [418, 39] width 34 height 11
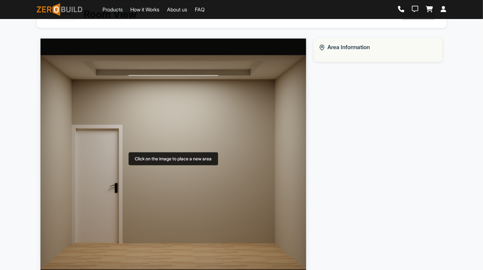
scroll to position [50, 0]
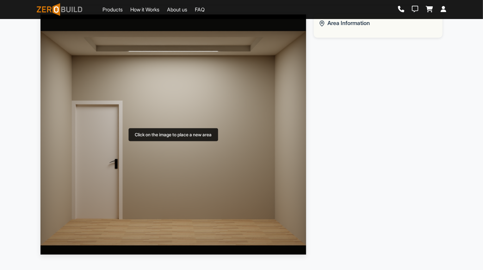
click at [73, 53] on img at bounding box center [174, 134] width 266 height 241
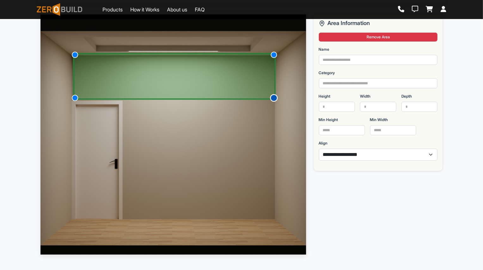
drag, startPoint x: 99, startPoint y: 76, endPoint x: 276, endPoint y: 99, distance: 178.2
click at [276, 99] on div at bounding box center [274, 98] width 8 height 8
drag, startPoint x: 75, startPoint y: 98, endPoint x: 69, endPoint y: 98, distance: 5.4
click at [69, 98] on div at bounding box center [71, 97] width 8 height 8
drag, startPoint x: 274, startPoint y: 98, endPoint x: 277, endPoint y: 98, distance: 3.2
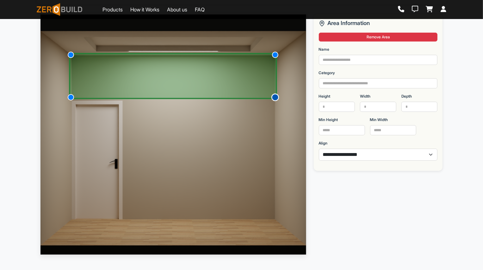
click at [277, 98] on div at bounding box center [276, 97] width 8 height 8
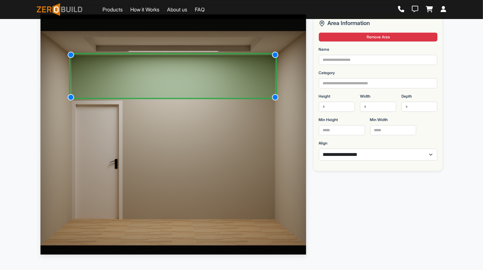
click at [283, 125] on img at bounding box center [174, 134] width 266 height 241
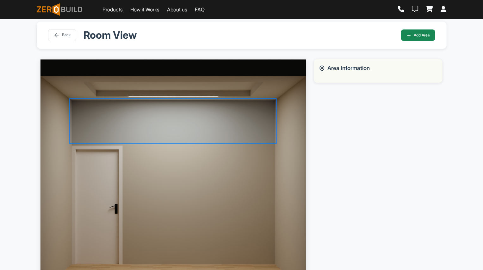
scroll to position [0, 0]
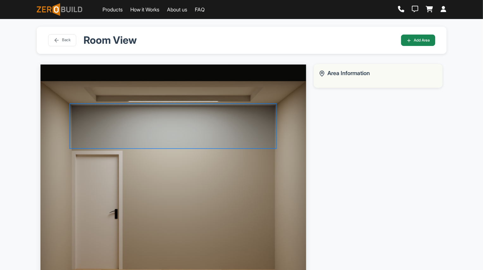
click at [277, 109] on img at bounding box center [174, 184] width 266 height 241
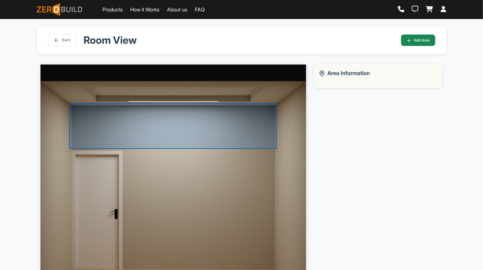
click at [264, 115] on div at bounding box center [173, 126] width 208 height 46
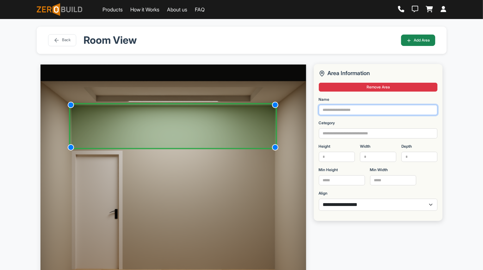
click at [346, 107] on input "Name" at bounding box center [378, 110] width 119 height 10
type input "*"
type input "*********"
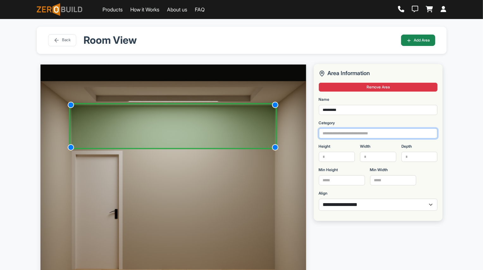
click at [353, 134] on input "Category" at bounding box center [378, 133] width 119 height 10
type input "*"
type input "****"
click at [348, 162] on div "Height" at bounding box center [337, 154] width 36 height 23
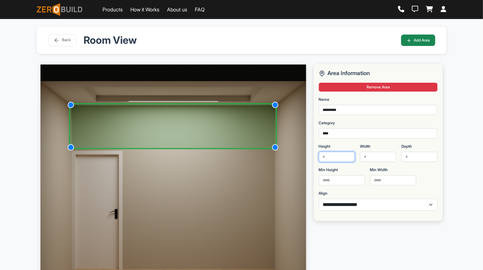
click at [340, 158] on input "Height" at bounding box center [337, 157] width 36 height 10
type input "***"
click at [371, 156] on input "Width" at bounding box center [378, 157] width 36 height 10
type input "****"
click at [409, 160] on input "Depth" at bounding box center [420, 157] width 36 height 10
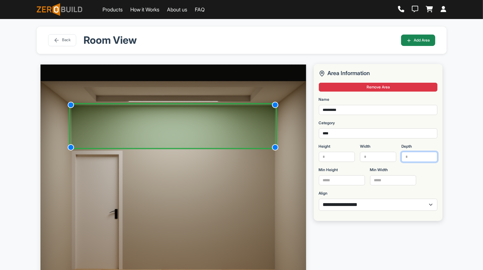
type input "***"
click at [354, 183] on input "Min Height" at bounding box center [342, 180] width 46 height 10
click at [361, 209] on select "**********" at bounding box center [378, 204] width 119 height 12
select select "*"
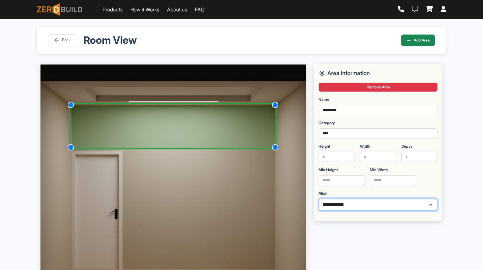
click at [319, 198] on select "**********" at bounding box center [378, 204] width 119 height 12
click at [420, 42] on button "Add Area" at bounding box center [418, 39] width 34 height 11
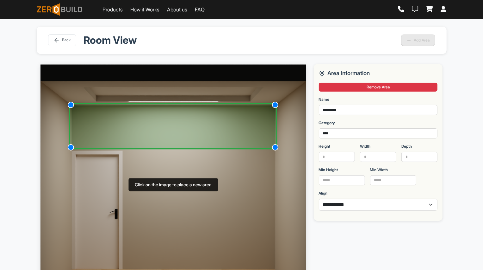
click at [172, 216] on img at bounding box center [174, 184] width 266 height 241
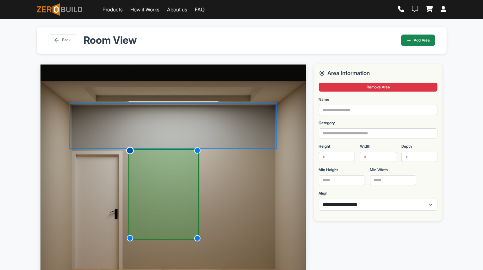
drag, startPoint x: 173, startPoint y: 218, endPoint x: 129, endPoint y: 149, distance: 81.6
click at [129, 149] on div at bounding box center [130, 151] width 8 height 8
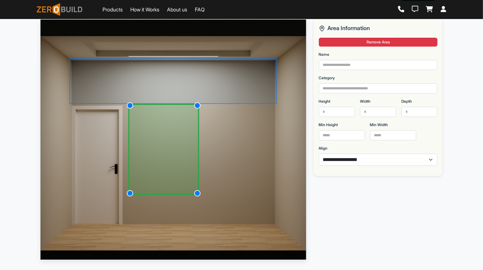
scroll to position [50, 0]
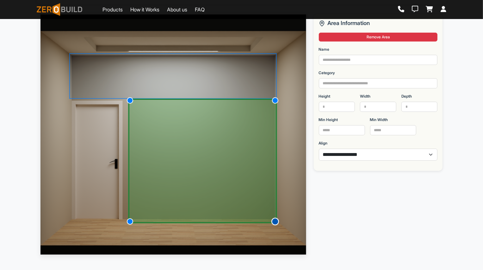
drag, startPoint x: 198, startPoint y: 188, endPoint x: 275, endPoint y: 223, distance: 83.7
click at [275, 223] on div at bounding box center [276, 221] width 8 height 8
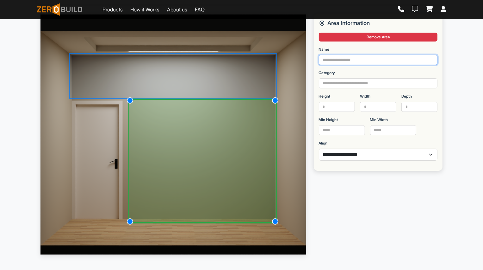
click at [335, 62] on input "Name" at bounding box center [378, 60] width 119 height 10
type input "********"
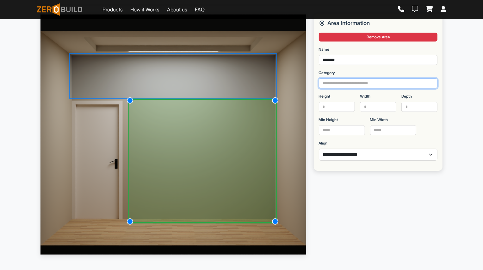
click at [337, 82] on input "Category" at bounding box center [378, 83] width 119 height 10
type input "********"
click at [332, 110] on input "Height" at bounding box center [337, 107] width 36 height 10
type input "****"
click at [373, 105] on input "Width" at bounding box center [378, 107] width 36 height 10
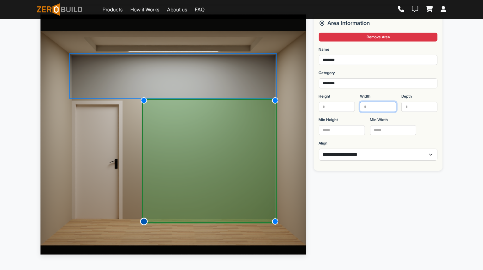
drag, startPoint x: 130, startPoint y: 222, endPoint x: 142, endPoint y: 223, distance: 12.0
click at [142, 223] on div at bounding box center [144, 221] width 8 height 8
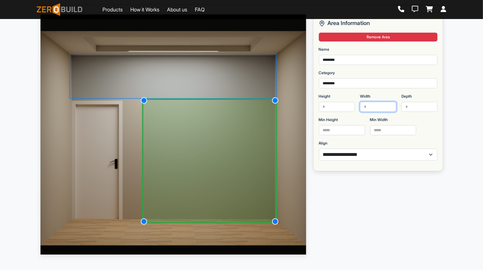
type input "****"
click at [408, 107] on input "Depth" at bounding box center [420, 107] width 36 height 10
type input "***"
click at [359, 154] on select "**********" at bounding box center [378, 154] width 119 height 12
select select "*"
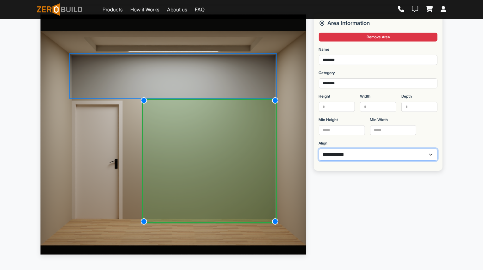
click at [319, 148] on select "**********" at bounding box center [378, 154] width 119 height 12
click at [462, 92] on div "**********" at bounding box center [241, 119] width 483 height 301
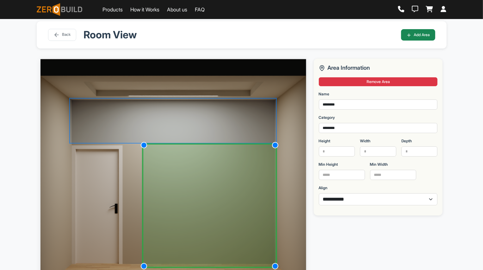
scroll to position [0, 0]
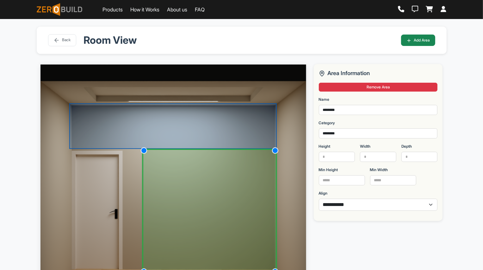
click at [241, 120] on div at bounding box center [173, 126] width 208 height 46
select select "*"
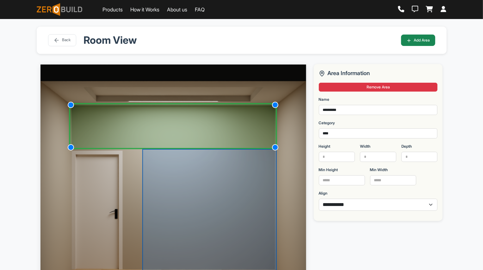
click at [242, 184] on div at bounding box center [209, 211] width 135 height 124
select select "*"
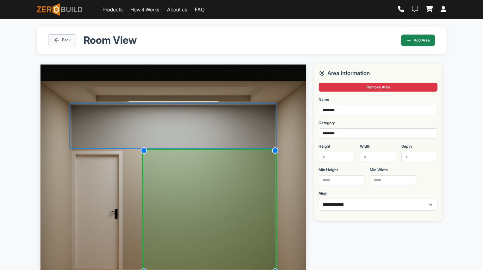
click at [63, 42] on button "Back" at bounding box center [62, 40] width 28 height 12
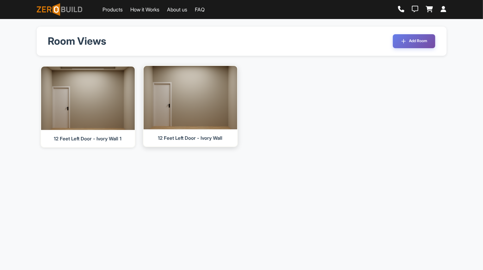
click at [181, 101] on img at bounding box center [190, 97] width 98 height 66
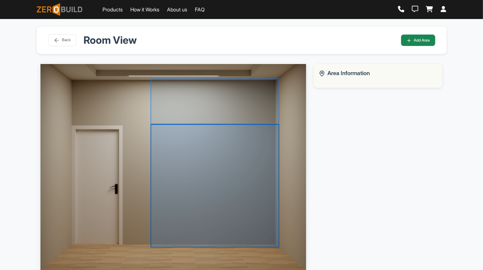
click at [223, 188] on div at bounding box center [215, 185] width 129 height 123
select select "*"
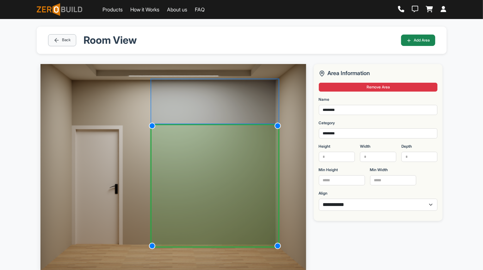
click at [62, 39] on button "Back" at bounding box center [62, 40] width 28 height 12
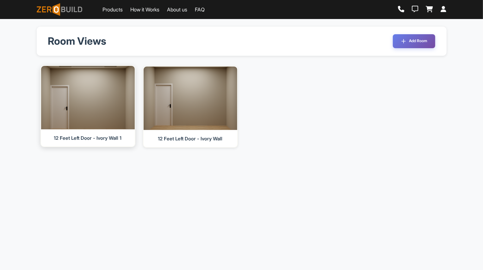
click at [119, 100] on img at bounding box center [88, 97] width 98 height 66
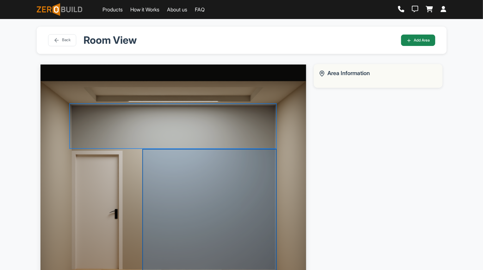
click at [243, 185] on div at bounding box center [209, 211] width 135 height 124
select select "*"
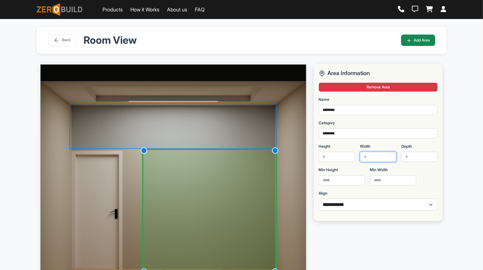
click at [381, 157] on input "****" at bounding box center [378, 157] width 36 height 10
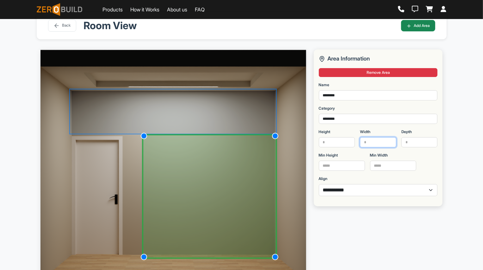
scroll to position [14, 0]
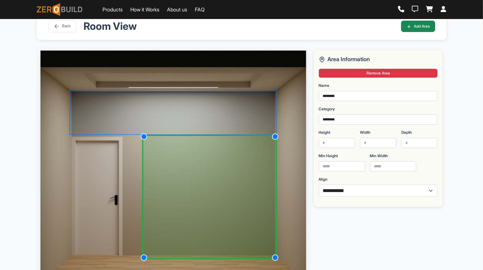
click at [469, 109] on div "**********" at bounding box center [241, 155] width 483 height 301
click at [386, 143] on input "****" at bounding box center [378, 143] width 36 height 10
type input "****"
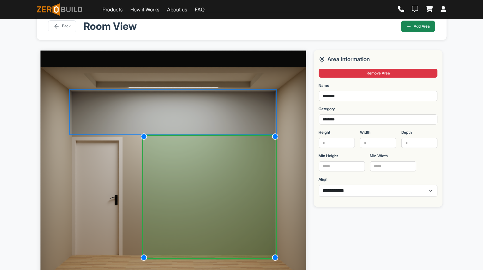
click at [445, 162] on div "**********" at bounding box center [378, 174] width 137 height 248
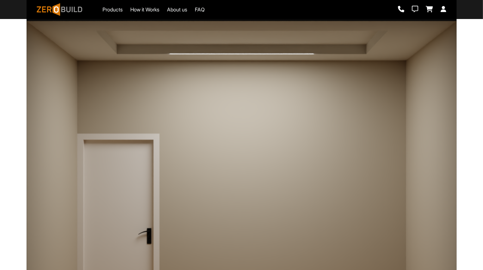
scroll to position [110, 0]
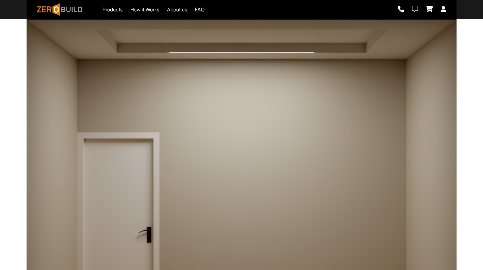
click at [178, 105] on div at bounding box center [241, 92] width 336 height 74
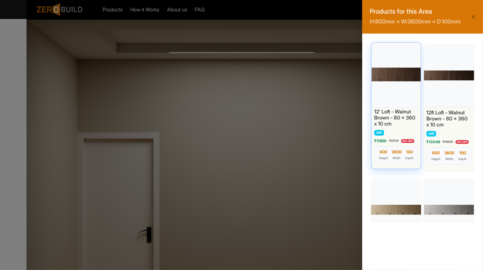
click at [404, 79] on div at bounding box center [397, 74] width 52 height 66
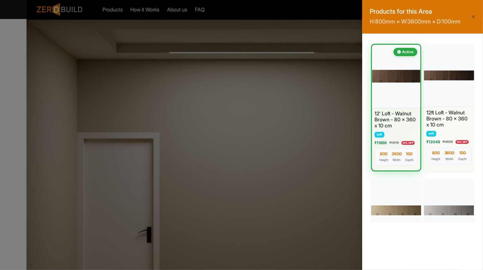
click at [308, 160] on div "Products for this Area H: 800 mm × W: 3600 mm × D: 100 mm Active 12' Loft - Wal…" at bounding box center [241, 135] width 483 height 270
click at [310, 185] on div "Products for this Area H: 800 mm × W: 3600 mm × D: 100 mm Active 12' Loft - Wal…" at bounding box center [241, 135] width 483 height 270
click at [473, 16] on button "Close" at bounding box center [473, 16] width 9 height 9
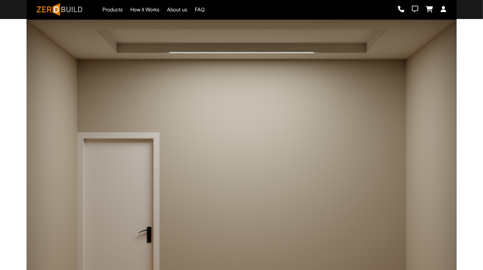
click at [334, 199] on div at bounding box center [300, 229] width 218 height 201
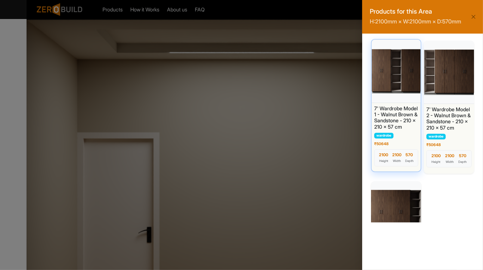
scroll to position [0, 0]
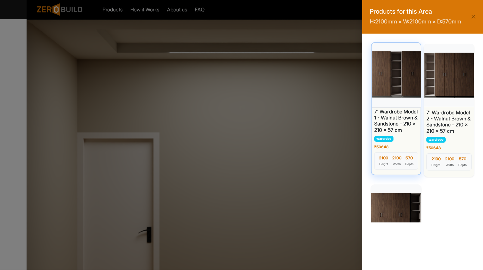
click at [404, 108] on div at bounding box center [397, 74] width 52 height 66
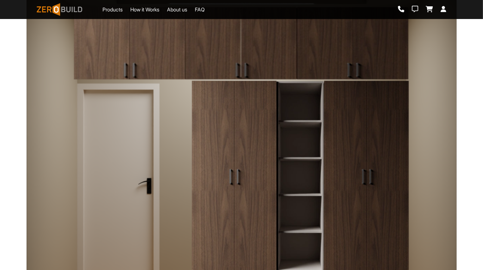
scroll to position [146, 0]
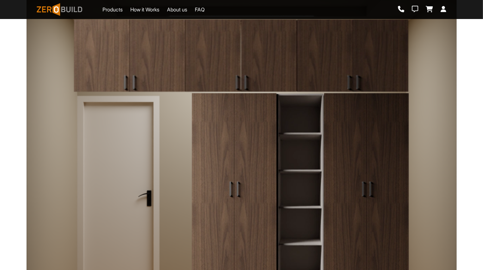
click at [348, 150] on img at bounding box center [300, 192] width 218 height 201
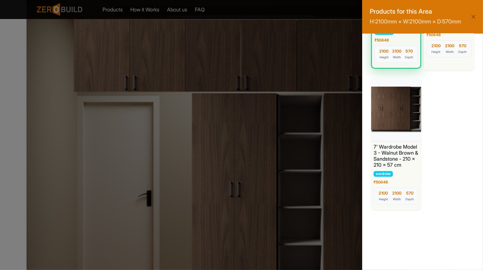
scroll to position [0, 0]
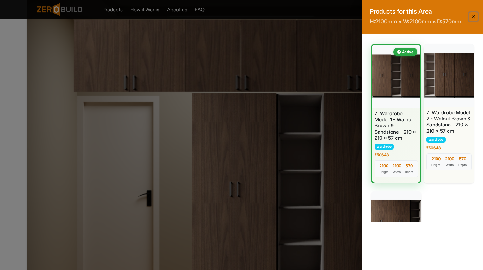
click at [476, 21] on button "Close" at bounding box center [473, 16] width 9 height 9
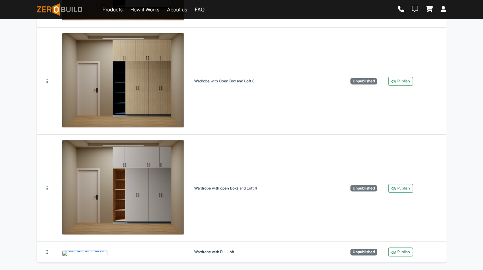
scroll to position [1098, 0]
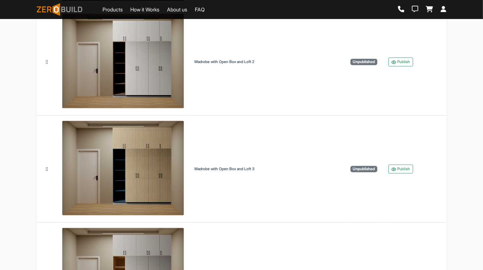
scroll to position [1098, 0]
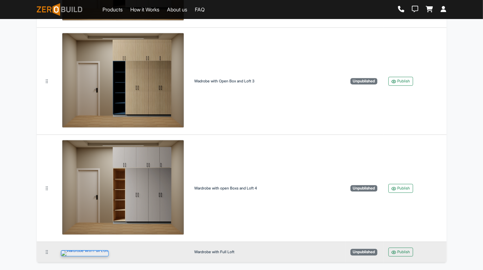
click at [109, 250] on img at bounding box center [85, 253] width 48 height 6
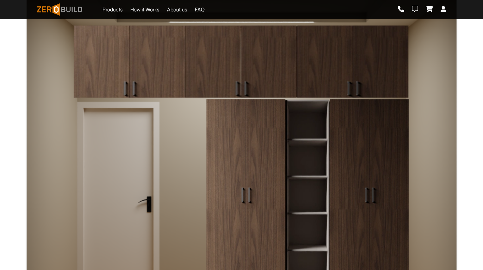
scroll to position [206, 0]
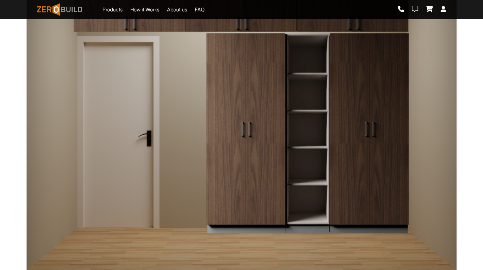
click at [264, 122] on img at bounding box center [307, 133] width 203 height 201
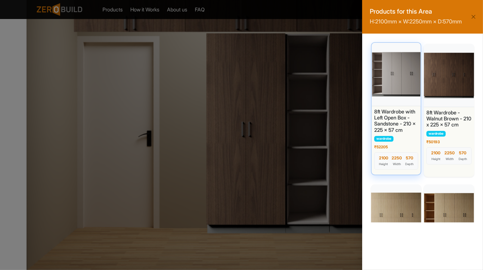
scroll to position [6, 0]
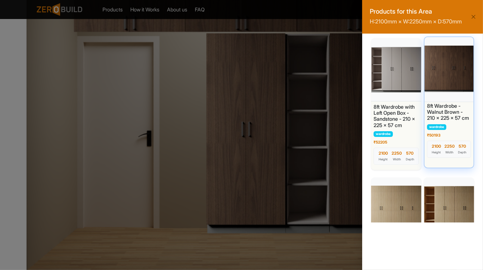
click at [450, 84] on div at bounding box center [449, 68] width 52 height 66
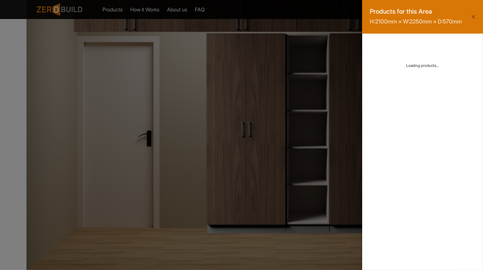
scroll to position [0, 0]
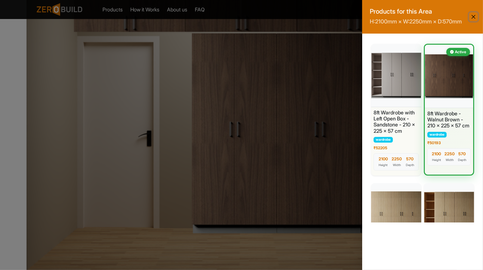
click at [475, 21] on button "Close" at bounding box center [473, 16] width 9 height 9
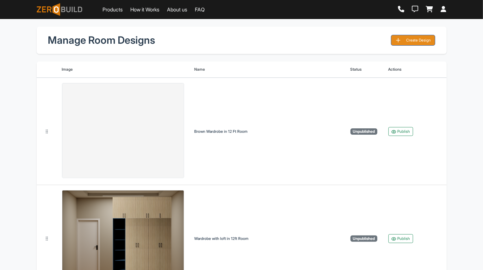
click at [421, 42] on button "Create Design" at bounding box center [413, 40] width 44 height 11
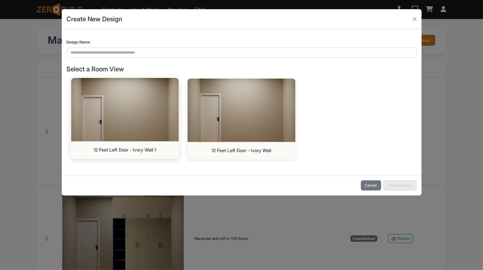
click at [163, 128] on img at bounding box center [124, 109] width 113 height 66
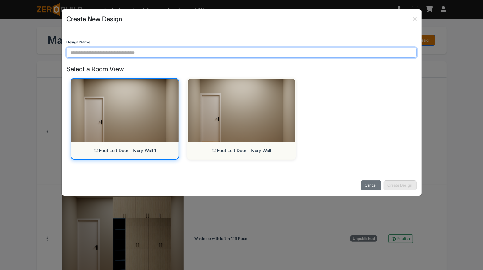
click at [161, 50] on input "Design Name" at bounding box center [242, 52] width 350 height 10
type input "*"
type input "**********"
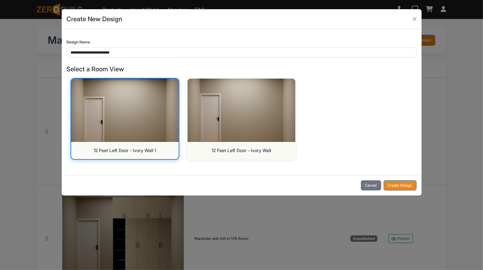
click at [392, 184] on button "Create Design" at bounding box center [400, 185] width 33 height 10
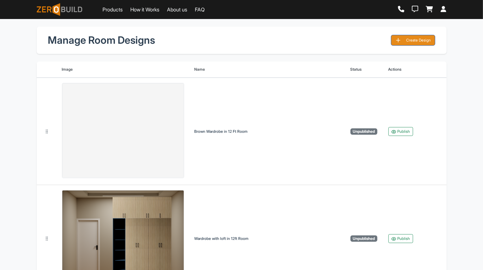
click at [416, 36] on button "Create Design" at bounding box center [413, 40] width 44 height 11
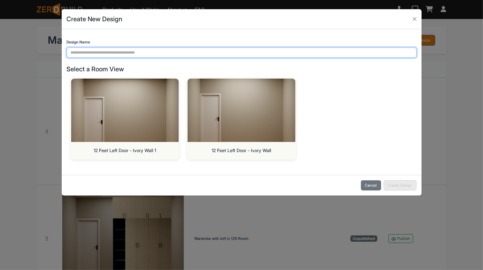
click at [235, 52] on input "Design Name" at bounding box center [242, 52] width 350 height 10
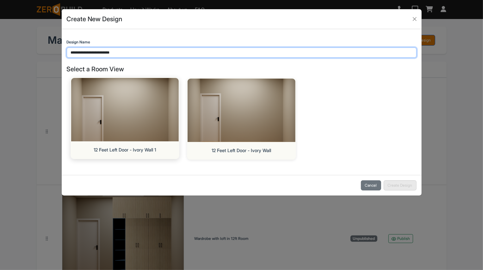
type input "**********"
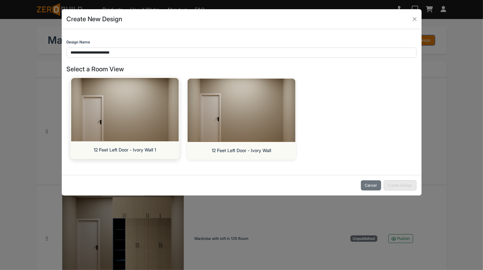
click at [154, 105] on img at bounding box center [124, 109] width 113 height 66
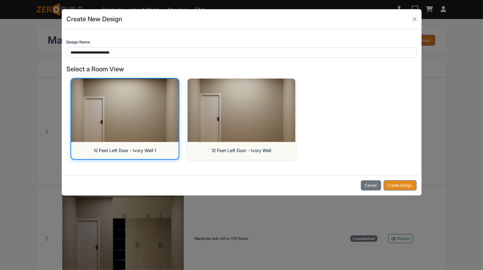
click at [392, 185] on button "Create Design" at bounding box center [400, 185] width 33 height 10
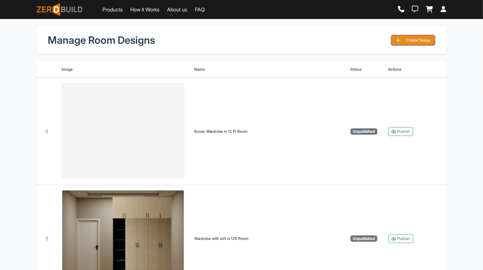
click at [412, 44] on button "Create Design" at bounding box center [413, 40] width 44 height 11
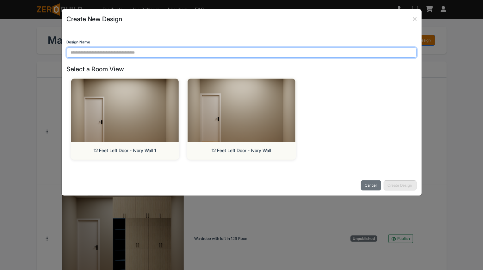
click at [187, 53] on input "Design Name" at bounding box center [242, 52] width 350 height 10
type input "*"
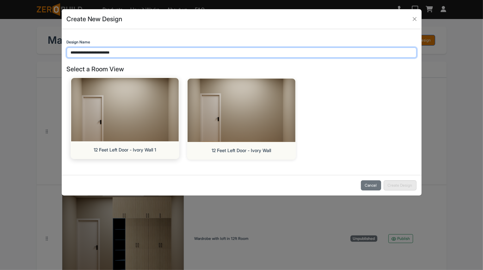
type input "**********"
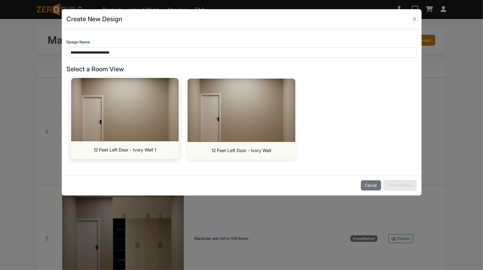
click at [151, 112] on img at bounding box center [124, 109] width 113 height 66
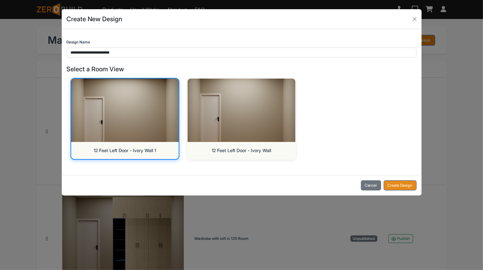
click at [398, 185] on button "Create Design" at bounding box center [400, 185] width 33 height 10
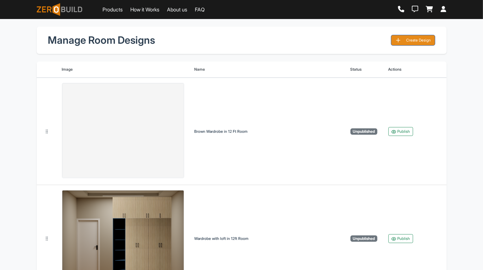
click at [408, 40] on button "Create Design" at bounding box center [413, 40] width 44 height 11
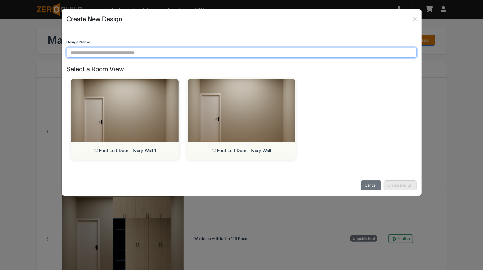
click at [195, 50] on input "Design Name" at bounding box center [242, 52] width 350 height 10
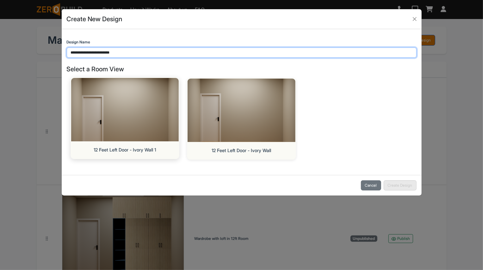
type input "**********"
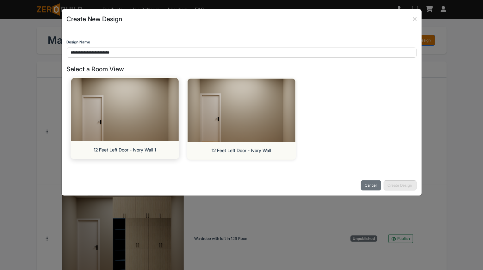
click at [151, 126] on img at bounding box center [124, 109] width 113 height 66
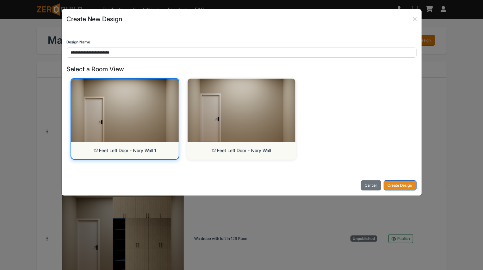
click at [405, 187] on button "Create Design" at bounding box center [400, 185] width 33 height 10
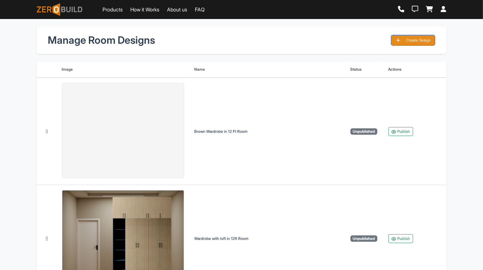
click at [418, 40] on button "Create Design" at bounding box center [413, 40] width 44 height 11
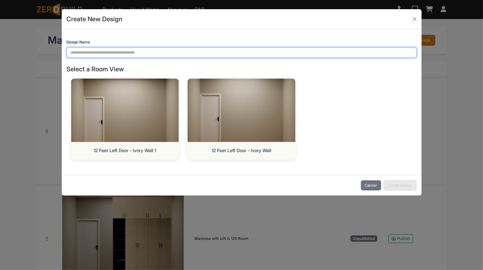
click at [247, 56] on input "Design Name" at bounding box center [242, 52] width 350 height 10
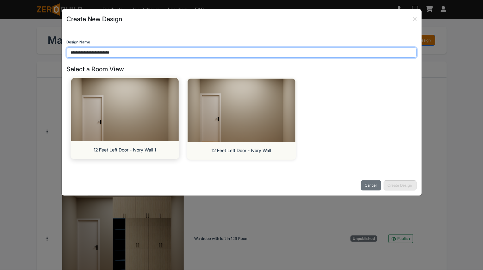
type input "**********"
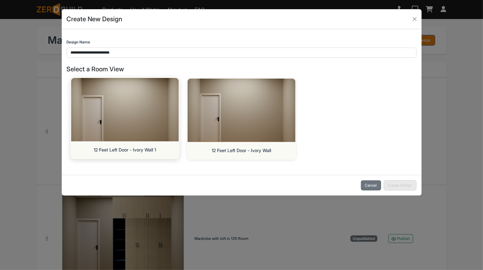
click at [145, 128] on img at bounding box center [124, 109] width 113 height 66
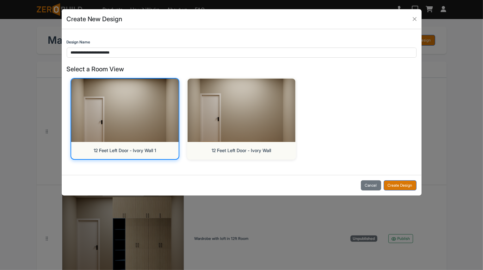
click at [393, 192] on div "Cancel Create Design" at bounding box center [242, 185] width 360 height 21
click at [399, 181] on button "Create Design" at bounding box center [400, 185] width 33 height 10
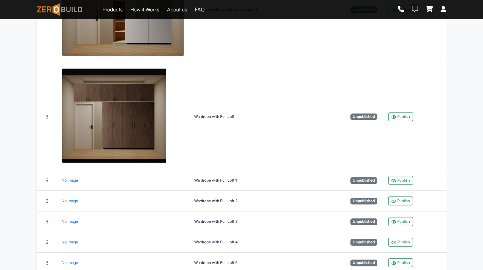
scroll to position [1201, 0]
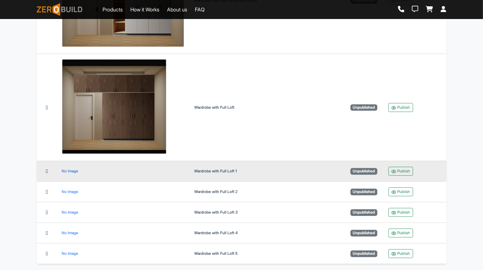
click at [68, 171] on div "No Image" at bounding box center [70, 171] width 16 height 0
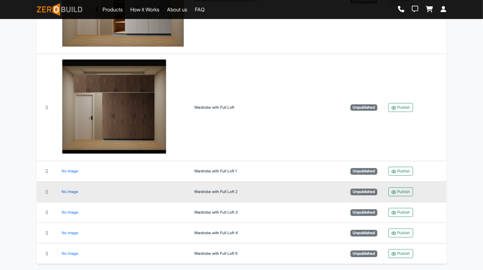
click at [74, 191] on div "No Image" at bounding box center [70, 191] width 16 height 0
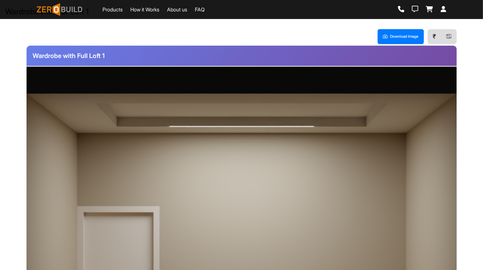
scroll to position [99, 0]
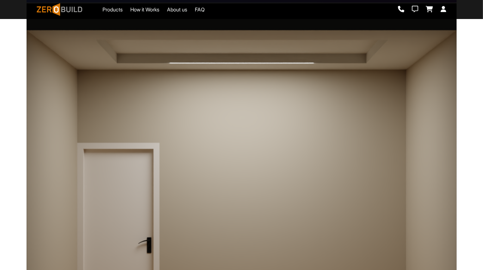
click at [255, 108] on div at bounding box center [241, 103] width 336 height 74
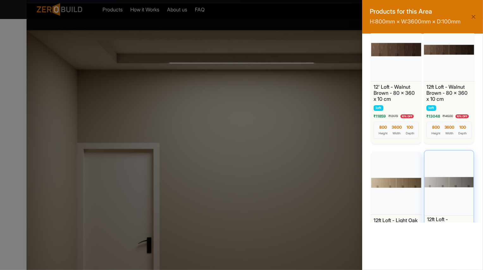
scroll to position [28, 0]
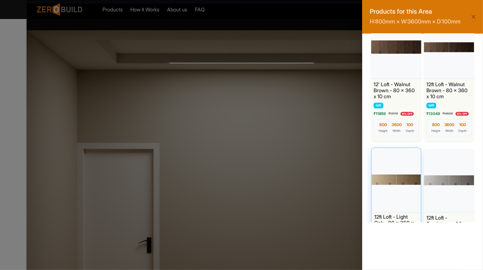
click at [411, 176] on div at bounding box center [397, 179] width 52 height 66
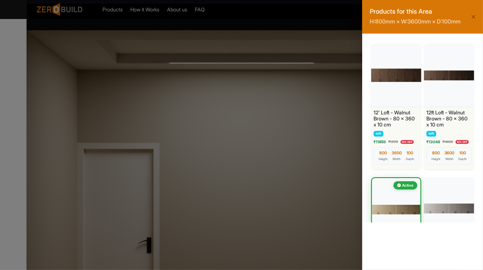
click at [313, 199] on div "Products for this Area H: 800 mm × W: 3600 mm × D: 100 mm 12' Loft - Walnut Bro…" at bounding box center [241, 135] width 483 height 270
click at [476, 19] on button "Close" at bounding box center [473, 16] width 9 height 9
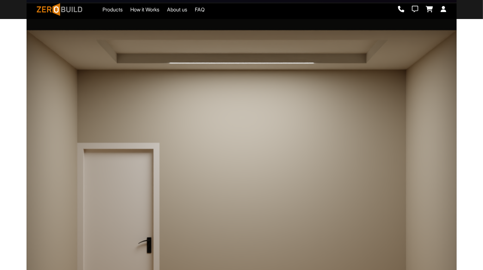
click at [350, 211] on div at bounding box center [300, 239] width 218 height 201
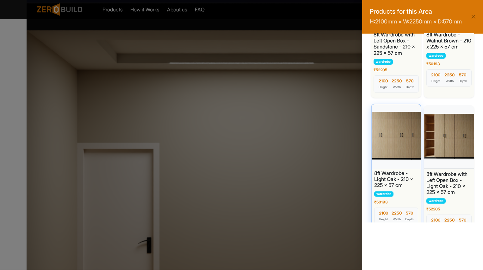
scroll to position [84, 0]
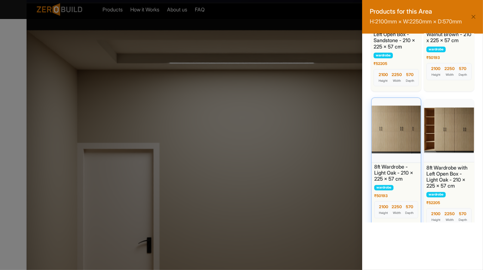
click at [396, 153] on div at bounding box center [397, 129] width 52 height 66
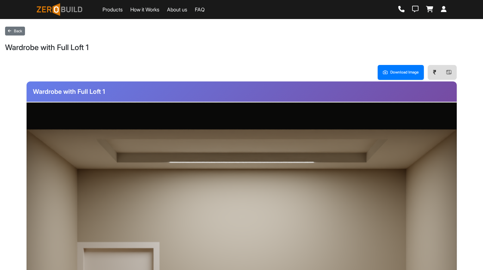
scroll to position [99, 0]
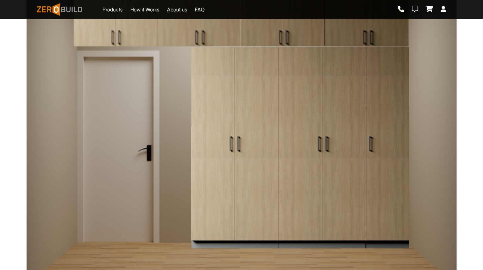
scroll to position [178, 0]
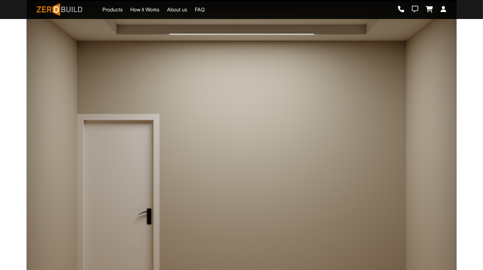
scroll to position [134, 0]
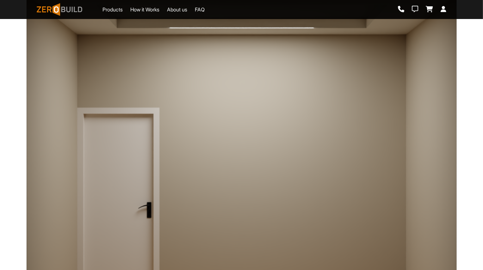
click at [316, 190] on div at bounding box center [300, 204] width 218 height 201
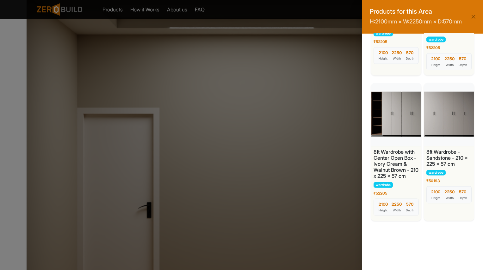
scroll to position [663, 0]
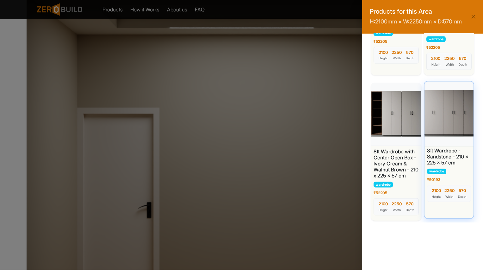
click at [440, 133] on div at bounding box center [449, 113] width 52 height 66
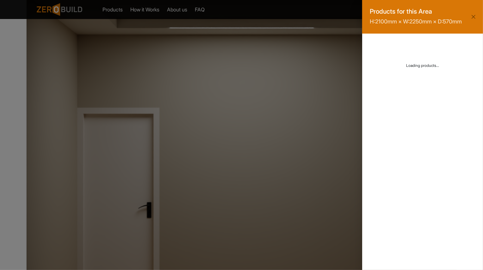
scroll to position [0, 0]
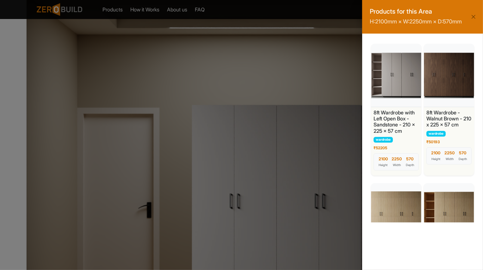
click at [291, 77] on div "Products for this Area H: 2100 mm × W: 2250 mm × D: 570 mm 8ft Wardrobe with Le…" at bounding box center [241, 135] width 483 height 270
click at [473, 21] on button "Close" at bounding box center [473, 16] width 9 height 9
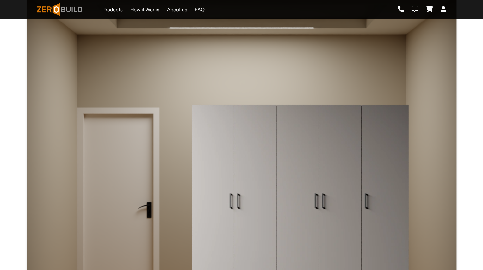
click at [324, 86] on div at bounding box center [241, 67] width 336 height 74
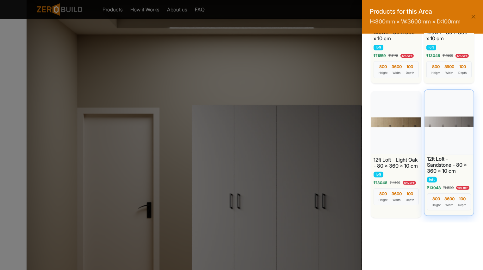
scroll to position [93, 0]
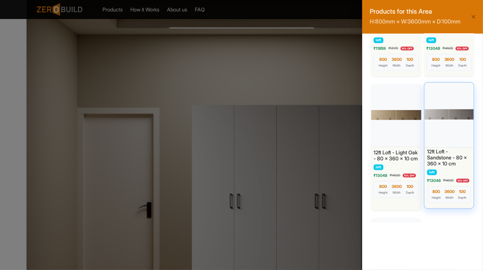
click at [449, 123] on div at bounding box center [449, 114] width 52 height 66
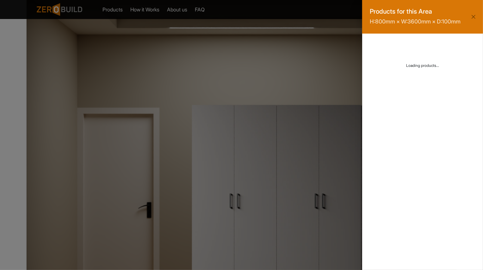
scroll to position [0, 0]
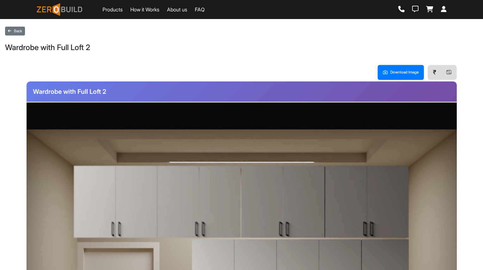
scroll to position [134, 0]
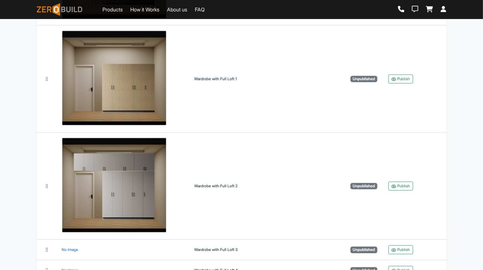
scroll to position [1334, 0]
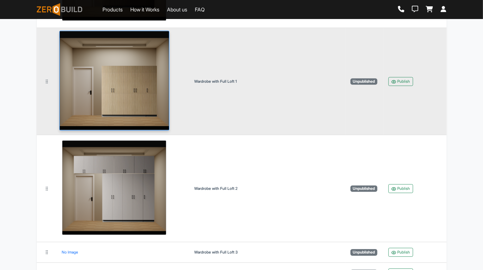
click at [151, 98] on img at bounding box center [114, 81] width 110 height 100
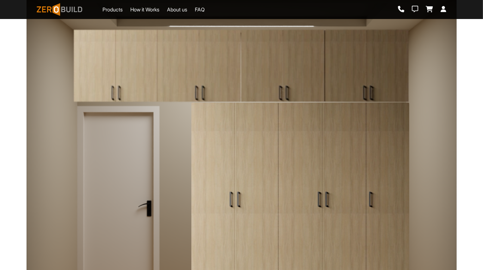
scroll to position [122, 0]
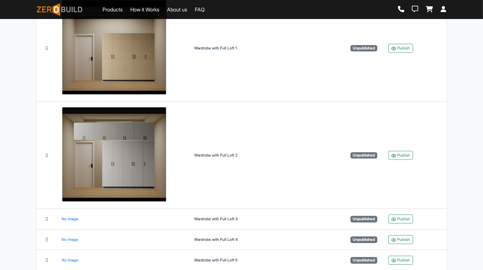
scroll to position [1374, 0]
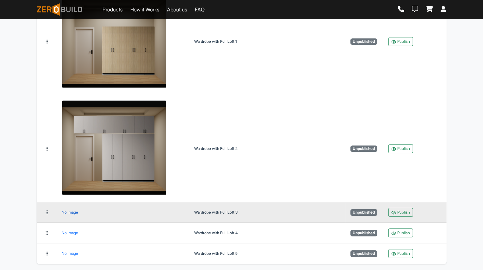
click at [72, 212] on div "No Image" at bounding box center [70, 212] width 16 height 0
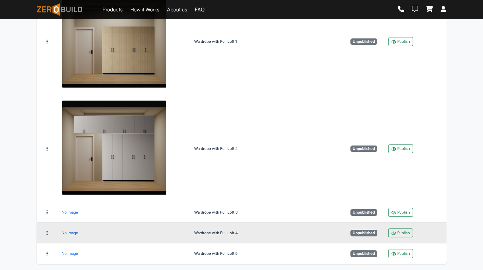
click at [71, 233] on div "No Image" at bounding box center [70, 233] width 16 height 0
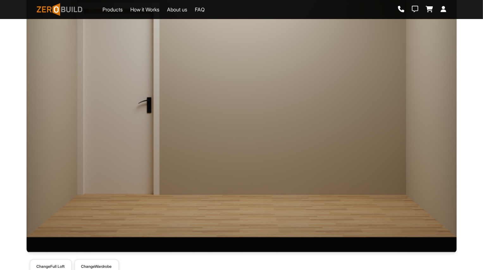
scroll to position [225, 0]
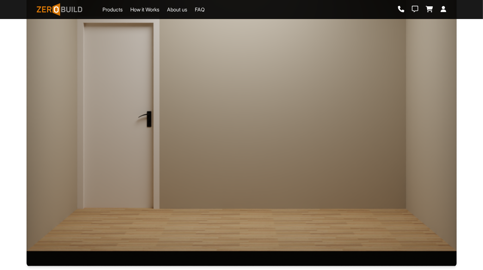
click at [292, 140] on div at bounding box center [300, 113] width 218 height 201
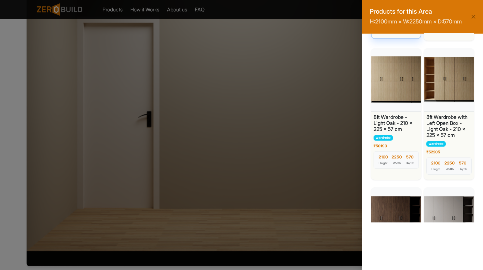
scroll to position [137, 0]
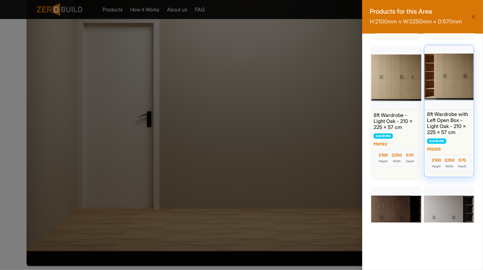
click at [461, 86] on div at bounding box center [449, 77] width 52 height 66
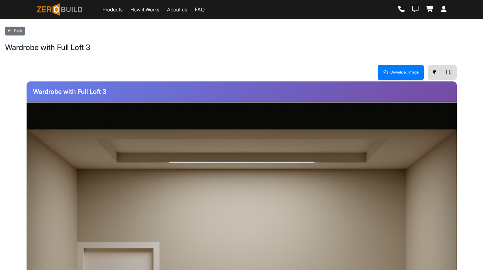
scroll to position [225, 0]
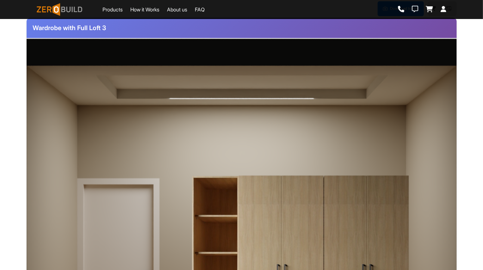
click at [287, 122] on div at bounding box center [241, 138] width 336 height 74
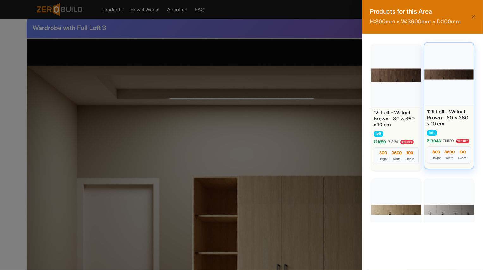
scroll to position [32, 0]
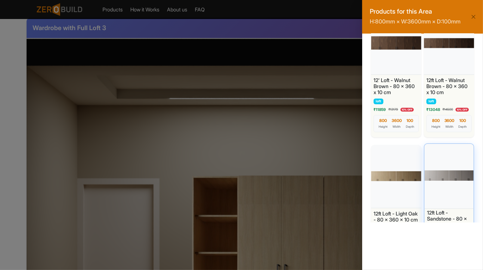
click at [447, 178] on div at bounding box center [449, 175] width 52 height 66
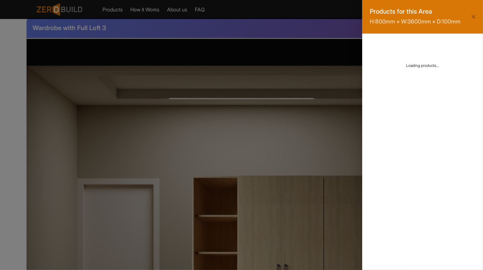
scroll to position [0, 0]
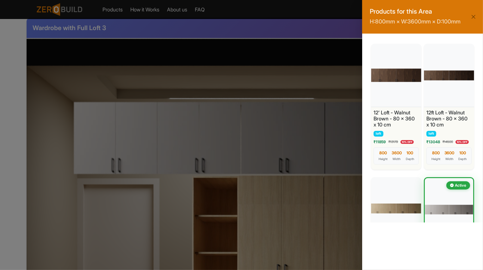
click at [290, 84] on div "Products for this Area H: 800 mm × W: 3600 mm × D: 100 mm 12' Loft - Walnut Bro…" at bounding box center [241, 135] width 483 height 270
click at [474, 15] on button "Close" at bounding box center [473, 16] width 9 height 9
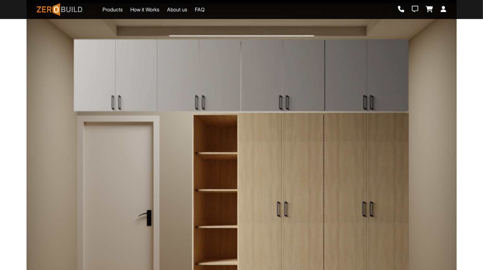
scroll to position [125, 0]
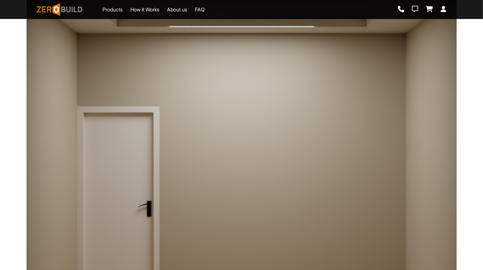
scroll to position [152, 0]
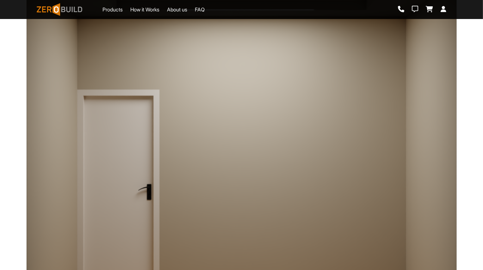
click at [325, 191] on div at bounding box center [300, 186] width 218 height 201
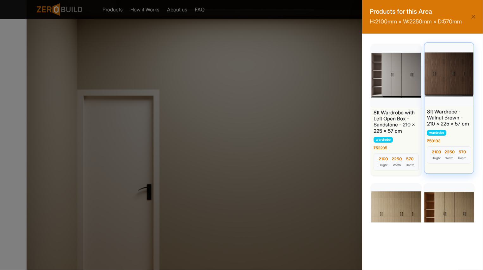
scroll to position [2, 0]
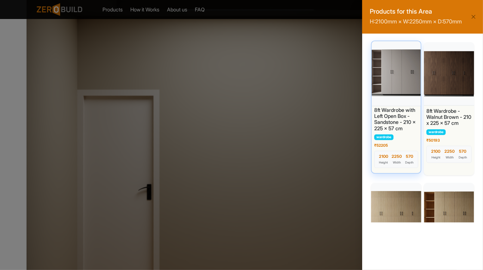
click at [397, 99] on div at bounding box center [397, 73] width 52 height 66
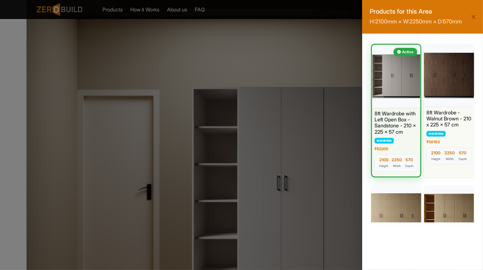
click at [305, 75] on div "Products for this Area H: 2100 mm × W: 2250 mm × D: 570 mm Active 8ft Wardrobe …" at bounding box center [241, 135] width 483 height 270
click at [476, 20] on button "Close" at bounding box center [473, 16] width 9 height 9
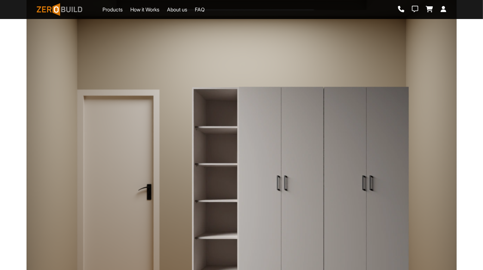
click at [330, 55] on div at bounding box center [241, 49] width 336 height 74
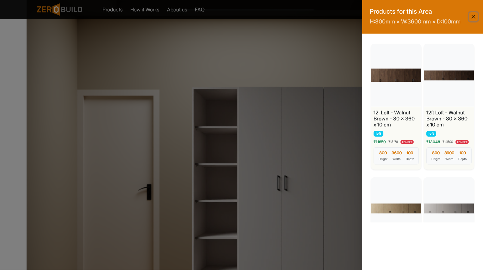
click at [475, 17] on button "Close" at bounding box center [473, 16] width 9 height 9
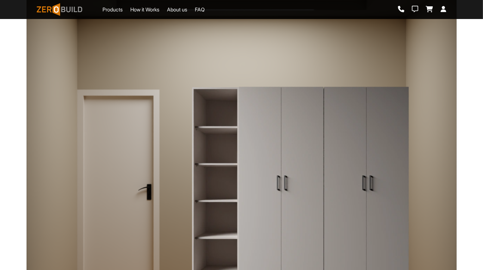
click at [361, 113] on img at bounding box center [300, 186] width 218 height 201
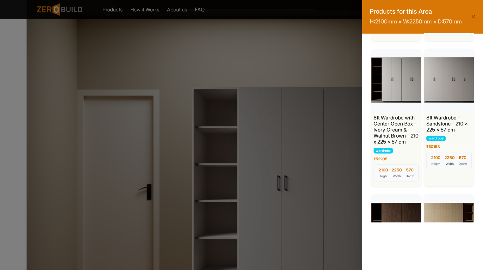
scroll to position [700, 0]
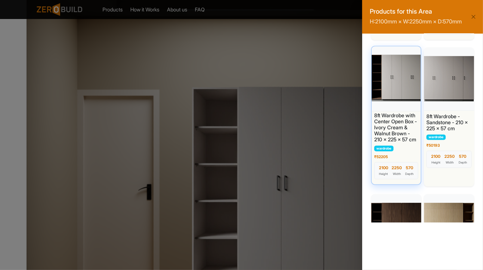
click at [403, 98] on div at bounding box center [397, 78] width 52 height 66
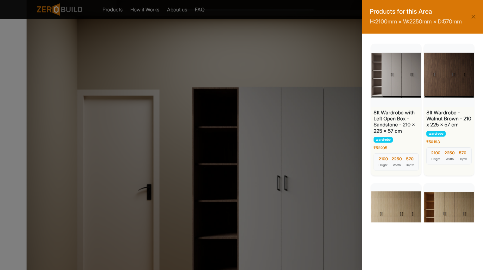
click at [280, 76] on div "Products for this Area H: 2100 mm × W: 2250 mm × D: 570 mm 8ft Wardrobe with Le…" at bounding box center [241, 135] width 483 height 270
click at [471, 21] on button "Close" at bounding box center [473, 16] width 9 height 9
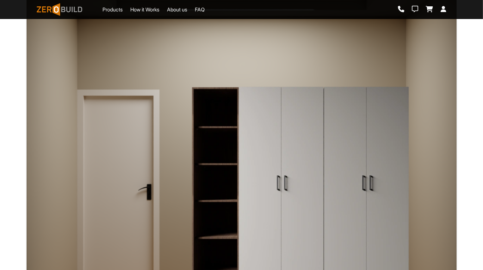
click at [332, 61] on div at bounding box center [241, 49] width 336 height 74
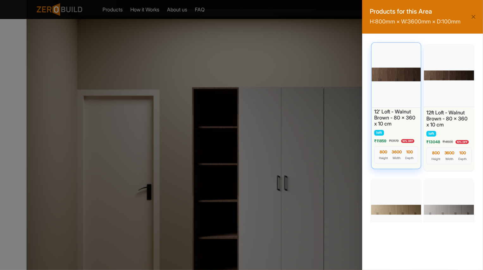
click at [395, 73] on div at bounding box center [397, 74] width 52 height 66
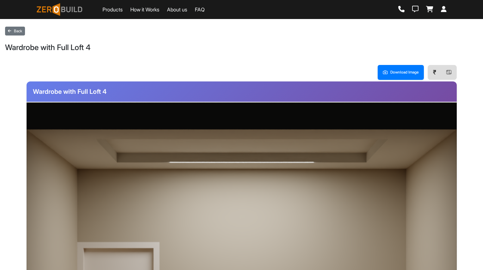
scroll to position [152, 0]
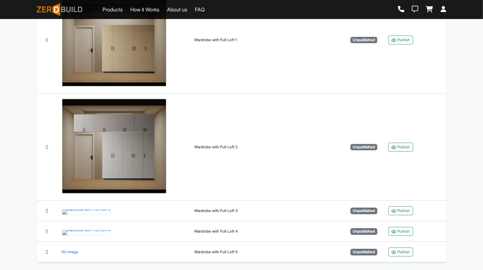
scroll to position [1428, 0]
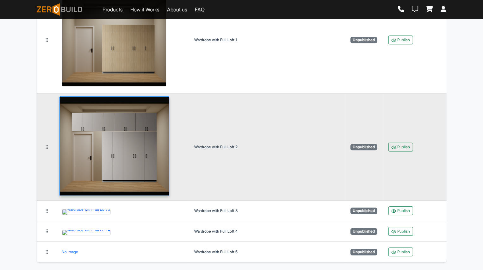
click at [122, 108] on img at bounding box center [114, 146] width 110 height 100
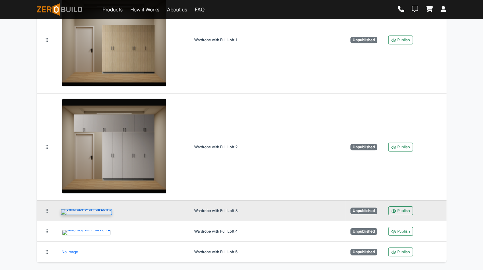
scroll to position [1458, 0]
click at [112, 209] on img at bounding box center [86, 212] width 51 height 6
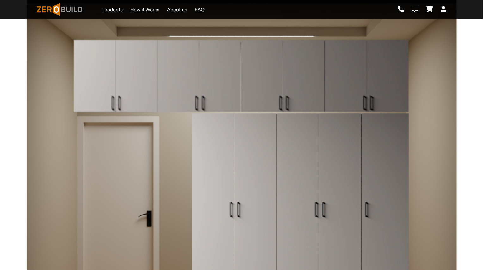
scroll to position [127, 0]
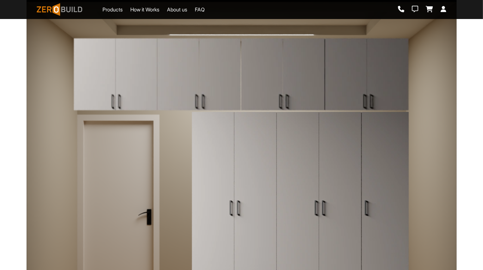
click at [300, 154] on img at bounding box center [300, 211] width 218 height 201
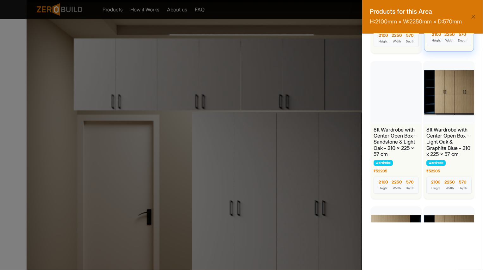
scroll to position [1116, 0]
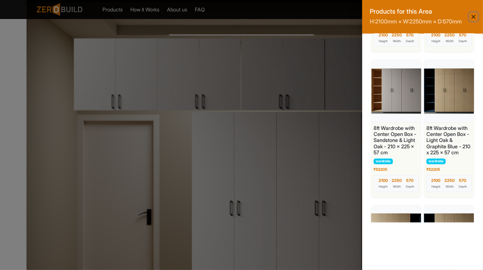
click at [476, 20] on button "Close" at bounding box center [473, 16] width 9 height 9
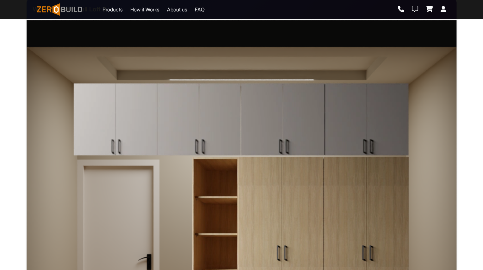
scroll to position [121, 0]
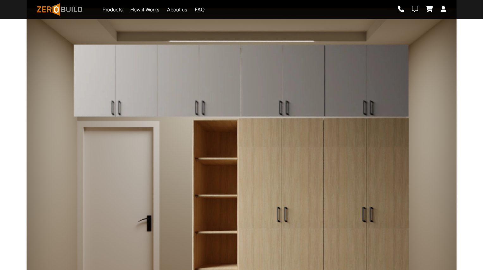
click at [253, 154] on img at bounding box center [300, 217] width 218 height 201
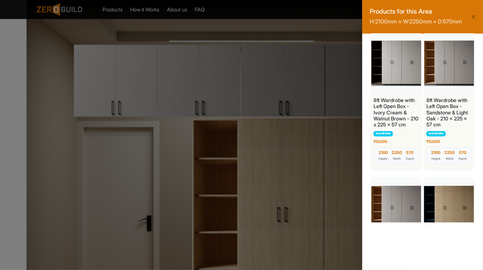
scroll to position [1005, 0]
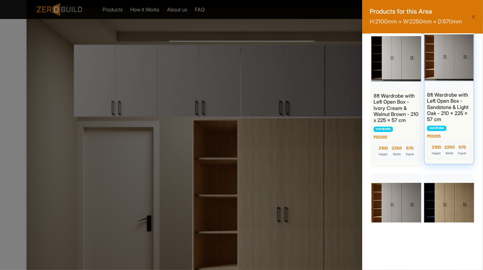
click at [453, 63] on div at bounding box center [449, 57] width 52 height 66
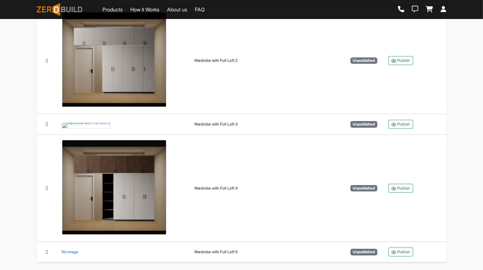
scroll to position [1546, 0]
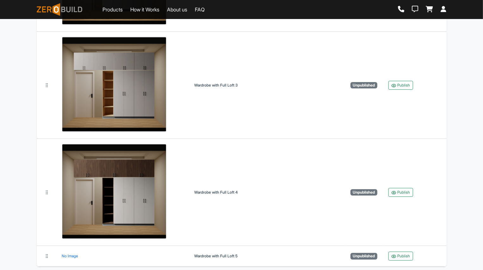
scroll to position [1546, 0]
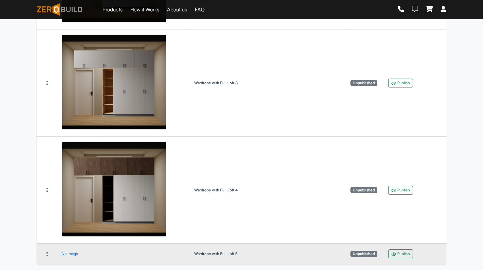
click at [73, 254] on div "No Image" at bounding box center [70, 254] width 16 height 0
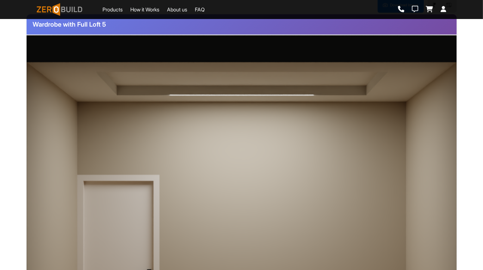
scroll to position [256, 0]
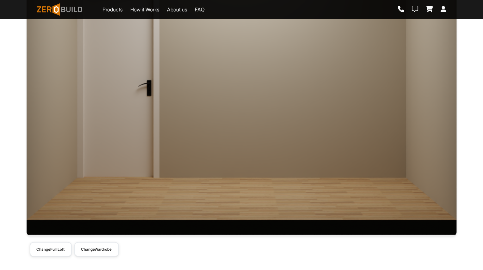
click at [311, 128] on div at bounding box center [300, 82] width 218 height 201
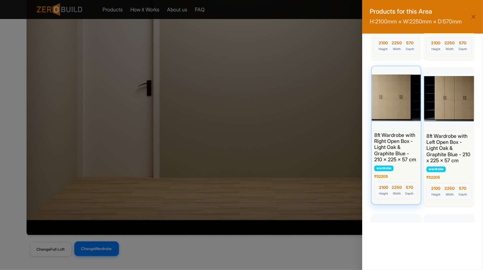
scroll to position [1251, 0]
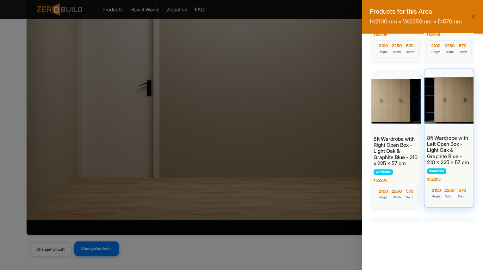
click at [445, 121] on div at bounding box center [449, 100] width 52 height 66
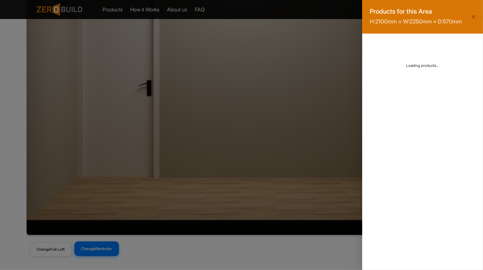
scroll to position [0, 0]
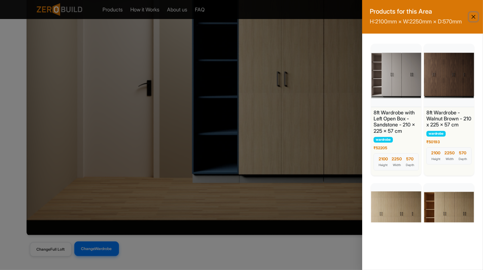
click at [473, 21] on button "Close" at bounding box center [473, 16] width 9 height 9
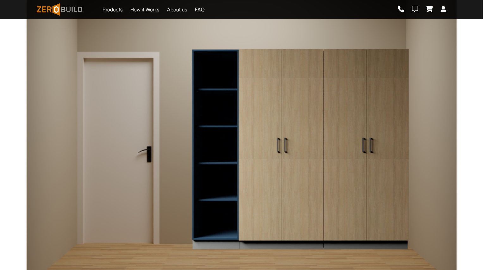
scroll to position [95, 0]
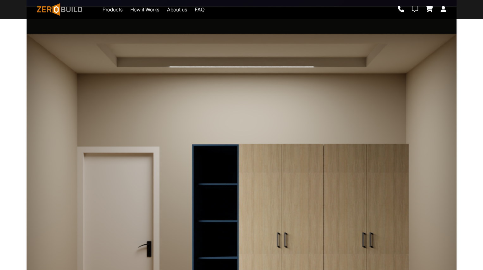
click at [361, 118] on div at bounding box center [241, 106] width 336 height 74
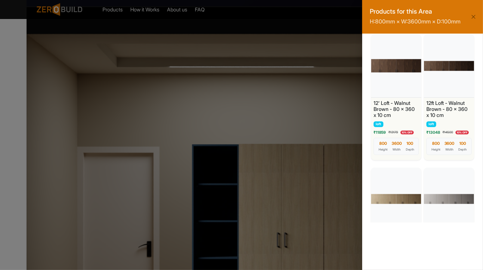
scroll to position [10, 0]
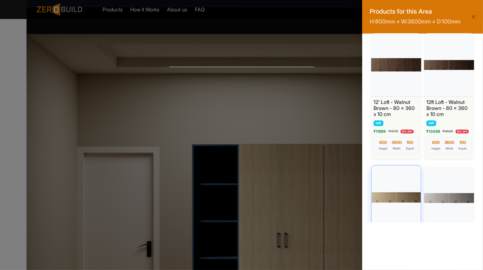
click at [387, 197] on div at bounding box center [397, 197] width 52 height 66
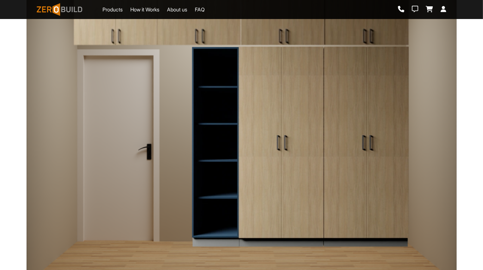
scroll to position [256, 0]
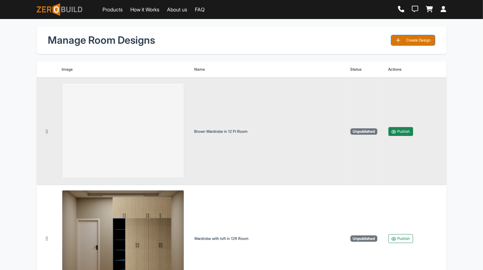
click at [398, 132] on button "Publish" at bounding box center [401, 131] width 25 height 9
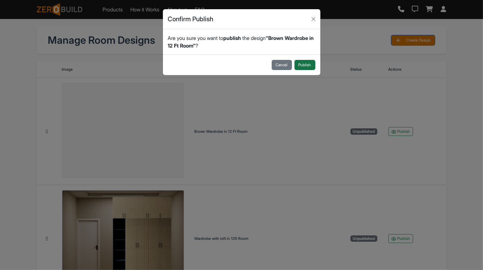
click at [309, 66] on button "Publish" at bounding box center [305, 65] width 21 height 10
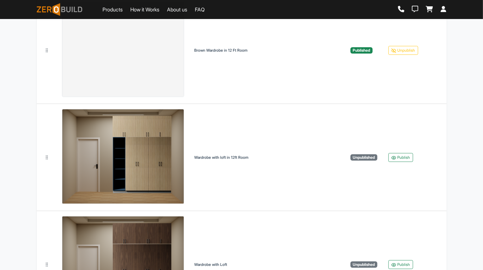
scroll to position [116, 0]
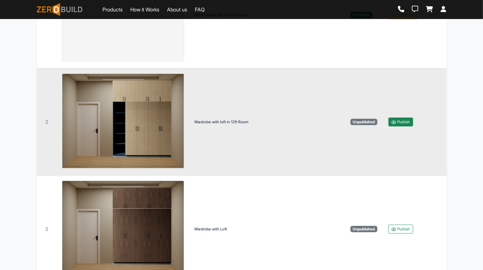
click at [395, 121] on icon "button" at bounding box center [394, 122] width 5 height 5
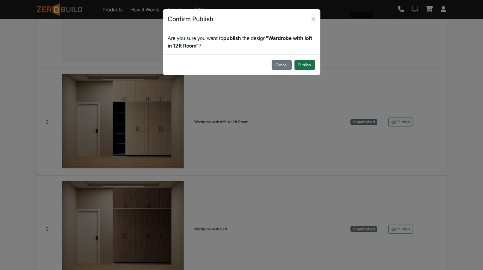
click at [304, 62] on button "Publish" at bounding box center [305, 65] width 21 height 10
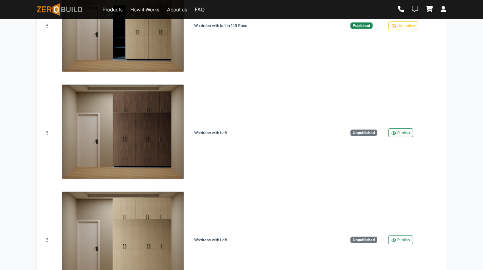
scroll to position [270, 0]
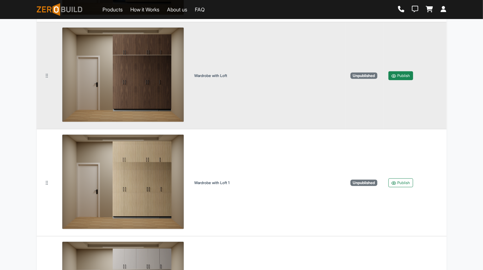
click at [402, 76] on button "Publish" at bounding box center [401, 75] width 25 height 9
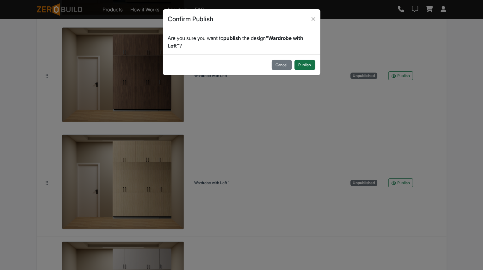
click at [305, 66] on button "Publish" at bounding box center [305, 65] width 21 height 10
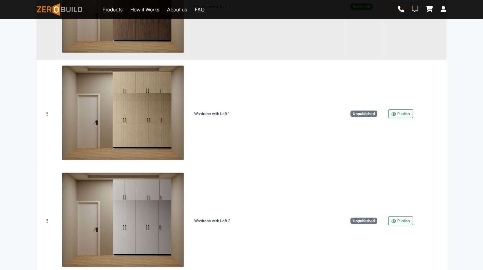
scroll to position [364, 0]
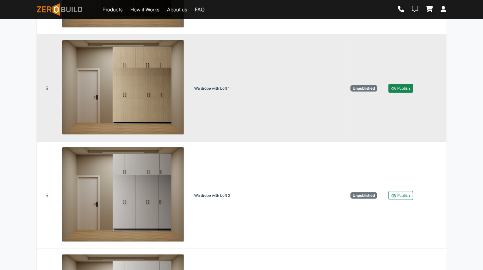
click at [404, 87] on button "Publish" at bounding box center [401, 88] width 25 height 9
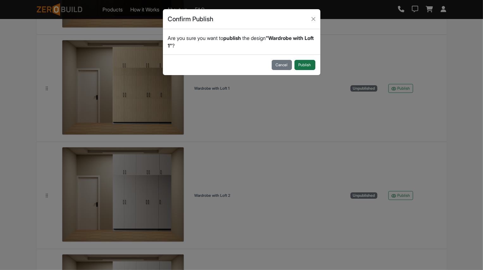
click at [304, 60] on button "Publish" at bounding box center [305, 65] width 21 height 10
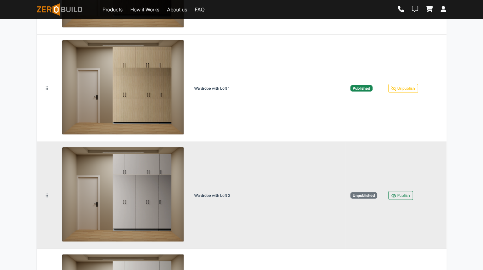
click at [403, 200] on td "Publish" at bounding box center [415, 195] width 63 height 107
click at [403, 197] on button "Publish" at bounding box center [401, 195] width 25 height 9
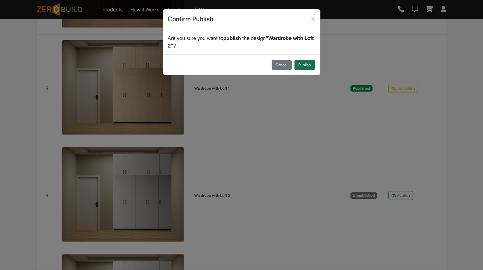
click at [308, 63] on button "Publish" at bounding box center [305, 65] width 21 height 10
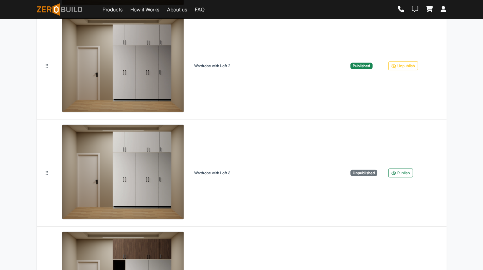
scroll to position [553, 0]
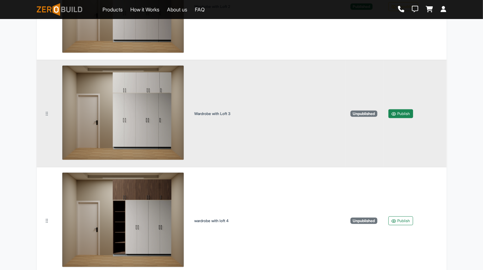
click at [402, 109] on button "Publish" at bounding box center [401, 113] width 25 height 9
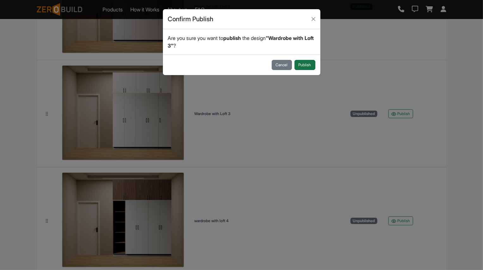
click at [300, 68] on button "Publish" at bounding box center [305, 65] width 21 height 10
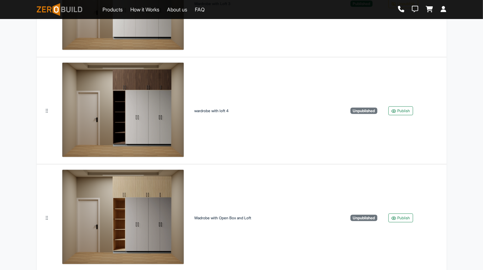
scroll to position [682, 0]
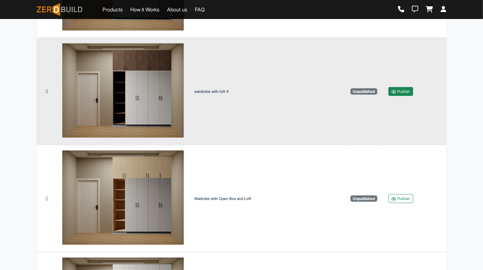
click at [402, 94] on button "Publish" at bounding box center [401, 91] width 25 height 9
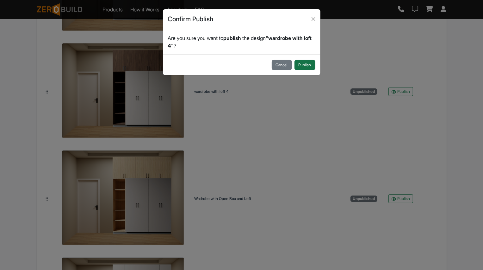
click at [295, 67] on button "Publish" at bounding box center [305, 65] width 21 height 10
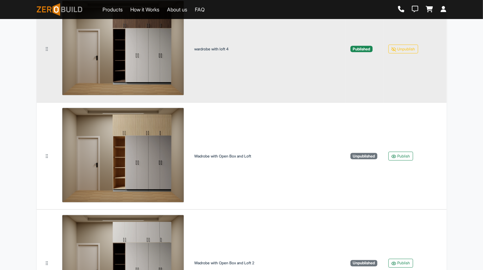
scroll to position [787, 0]
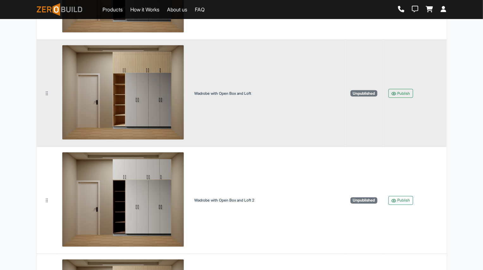
click at [402, 83] on td "Publish" at bounding box center [415, 93] width 63 height 107
click at [399, 92] on button "Publish" at bounding box center [401, 93] width 25 height 9
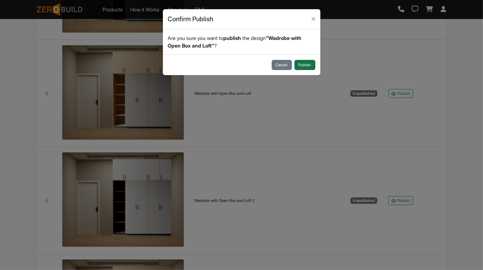
click at [313, 60] on button "Publish" at bounding box center [305, 65] width 21 height 10
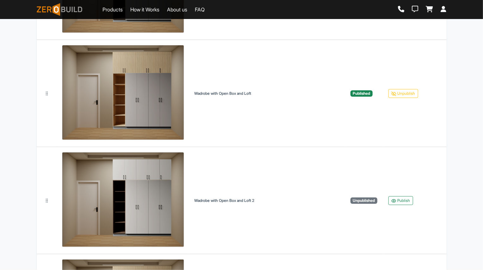
click at [313, 60] on div "Confirm Unpublish Are you sure you want to the design " " ? Cancel Unpublish" at bounding box center [241, 135] width 483 height 270
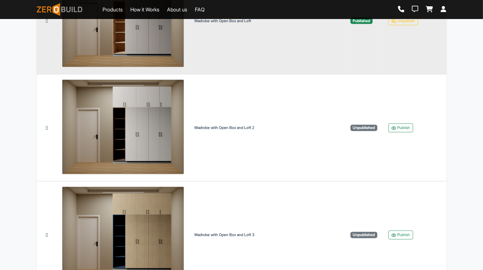
scroll to position [883, 0]
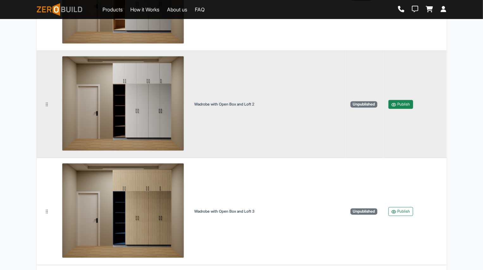
click at [404, 100] on button "Publish" at bounding box center [401, 104] width 25 height 9
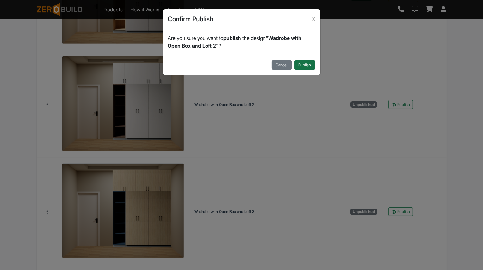
click at [308, 66] on button "Publish" at bounding box center [305, 65] width 21 height 10
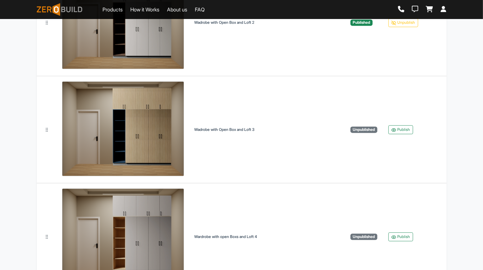
scroll to position [990, 0]
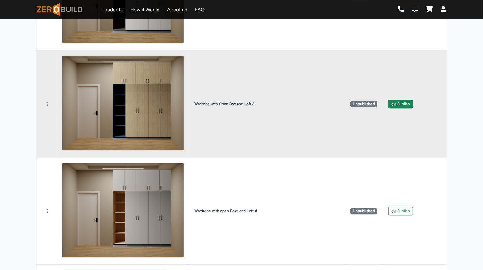
click at [405, 101] on button "Publish" at bounding box center [401, 103] width 25 height 9
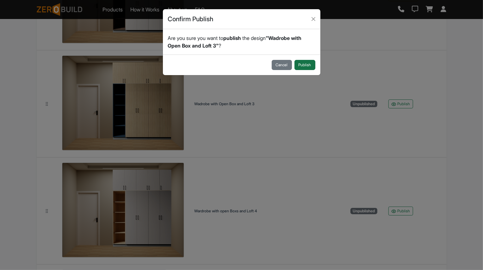
click at [311, 61] on button "Publish" at bounding box center [305, 65] width 21 height 10
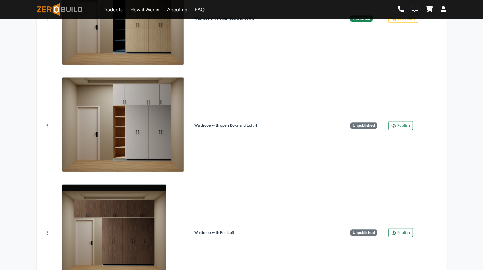
scroll to position [1102, 0]
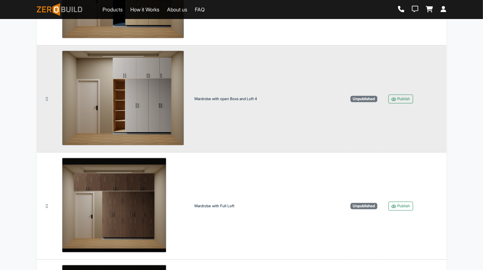
click at [396, 102] on td "Publish" at bounding box center [415, 98] width 63 height 107
click at [399, 97] on button "Publish" at bounding box center [401, 98] width 25 height 9
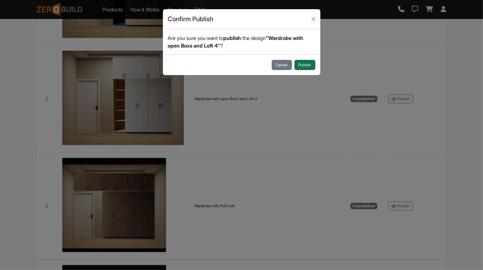
click at [306, 60] on button "Publish" at bounding box center [305, 65] width 21 height 10
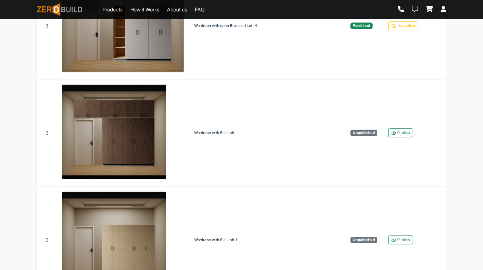
scroll to position [1224, 0]
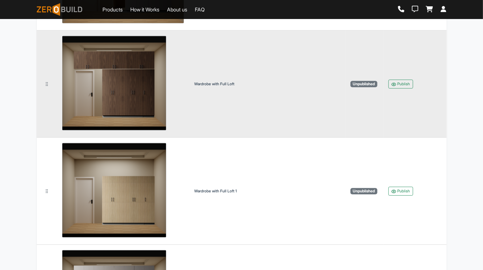
click at [400, 76] on td "Publish" at bounding box center [415, 83] width 63 height 107
click at [397, 82] on button "Publish" at bounding box center [401, 83] width 25 height 9
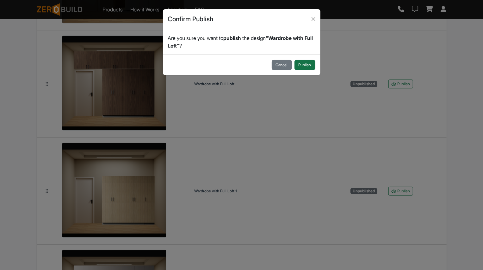
click at [310, 63] on button "Publish" at bounding box center [305, 65] width 21 height 10
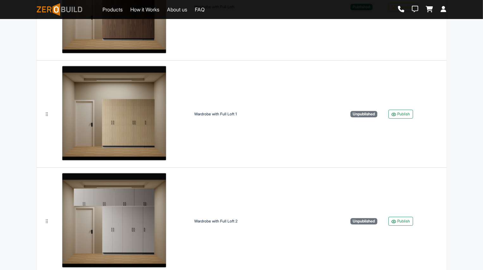
scroll to position [1326, 0]
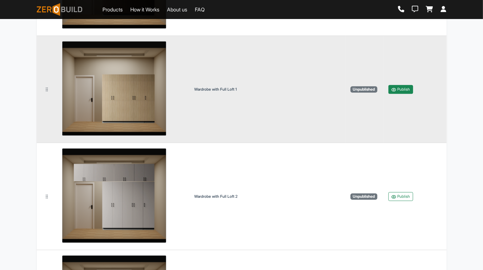
click at [405, 89] on button "Publish" at bounding box center [401, 89] width 25 height 9
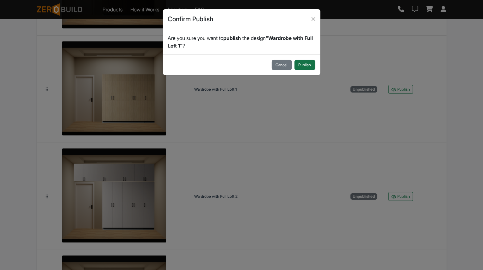
click at [307, 60] on button "Publish" at bounding box center [305, 65] width 21 height 10
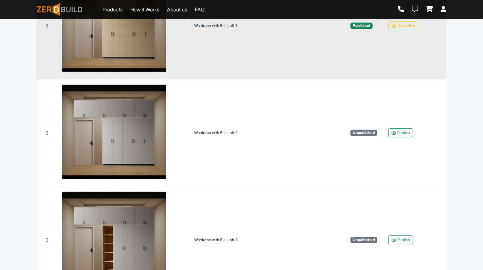
scroll to position [1408, 0]
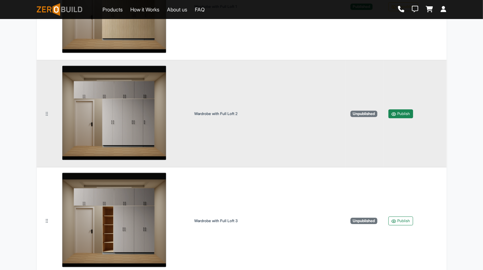
click at [405, 111] on button "Publish" at bounding box center [401, 113] width 25 height 9
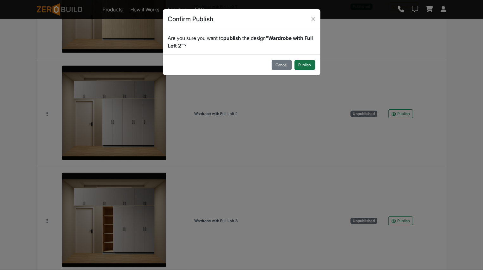
click at [310, 63] on button "Publish" at bounding box center [305, 65] width 21 height 10
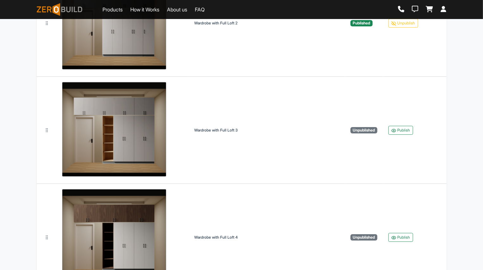
scroll to position [1560, 0]
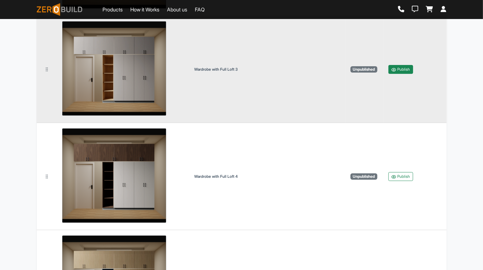
click at [404, 70] on button "Publish" at bounding box center [401, 69] width 25 height 9
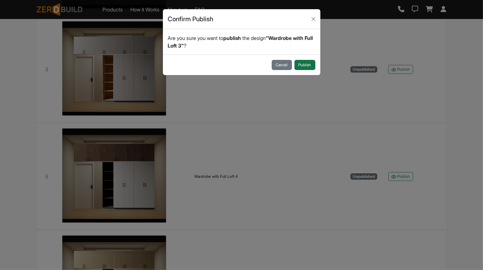
click at [312, 63] on button "Publish" at bounding box center [305, 65] width 21 height 10
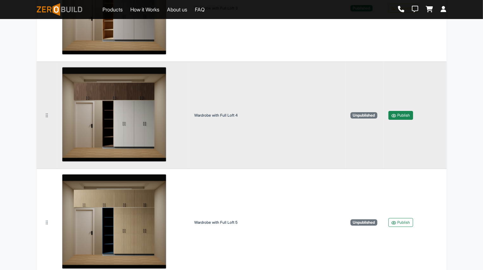
scroll to position [1626, 0]
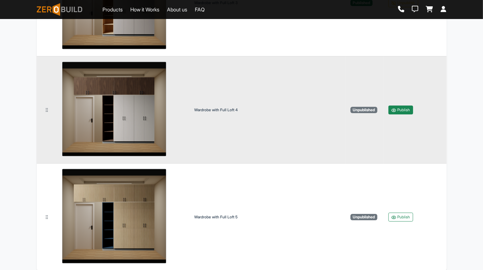
click at [409, 106] on button "Publish" at bounding box center [401, 109] width 25 height 9
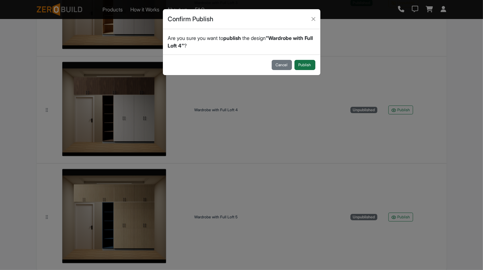
click at [312, 66] on button "Publish" at bounding box center [305, 65] width 21 height 10
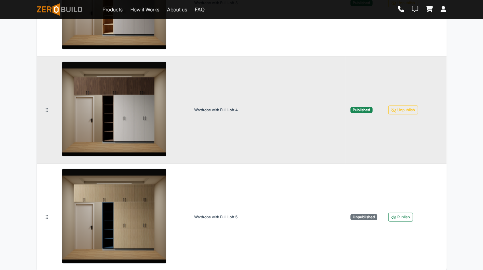
scroll to position [1633, 0]
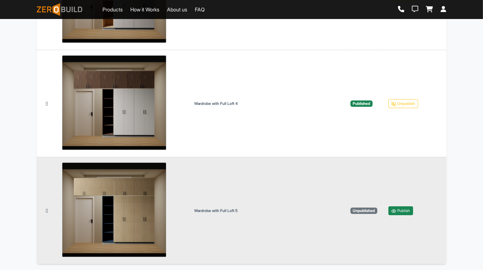
click at [401, 209] on button "Publish" at bounding box center [401, 210] width 25 height 9
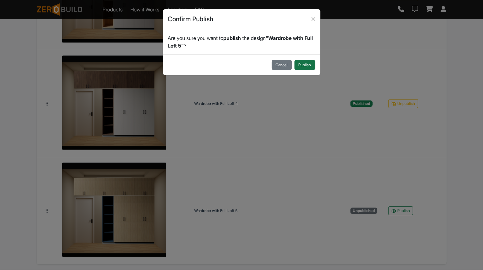
click at [309, 64] on button "Publish" at bounding box center [305, 65] width 21 height 10
